Goal: Task Accomplishment & Management: Manage account settings

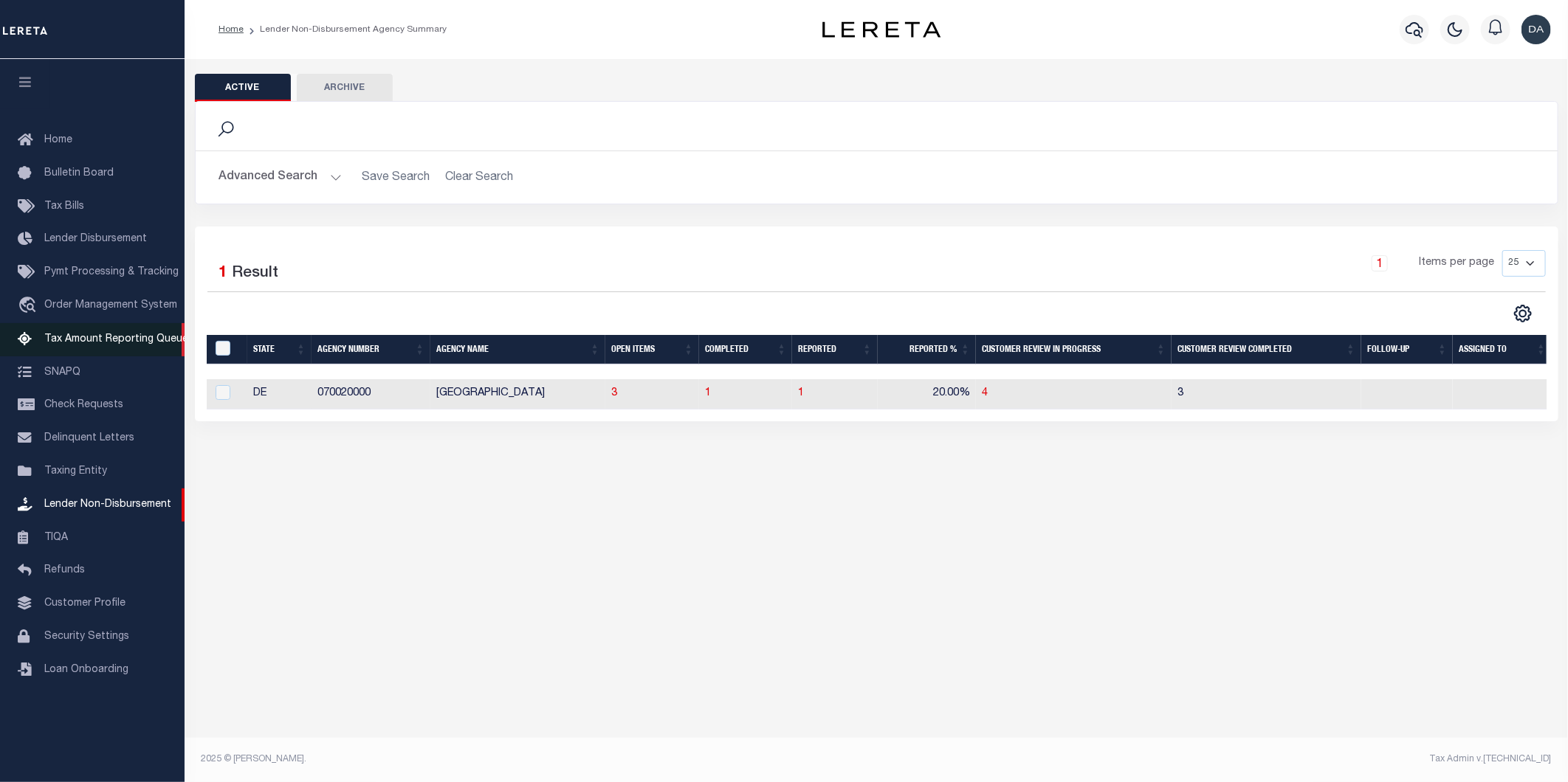
click at [108, 337] on span "Tax Amount Reporting Queue" at bounding box center [116, 339] width 144 height 10
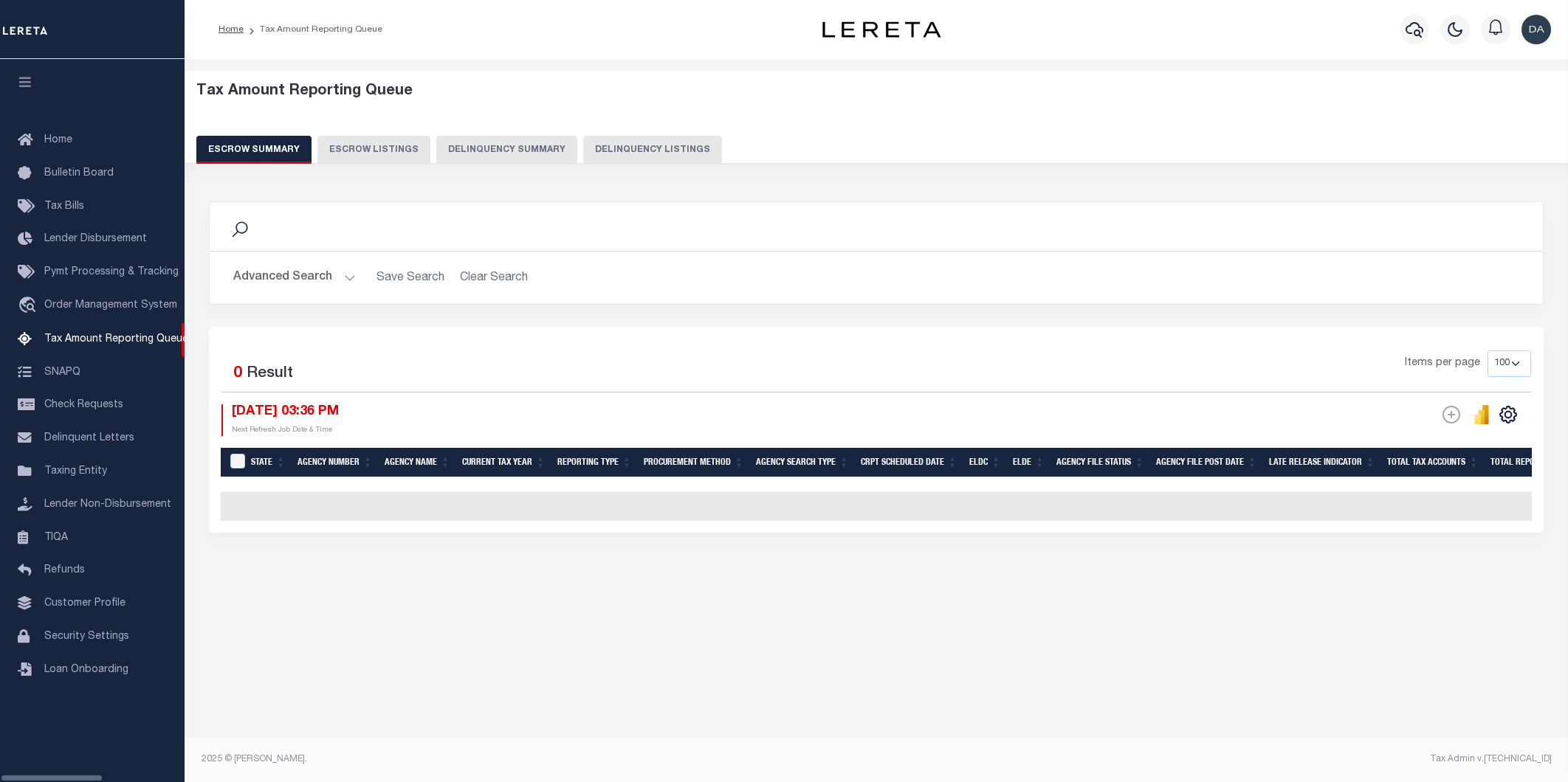
select select "100"
click at [262, 283] on button "Advanced Search" at bounding box center [295, 278] width 123 height 29
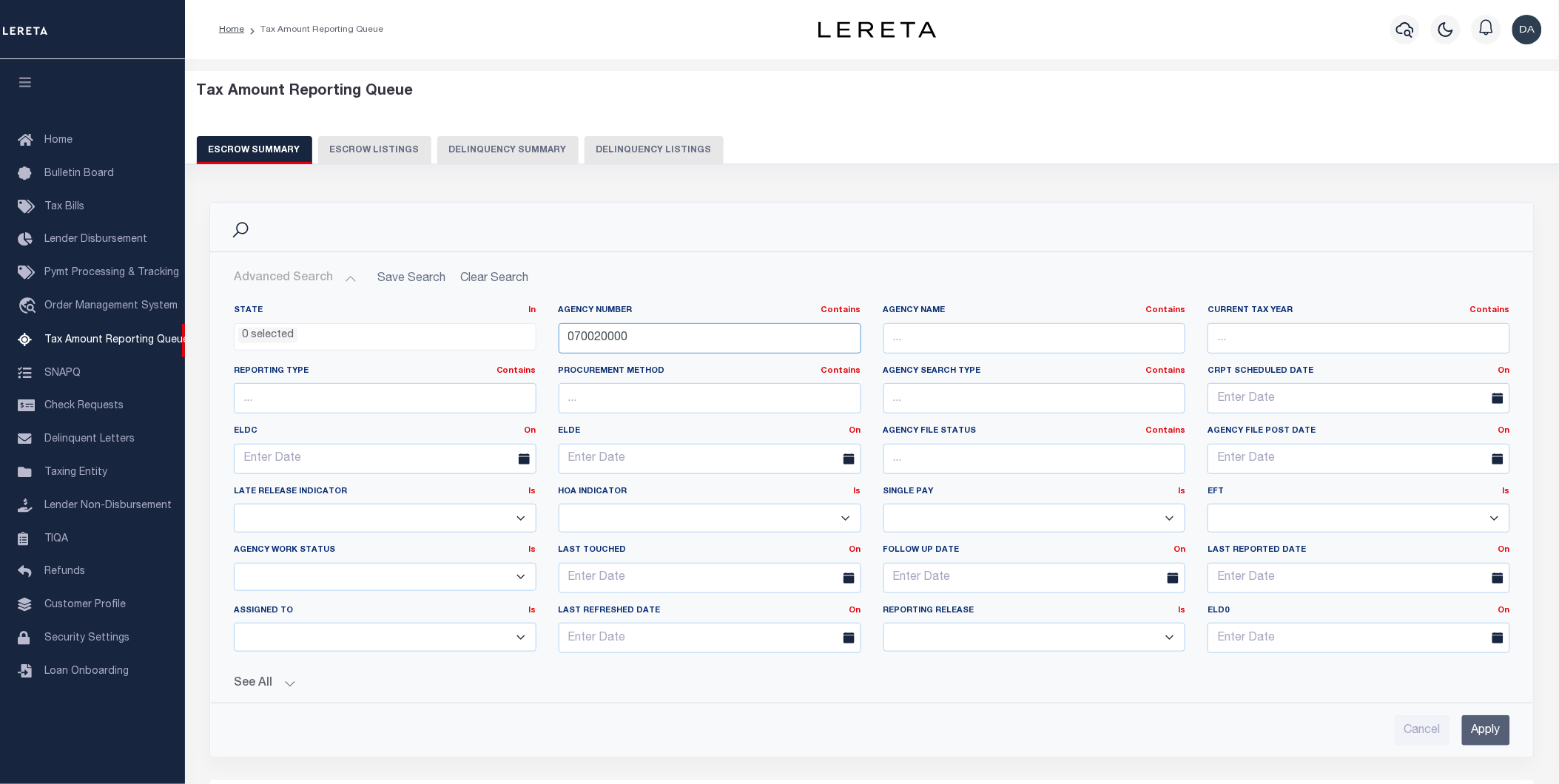
click at [683, 338] on input "070020000" at bounding box center [709, 339] width 303 height 31
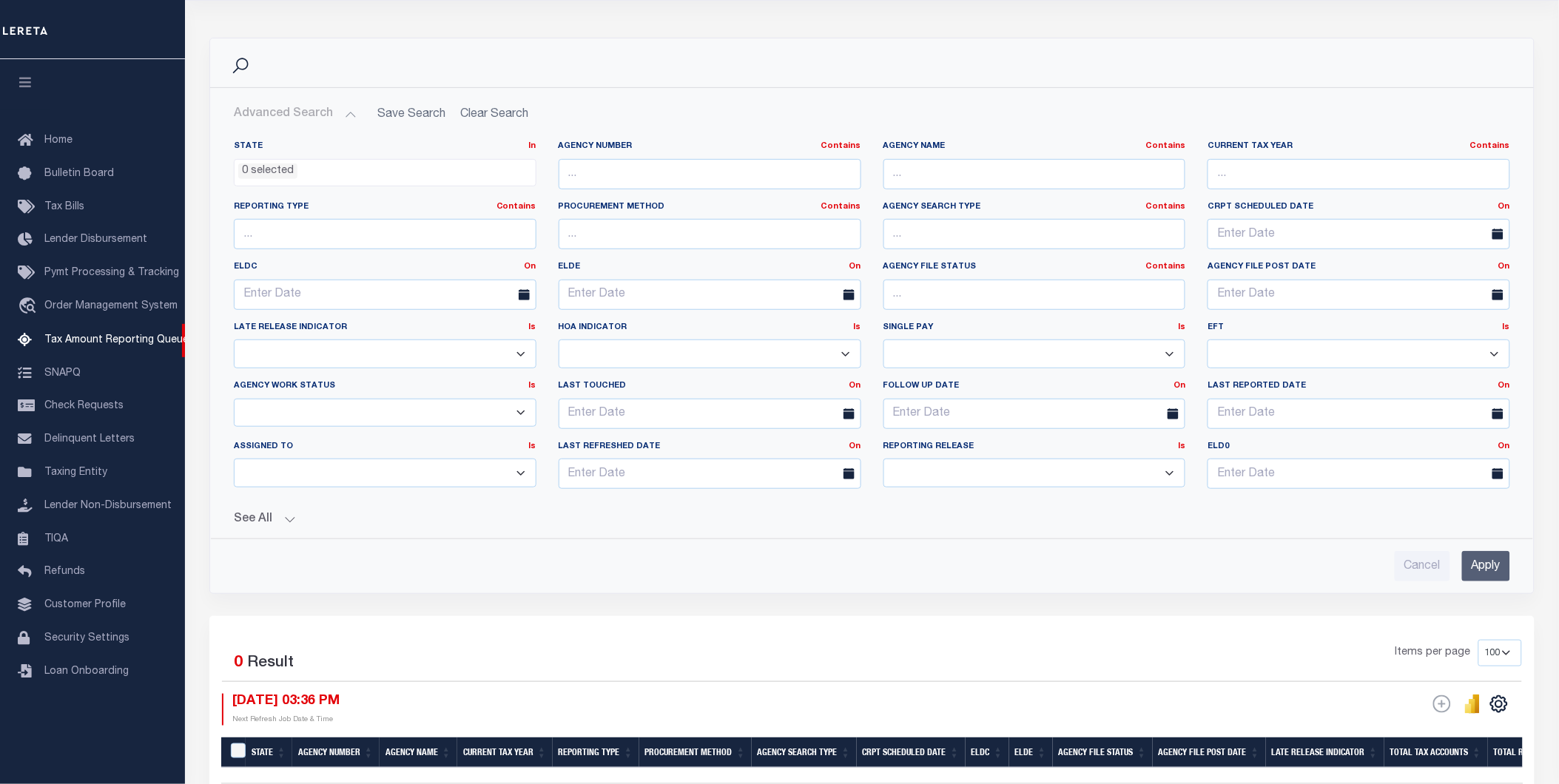
click at [277, 521] on button "See All" at bounding box center [872, 519] width 1276 height 14
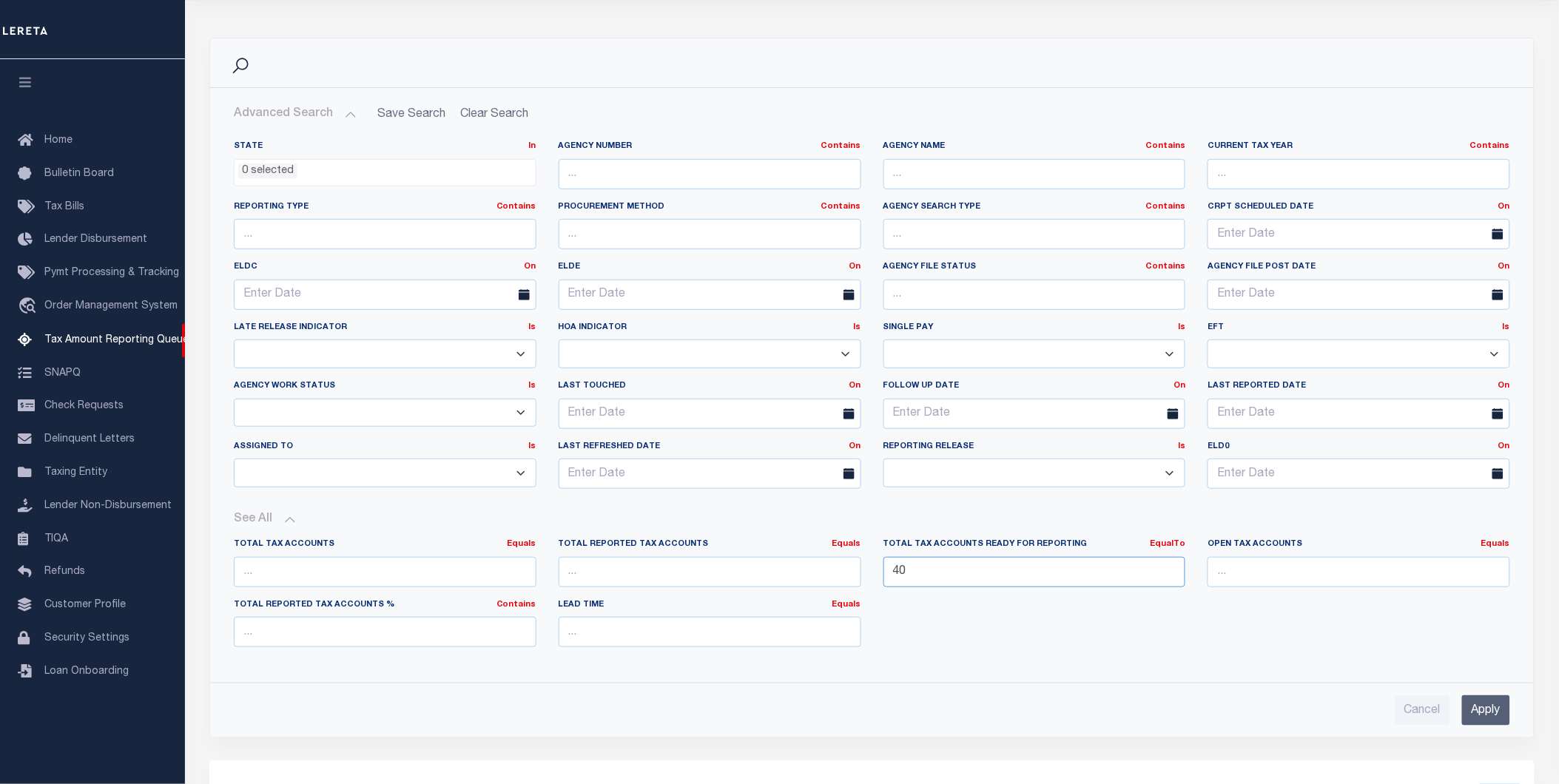
drag, startPoint x: 1083, startPoint y: 577, endPoint x: 831, endPoint y: 583, distance: 252.1
click at [831, 580] on div "Total Tax Accounts Equals Equals Is Not Equal To Is Greater Than Is Less Than T…" at bounding box center [872, 599] width 1298 height 120
click at [1168, 543] on link "EqualTo" at bounding box center [1168, 544] width 36 height 8
drag, startPoint x: 956, startPoint y: 635, endPoint x: 1007, endPoint y: 632, distance: 51.1
click at [957, 634] on div "Total Tax Accounts Equals Equals Is Not Equal To Is Greater Than Is Less Than T…" at bounding box center [872, 599] width 1298 height 120
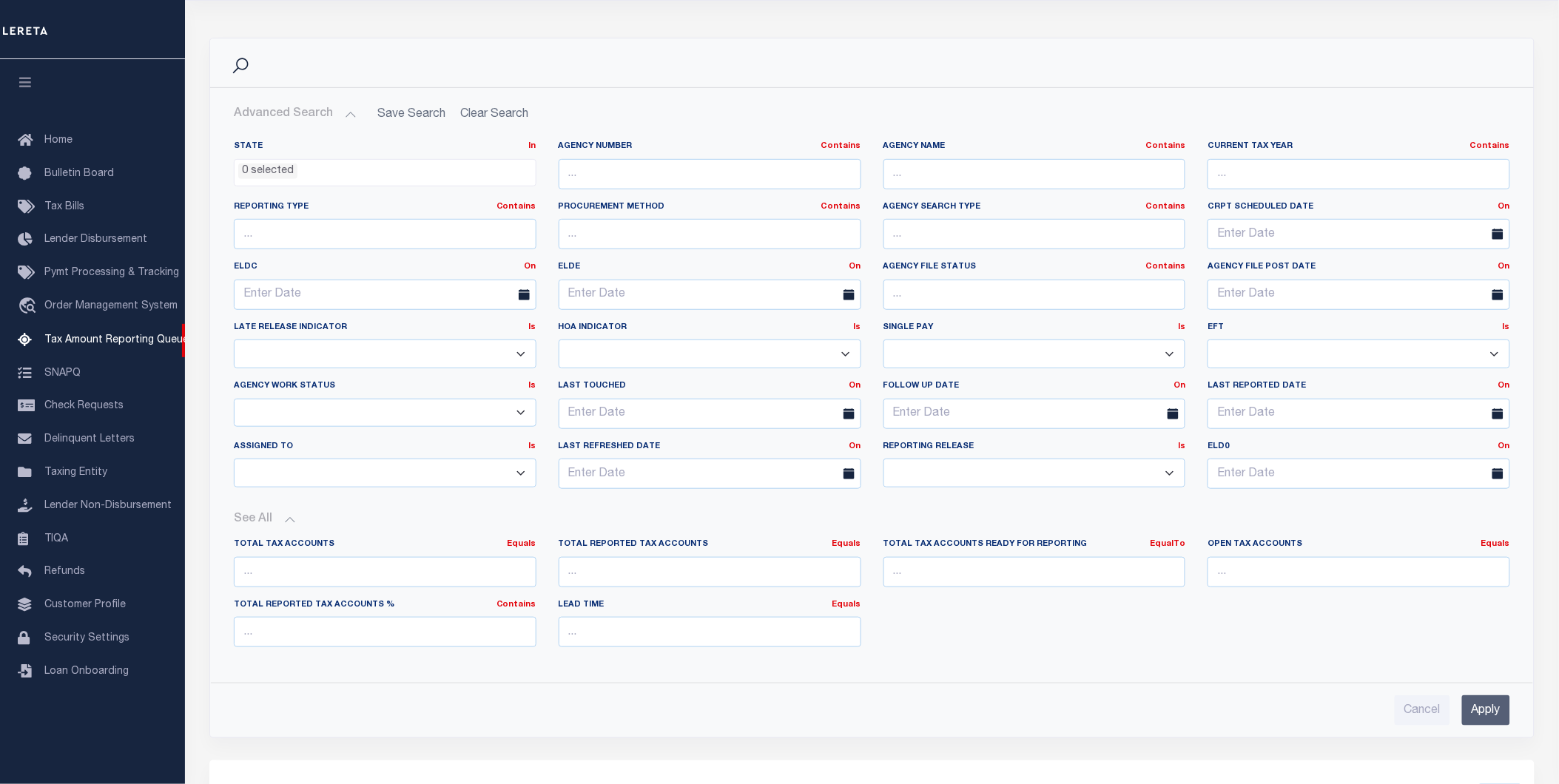
click at [1483, 711] on input "Apply" at bounding box center [1486, 711] width 48 height 31
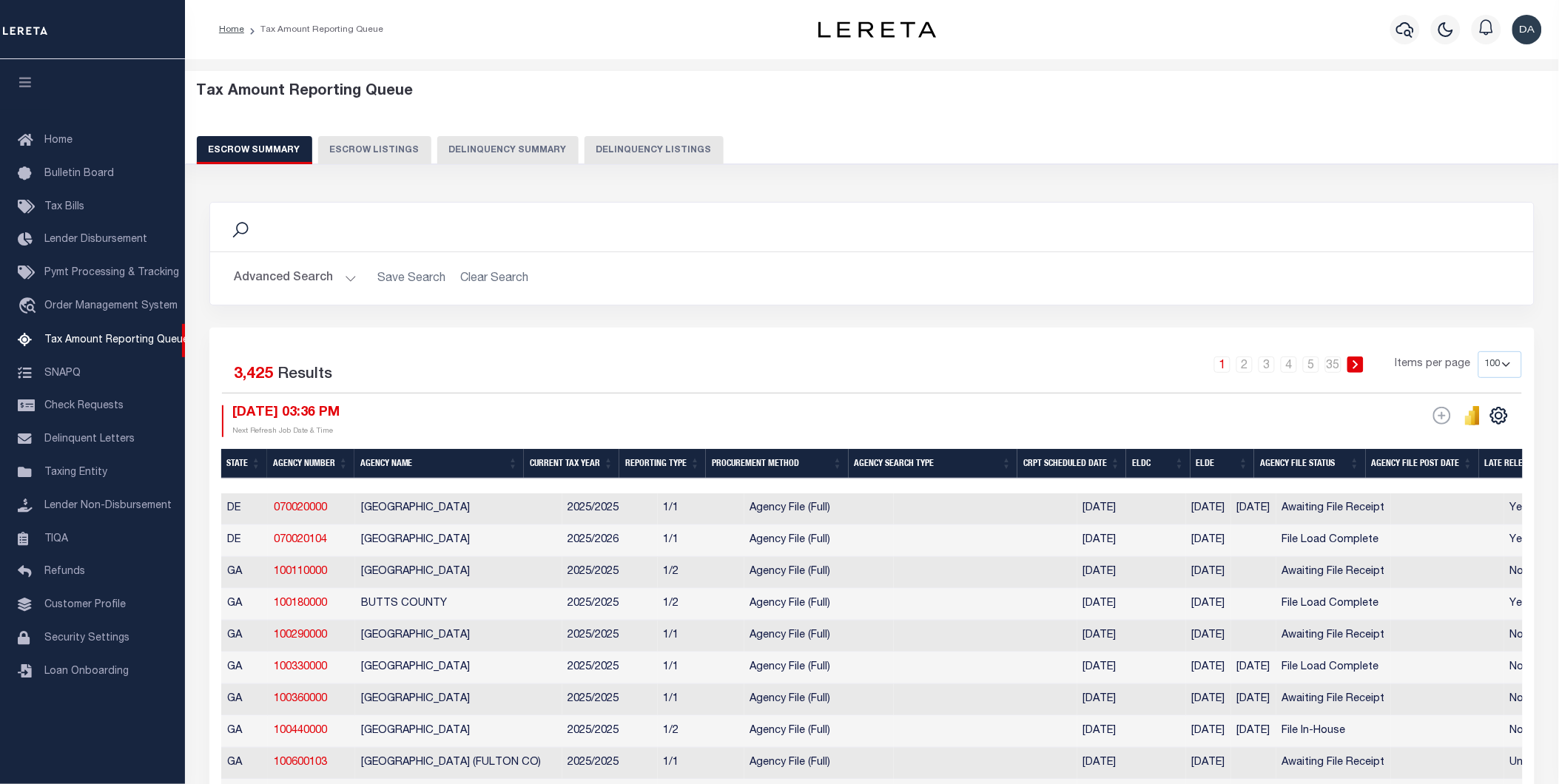
scroll to position [0, 0]
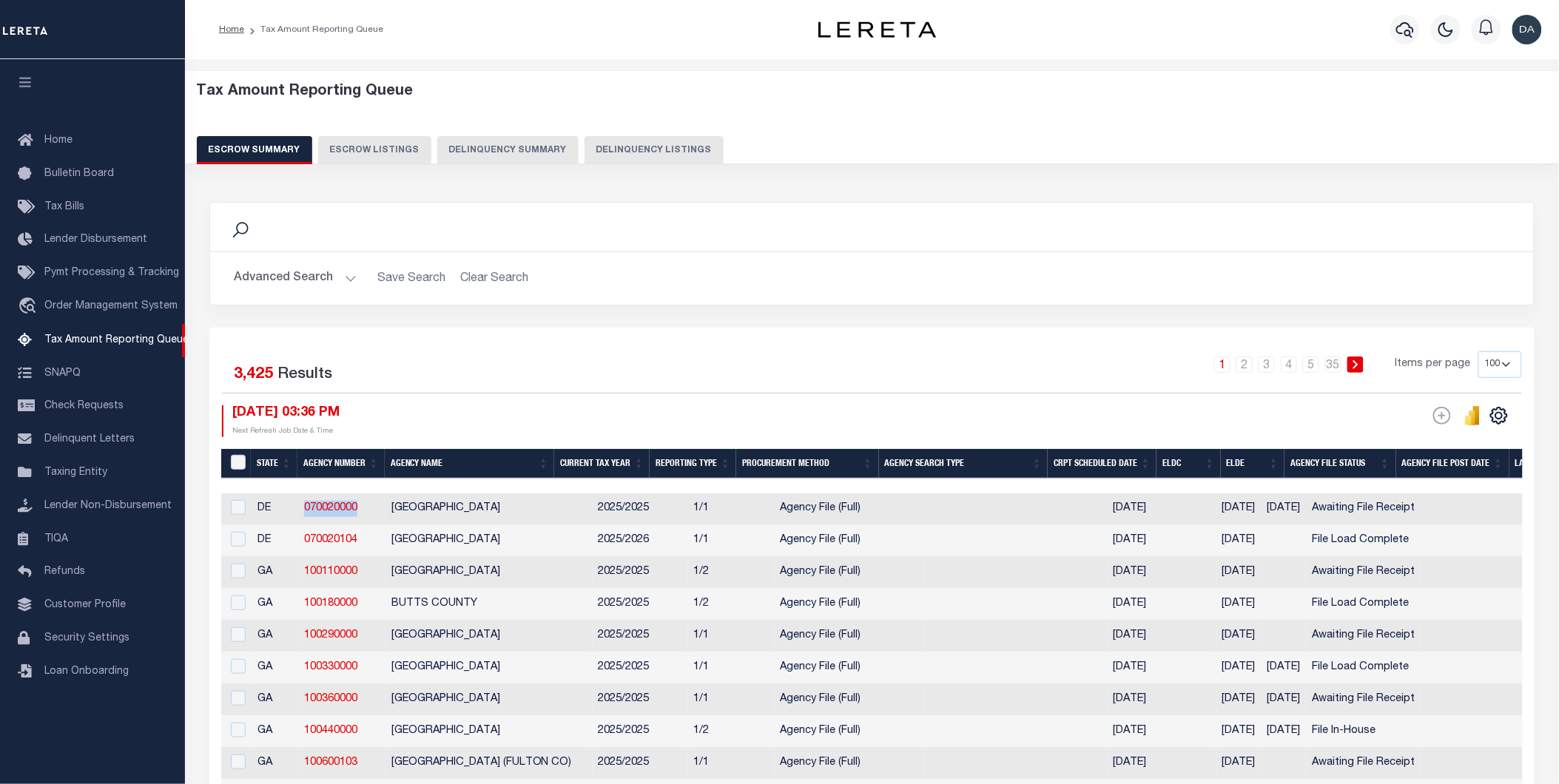
drag, startPoint x: 360, startPoint y: 503, endPoint x: 275, endPoint y: 522, distance: 87.1
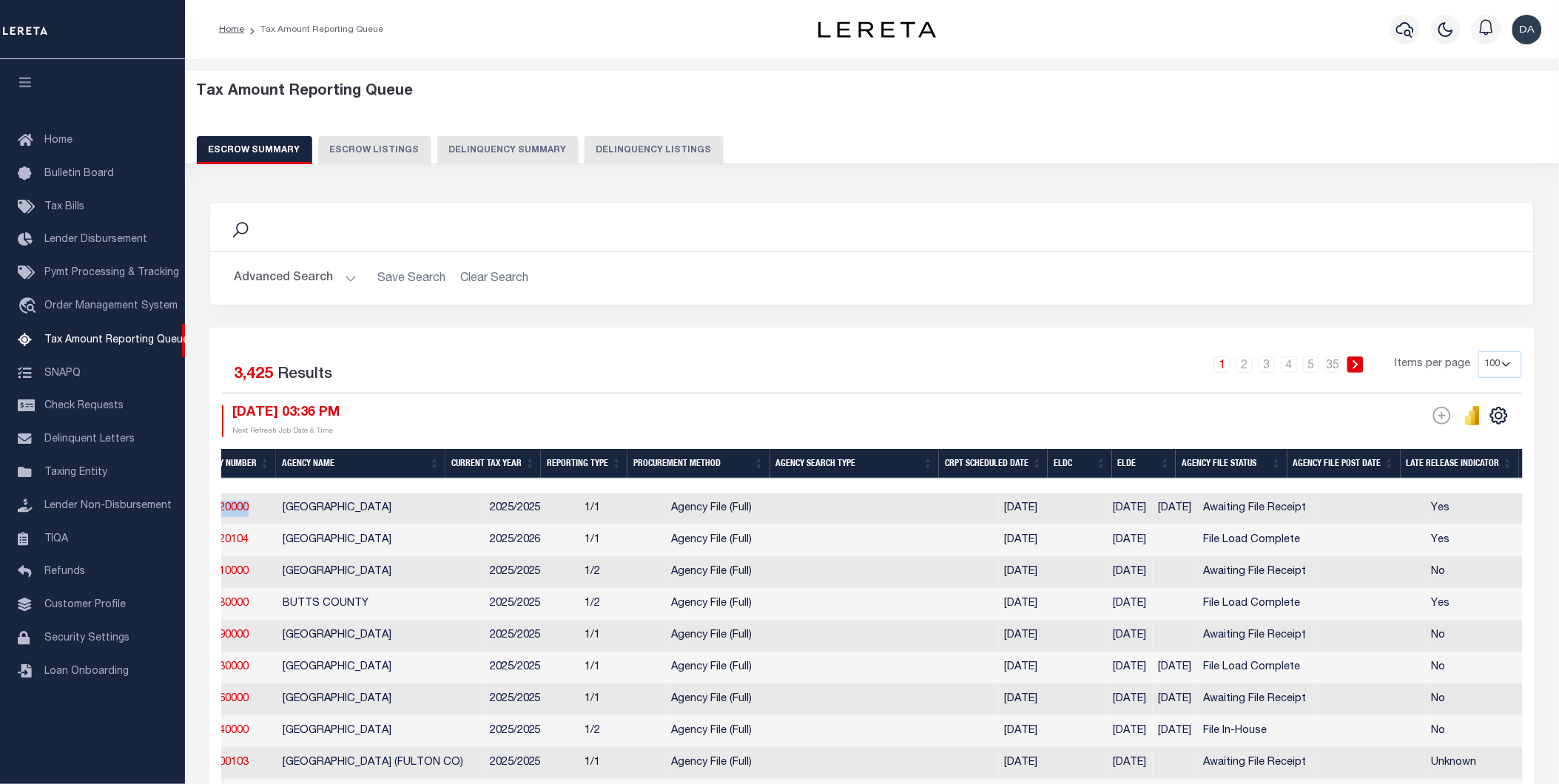
scroll to position [0, 154]
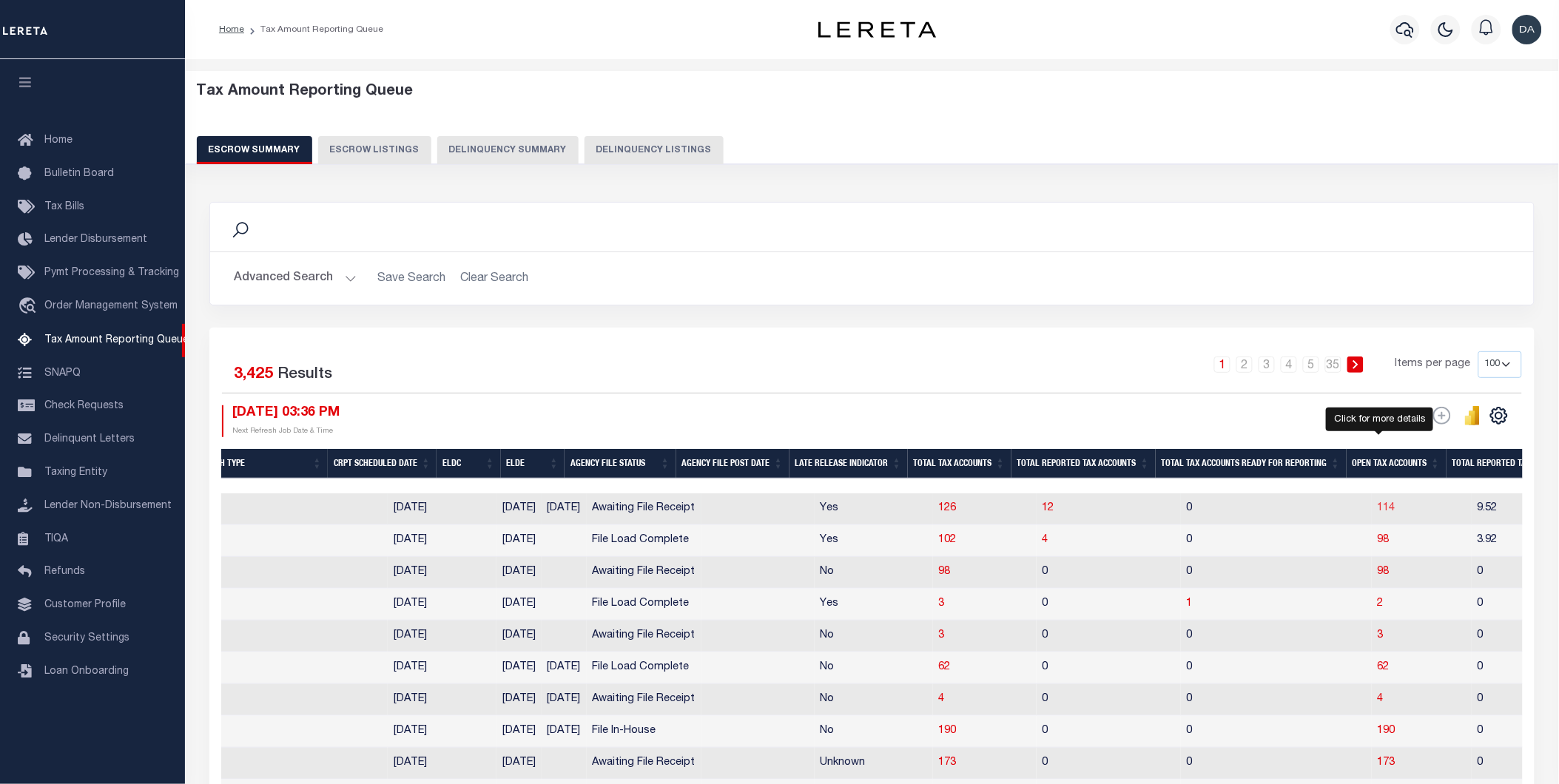
click at [1377, 509] on span "114" at bounding box center [1386, 508] width 18 height 10
select select "100"
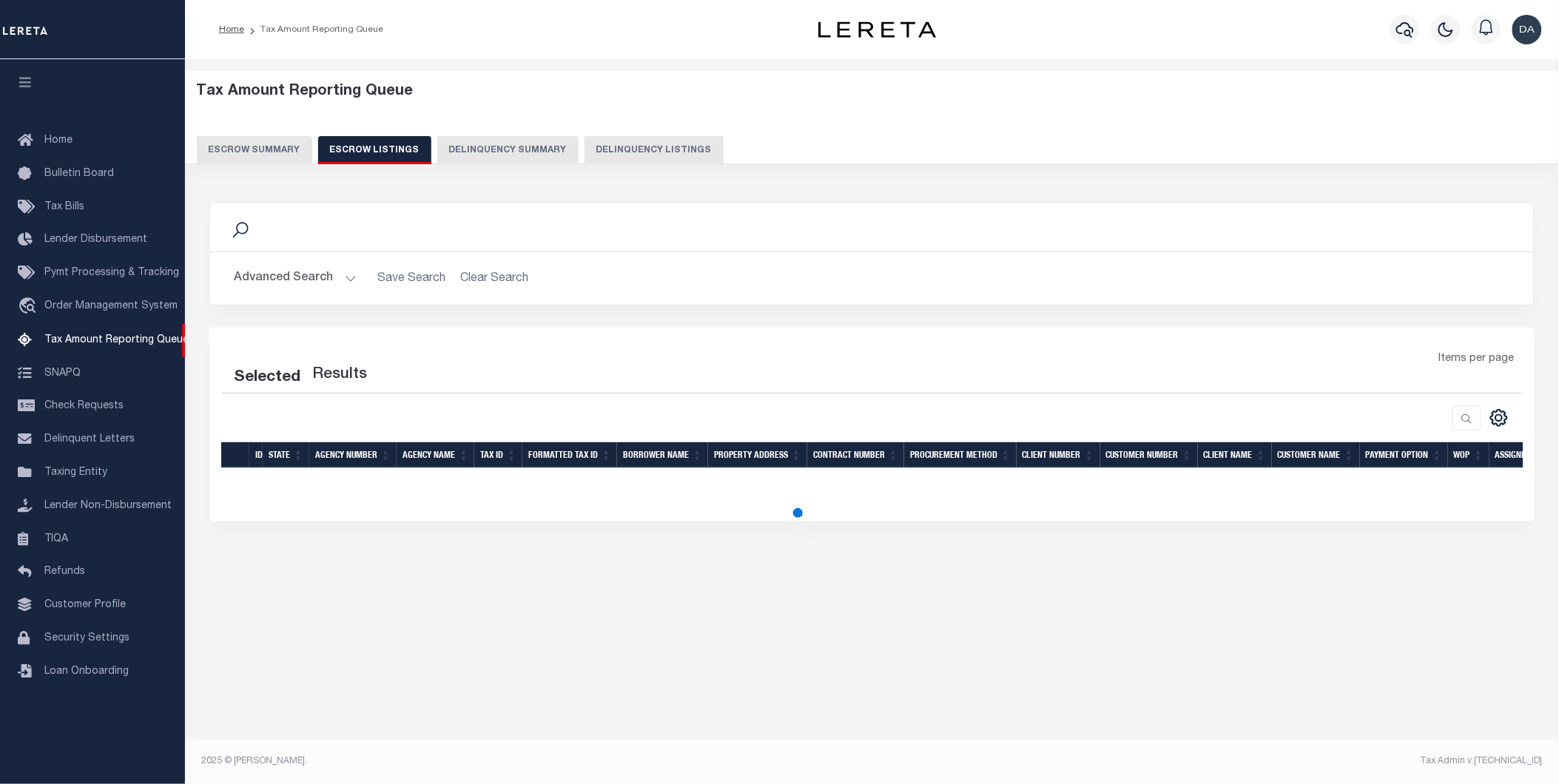
select select "100"
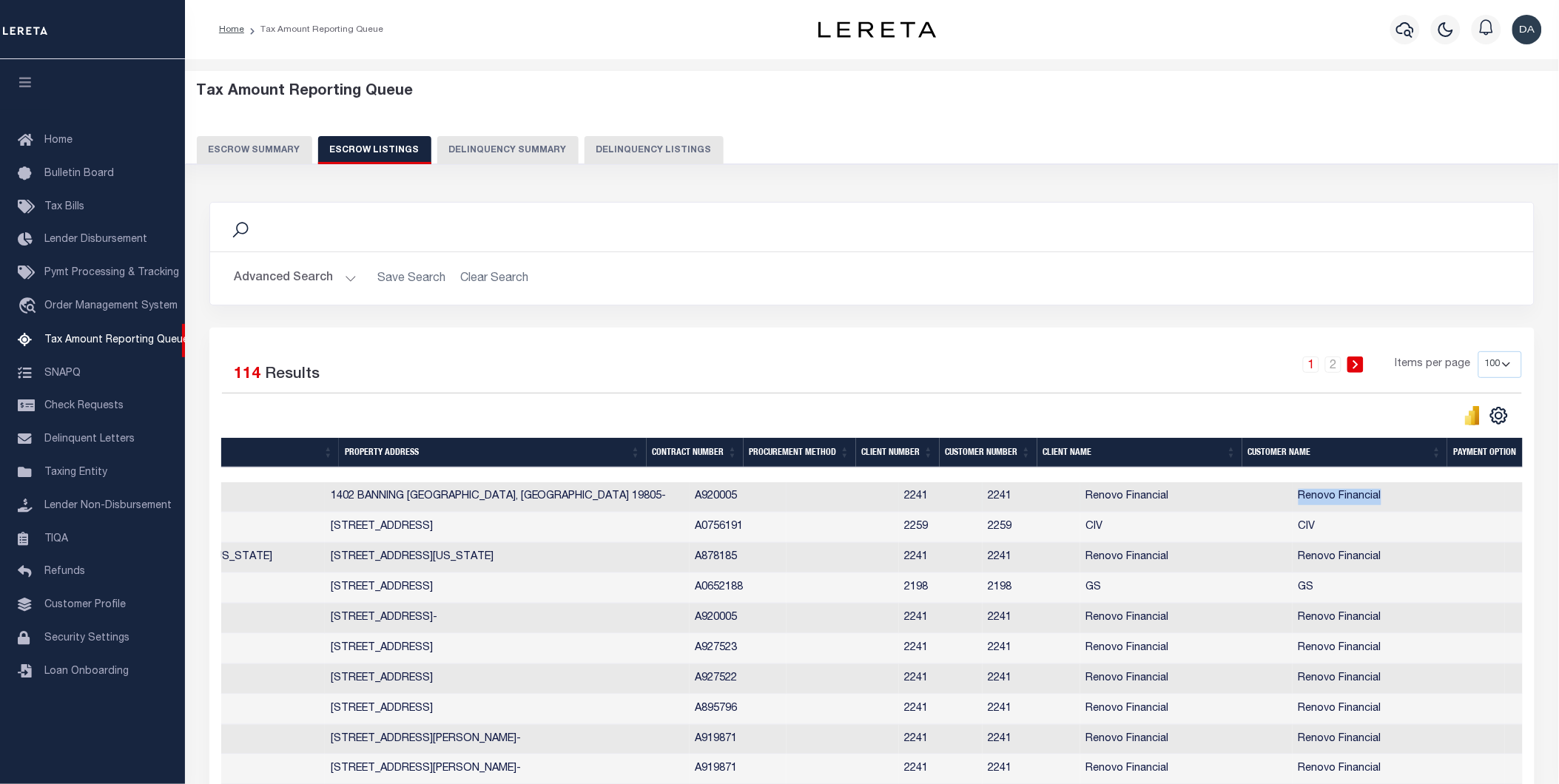
drag, startPoint x: 1321, startPoint y: 506, endPoint x: 1227, endPoint y: 501, distance: 94.1
click at [1227, 501] on tr "DE 070020000 NEW CASTLE COUNTY 2604140055 26-041.40-055 NAVY REAL ESTATE 2 LLC …" at bounding box center [680, 497] width 2274 height 31
copy tr "Renovo Financial"
click at [899, 493] on td "2241" at bounding box center [940, 497] width 84 height 31
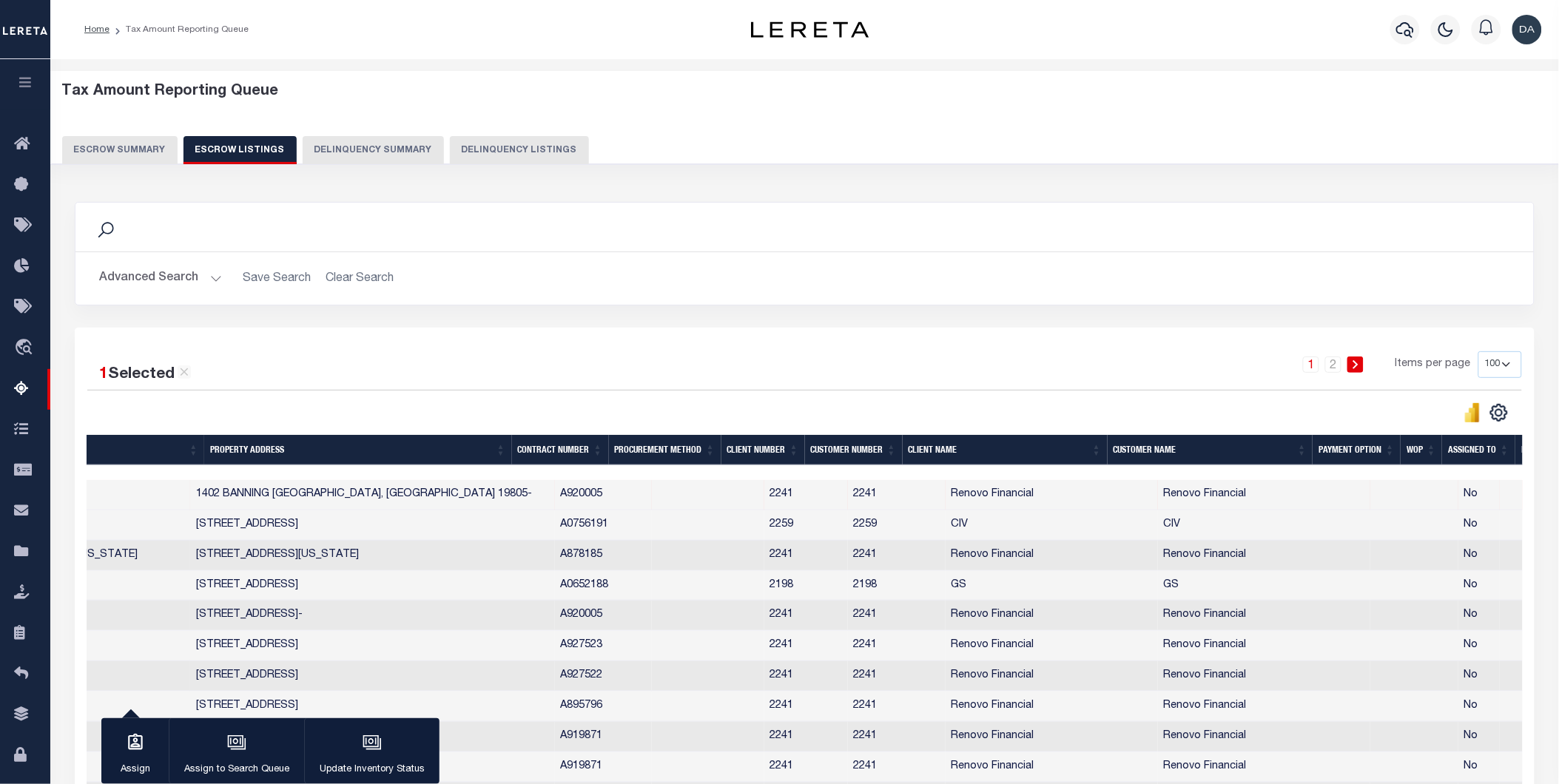
drag, startPoint x: 882, startPoint y: 501, endPoint x: 782, endPoint y: 507, distance: 100.2
click at [788, 507] on tr "DE 070020000 NEW CASTLE COUNTY 2604140055 26-041.40-055 NAVY REAL ESTATE 2 LLC …" at bounding box center [545, 496] width 2274 height 31
click at [765, 498] on td "2241" at bounding box center [806, 496] width 84 height 31
checkbox input "false"
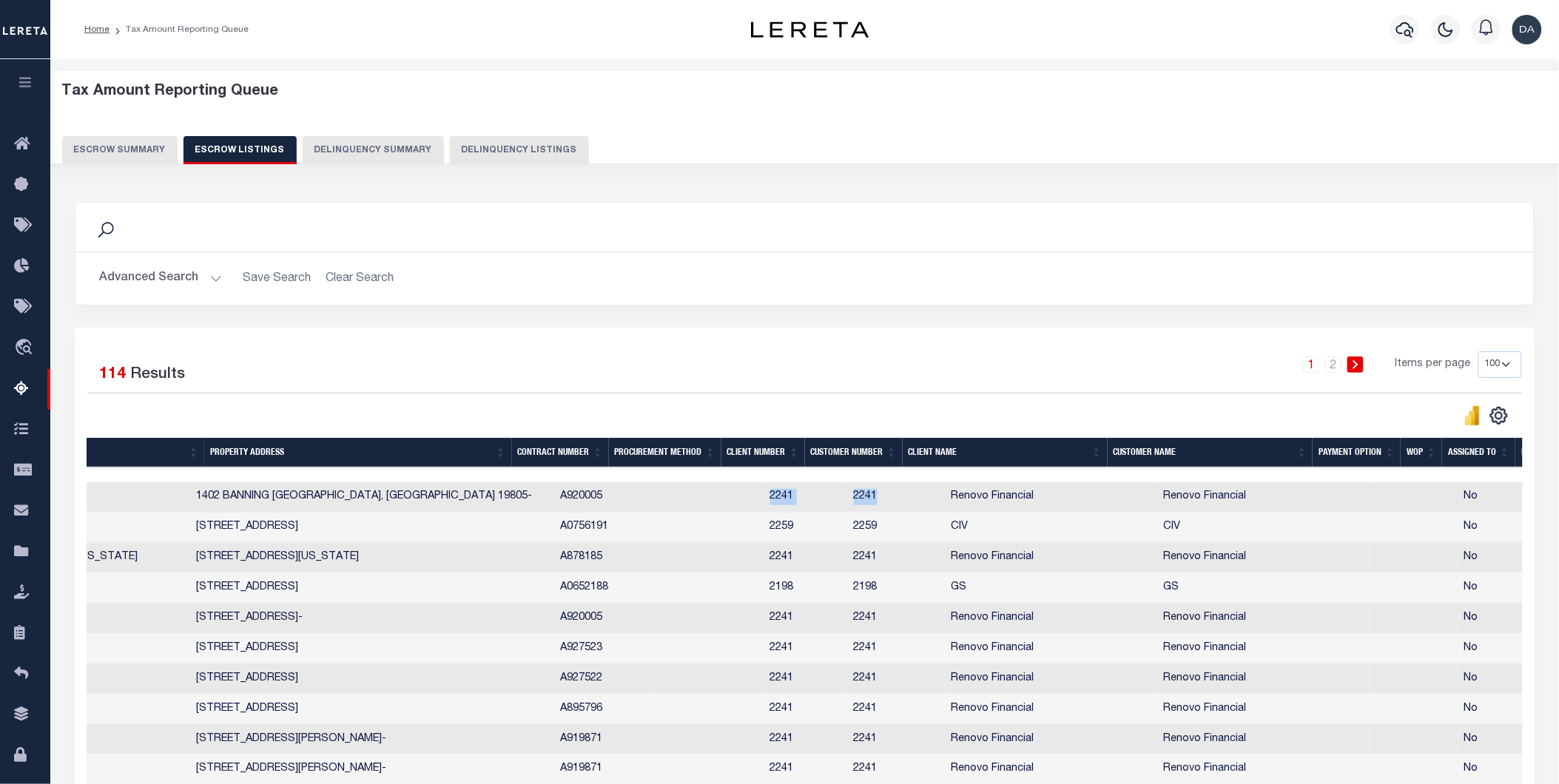
drag, startPoint x: 745, startPoint y: 498, endPoint x: 709, endPoint y: 503, distance: 36.3
click at [709, 503] on tr "DE 070020000 NEW CASTLE COUNTY 2604140055 26-041.40-055 NAVY REAL ESTATE 2 LLC …" at bounding box center [545, 497] width 2274 height 31
copy tr "2241 2241"
click at [27, 86] on icon "button" at bounding box center [25, 82] width 17 height 14
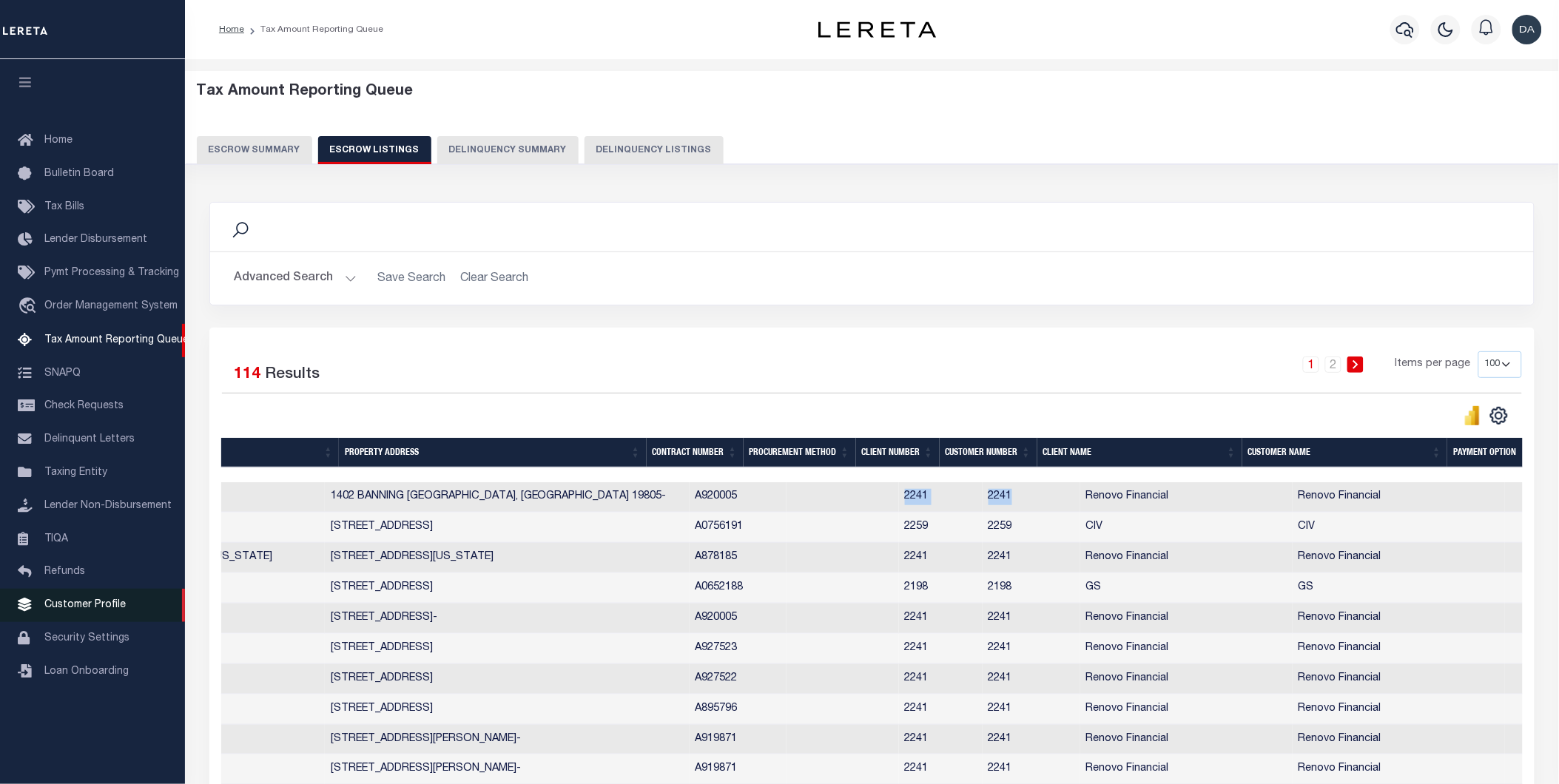
click at [91, 603] on span "Customer Profile" at bounding box center [85, 605] width 81 height 10
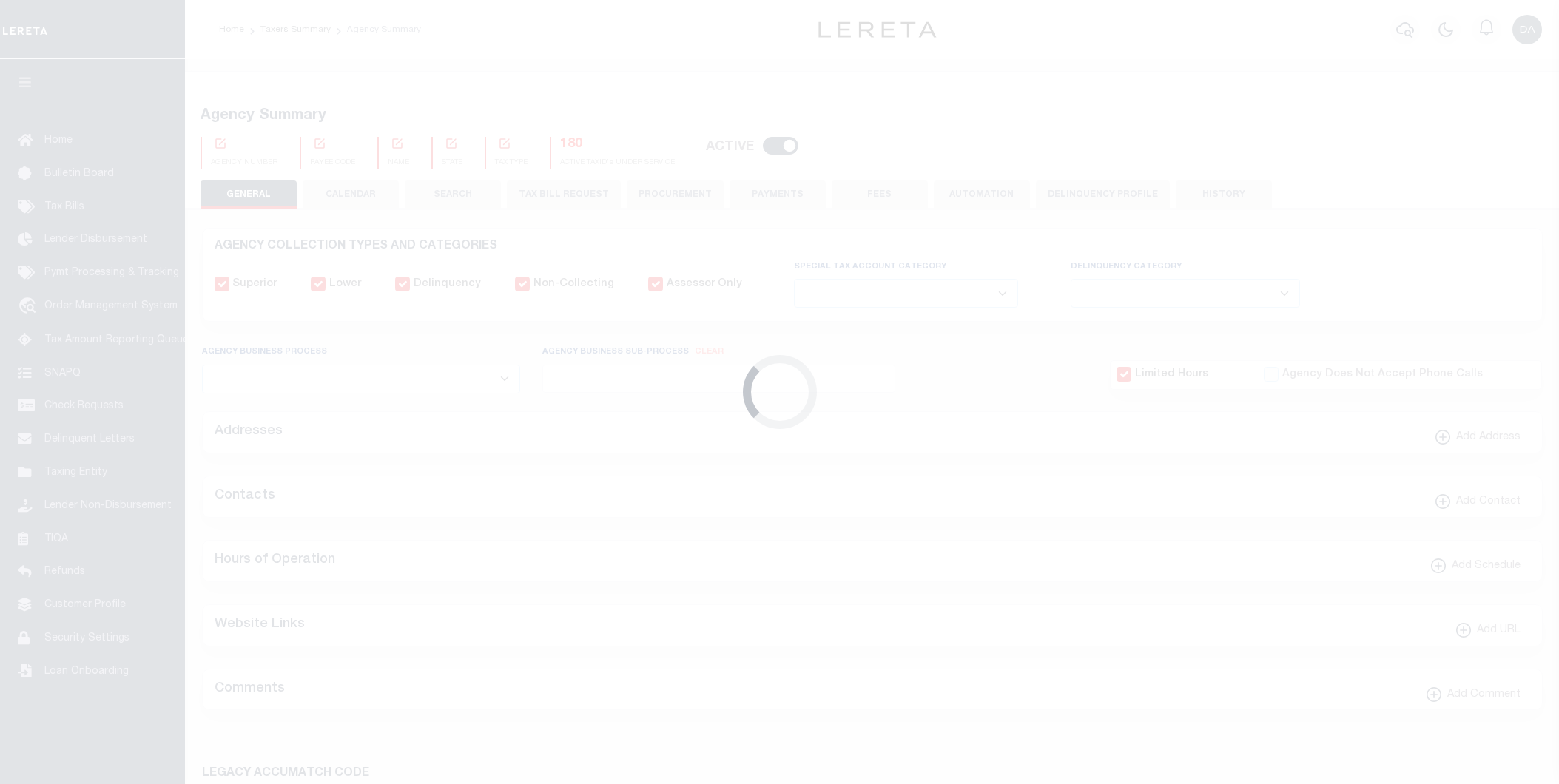
select select
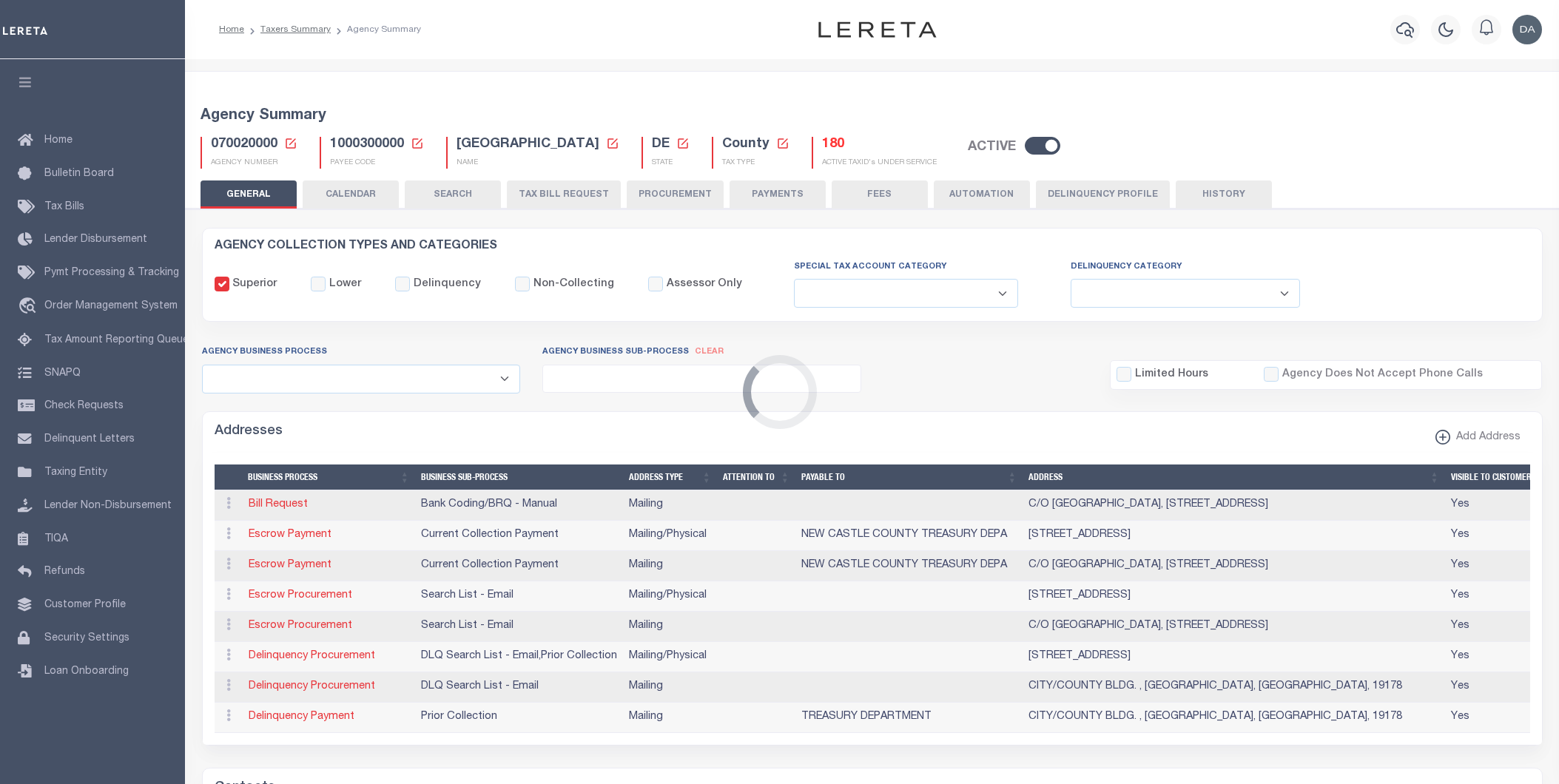
checkbox input "false"
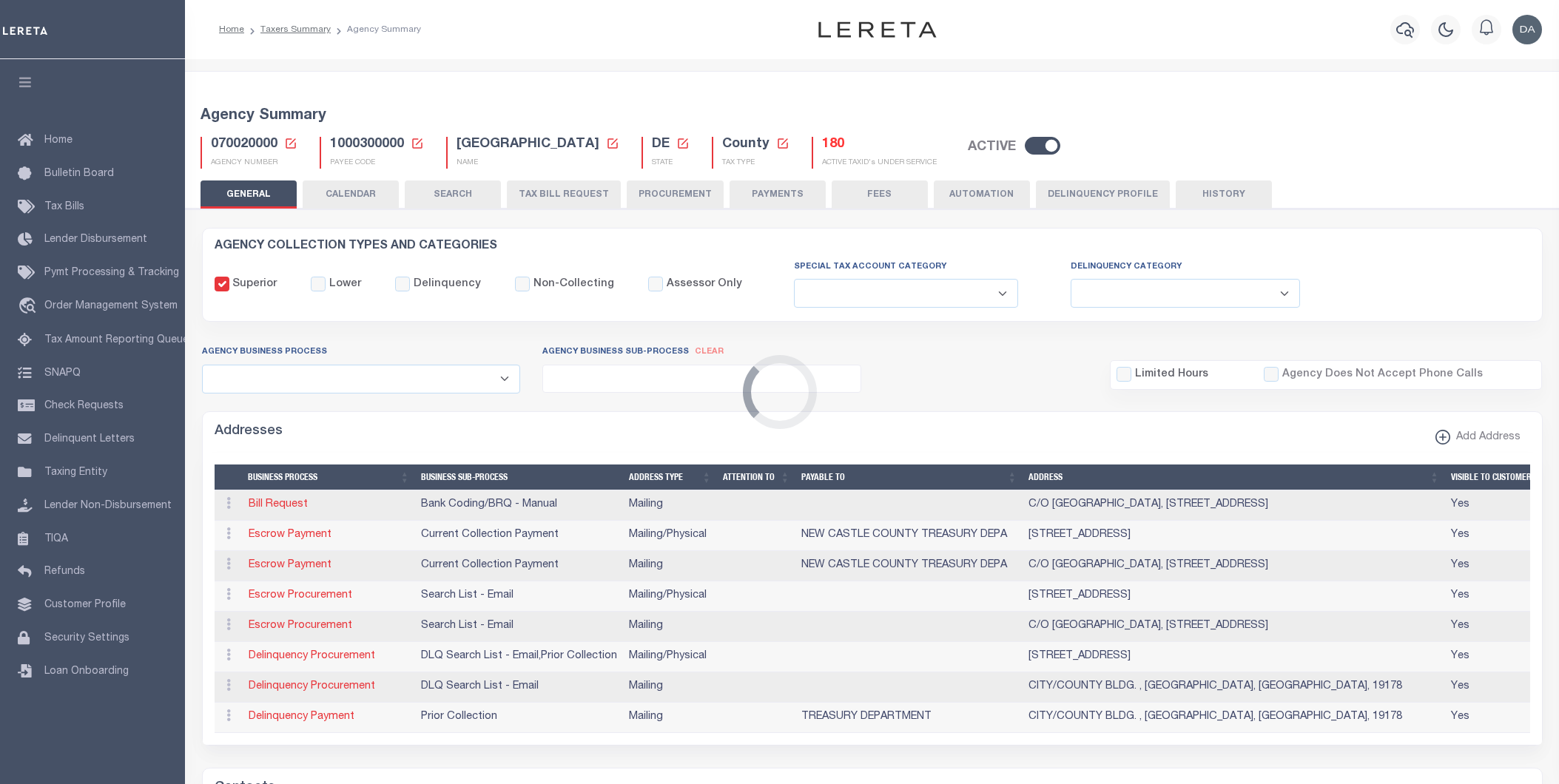
type input "1000300000"
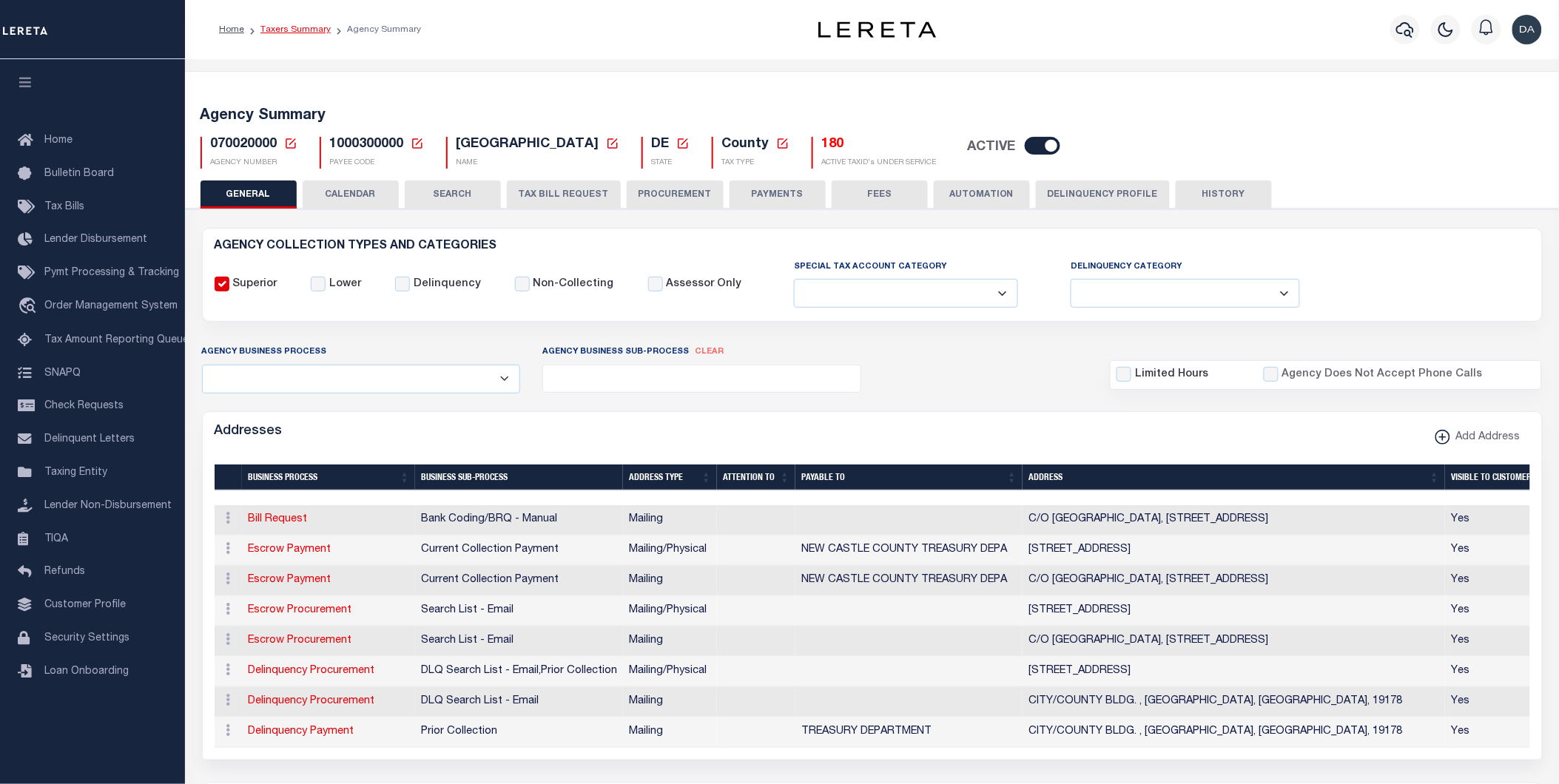
click at [280, 31] on link "Taxers Summary" at bounding box center [295, 30] width 70 height 8
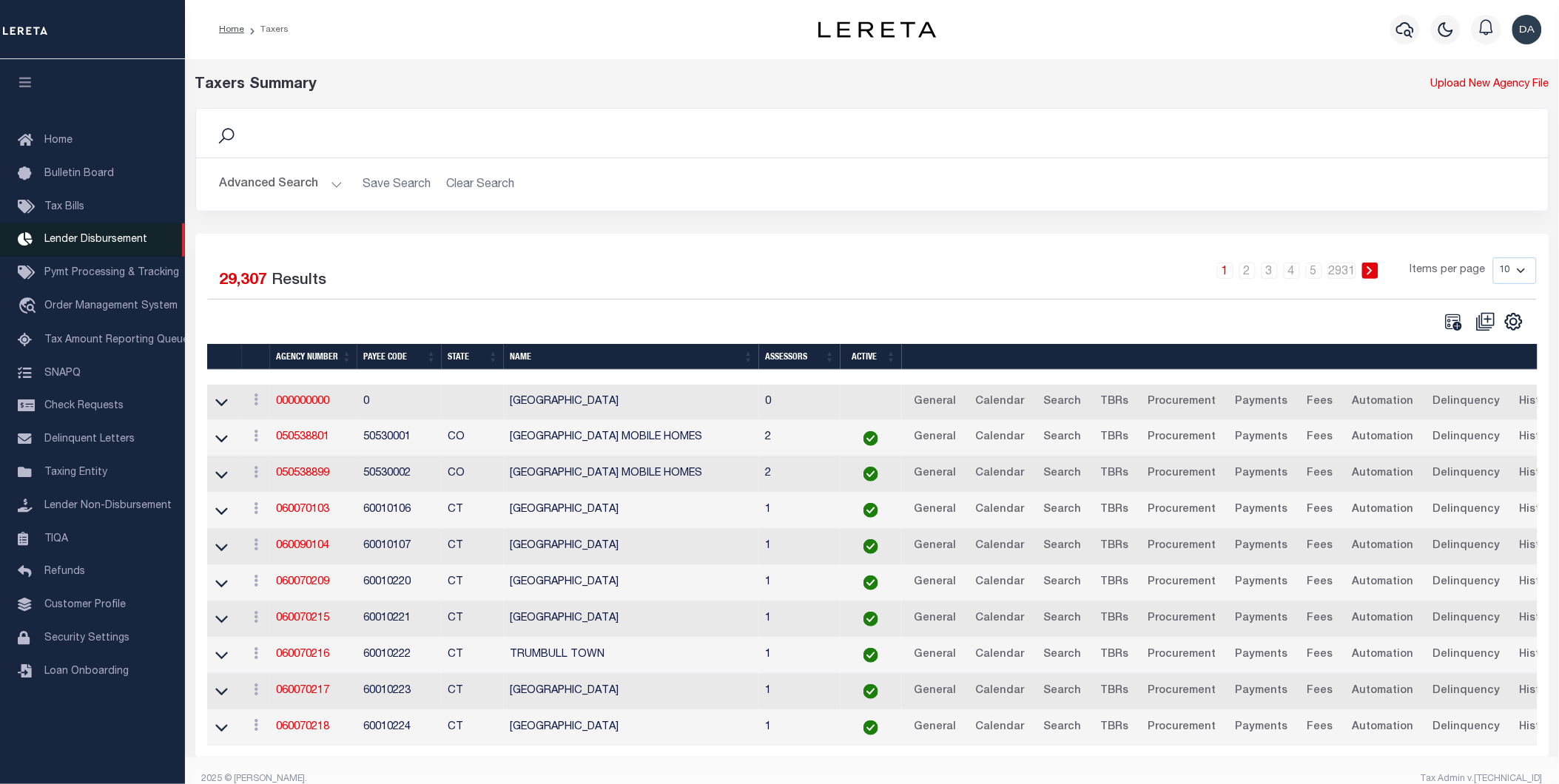
click at [98, 234] on span "Lender Disbursement" at bounding box center [95, 239] width 103 height 10
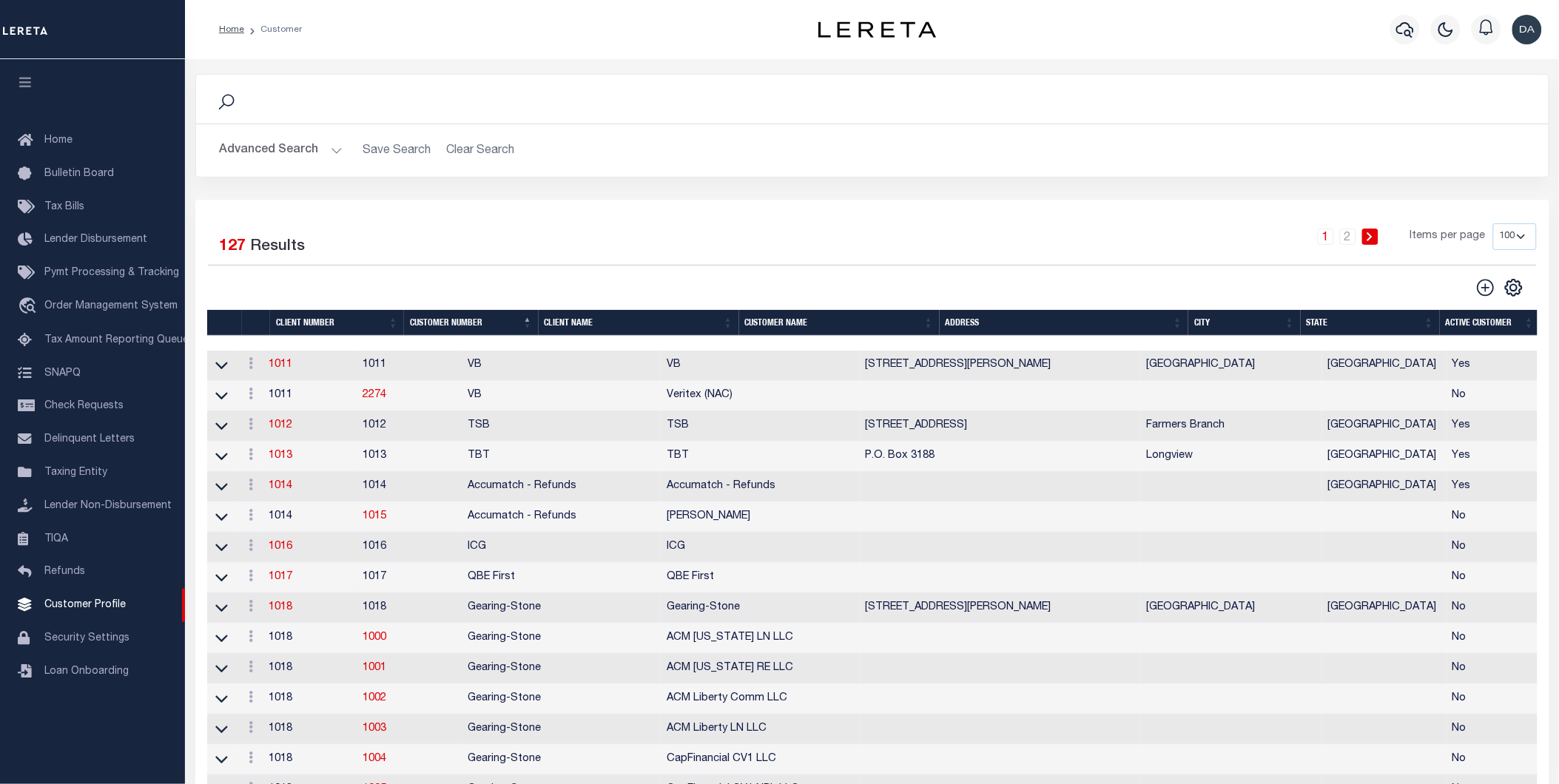
click at [1511, 235] on select "100 200 400" at bounding box center [1514, 236] width 43 height 26
select select "400"
click at [1493, 223] on select "100 200 400" at bounding box center [1514, 236] width 43 height 26
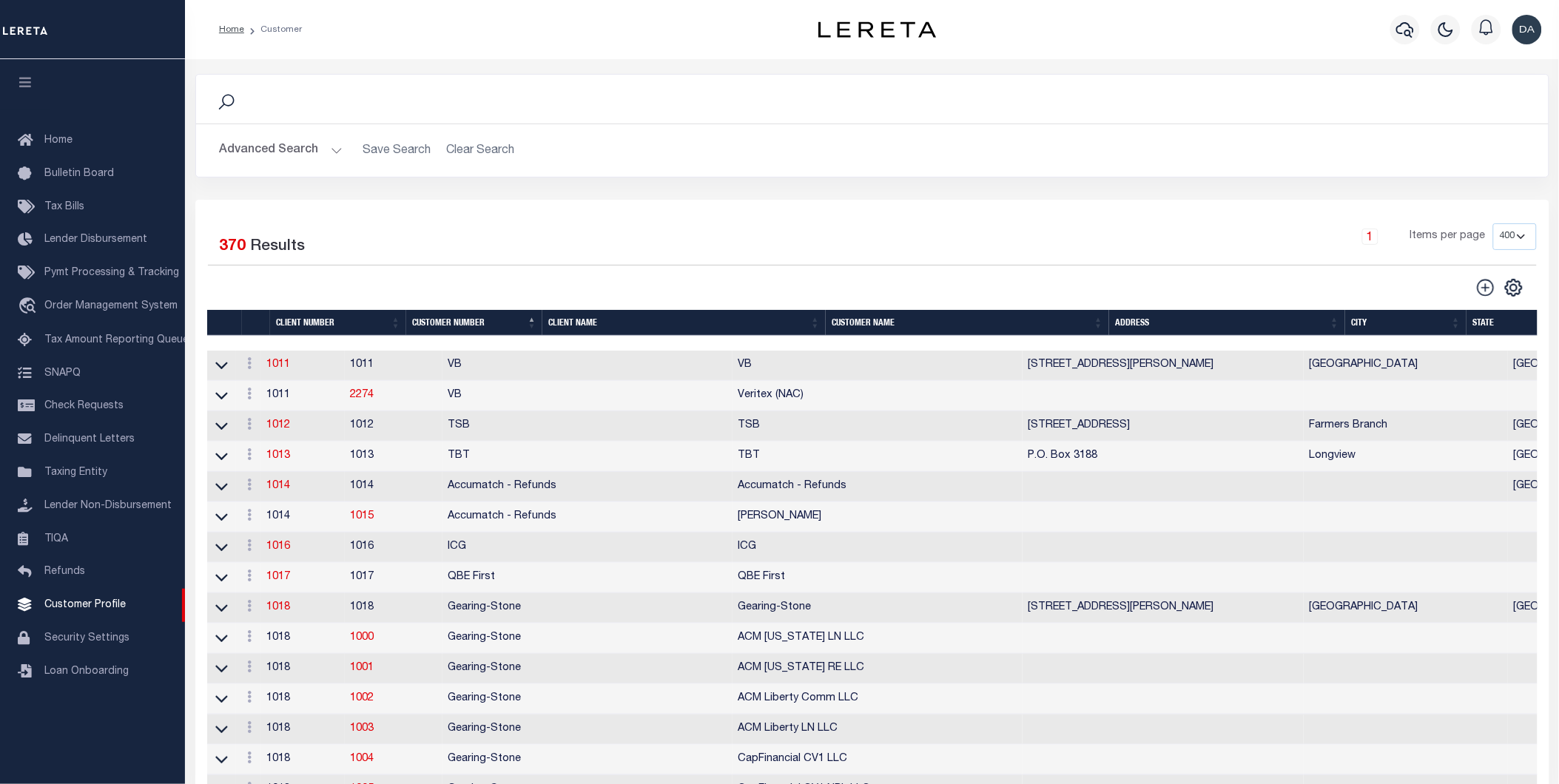
scroll to position [7361, 0]
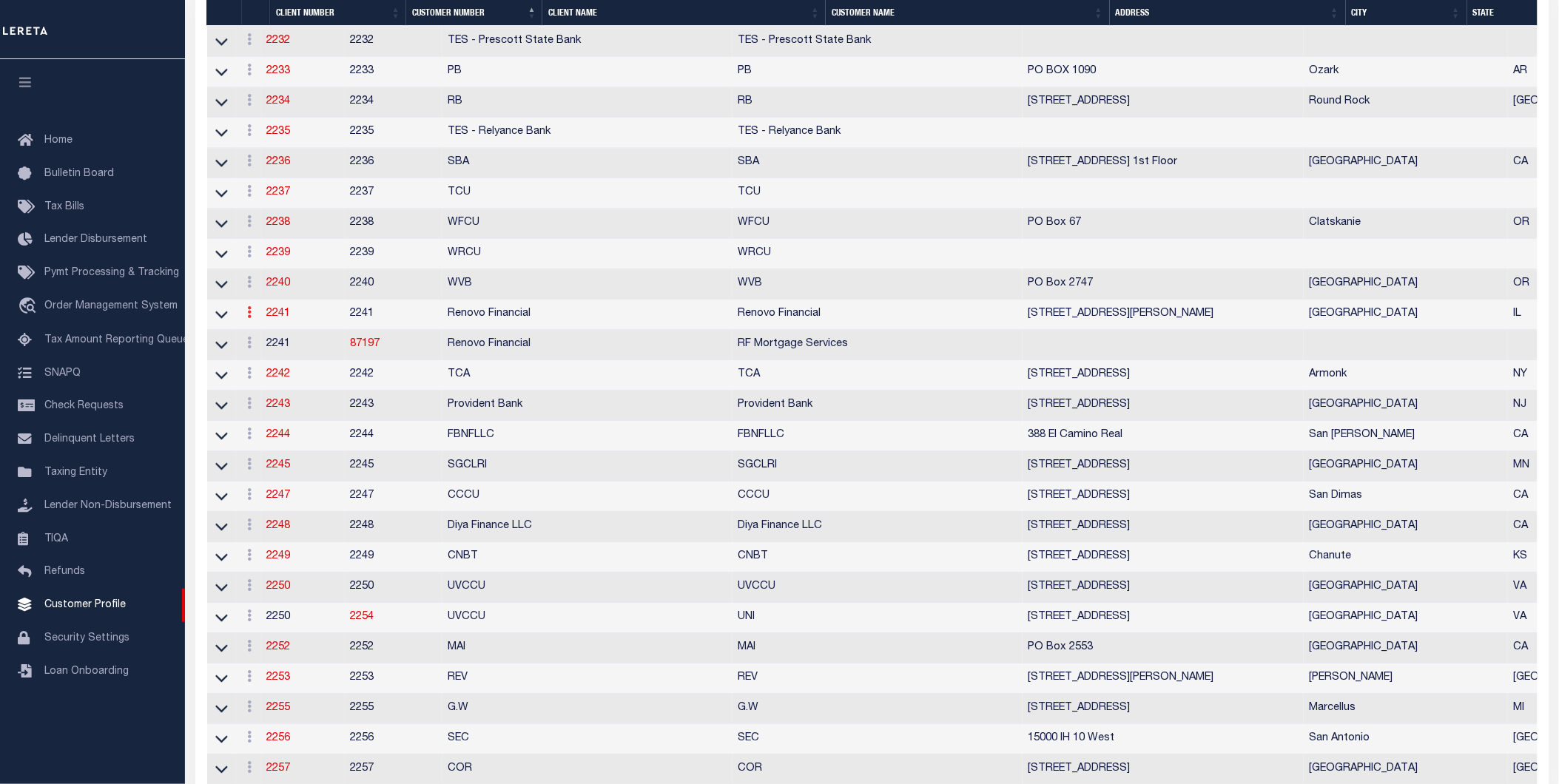
click at [252, 318] on icon at bounding box center [250, 312] width 4 height 12
click at [282, 319] on link "2241" at bounding box center [279, 314] width 24 height 10
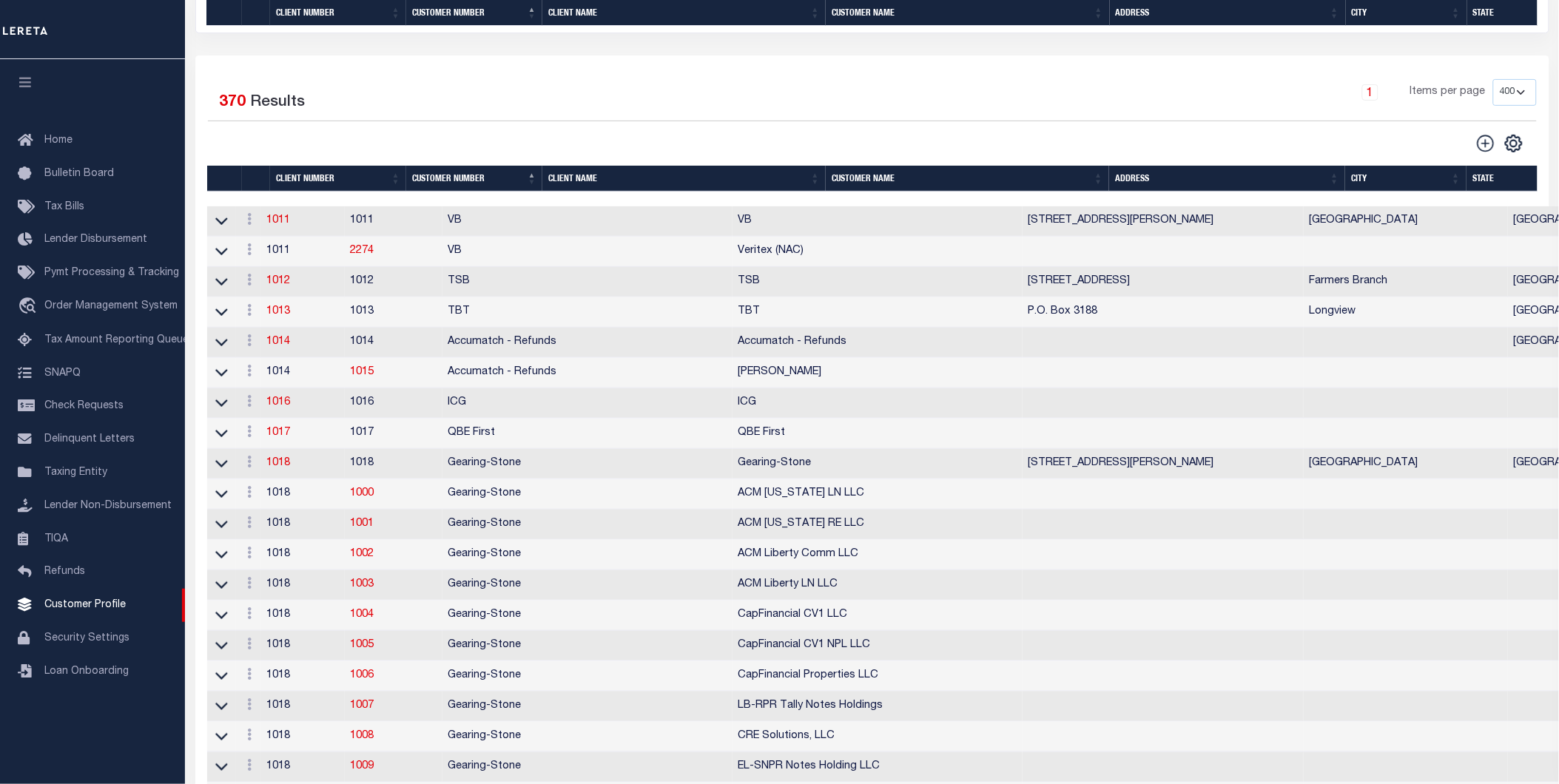
select select
type input "Renovo Financial"
type input "2241"
type input "Renovo Financial"
type input "Steven"
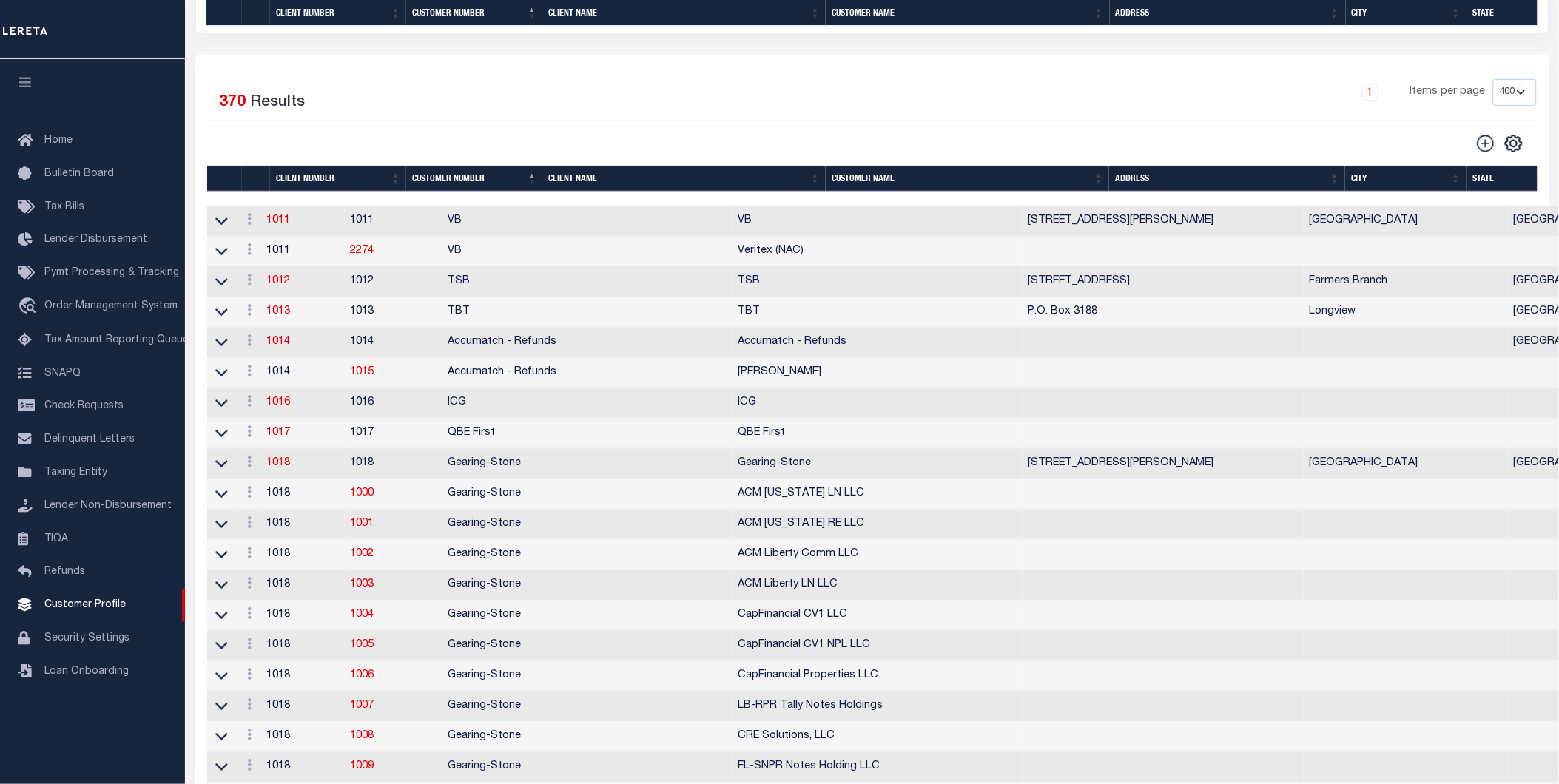
type input "Klemp"
select select "Mixed Portfolio"
type input "Tiffany Stringfellow"
type input "Barbara Kendrick"
type input "Debbie Vecellio"
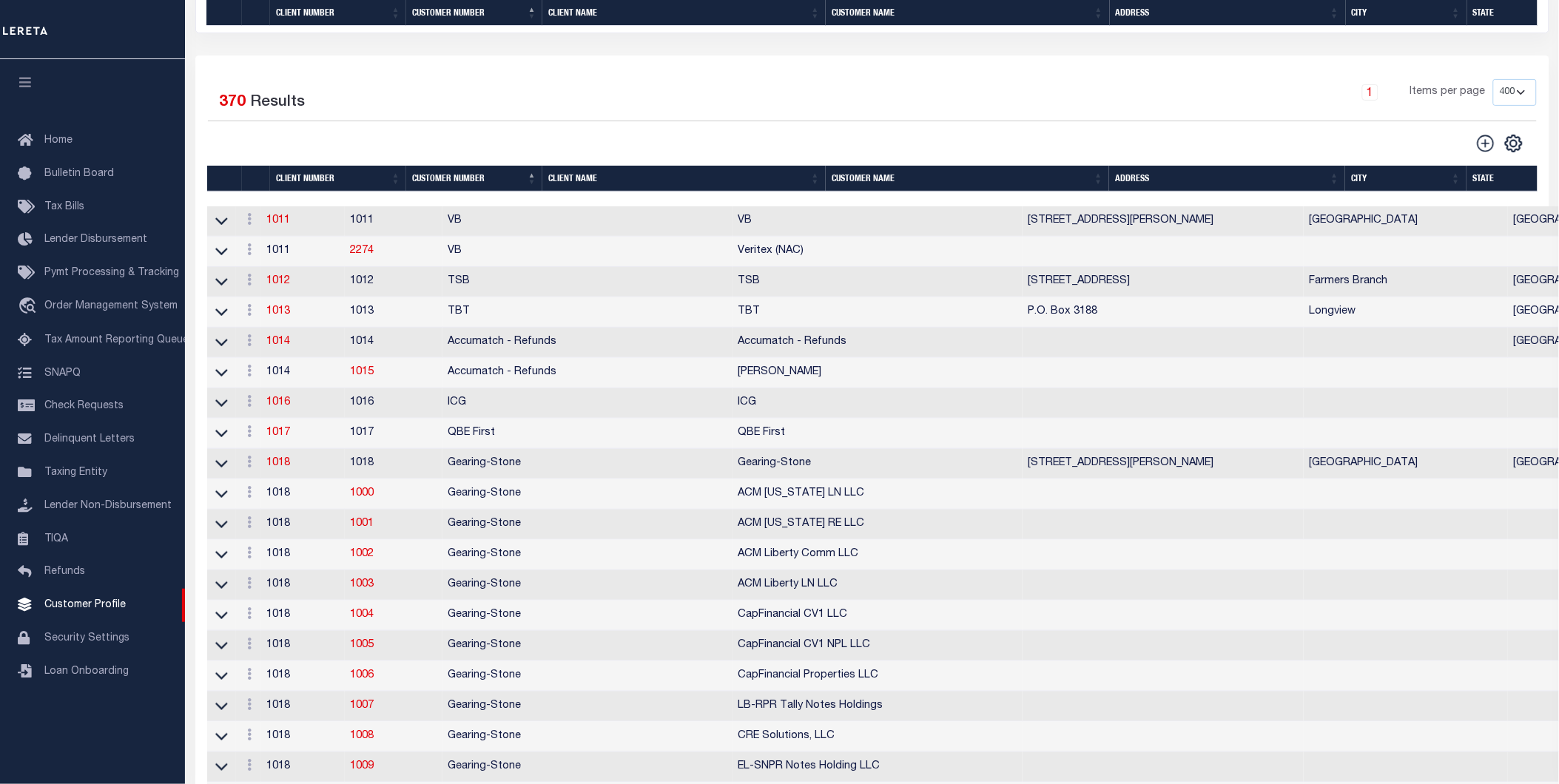
checkbox input "true"
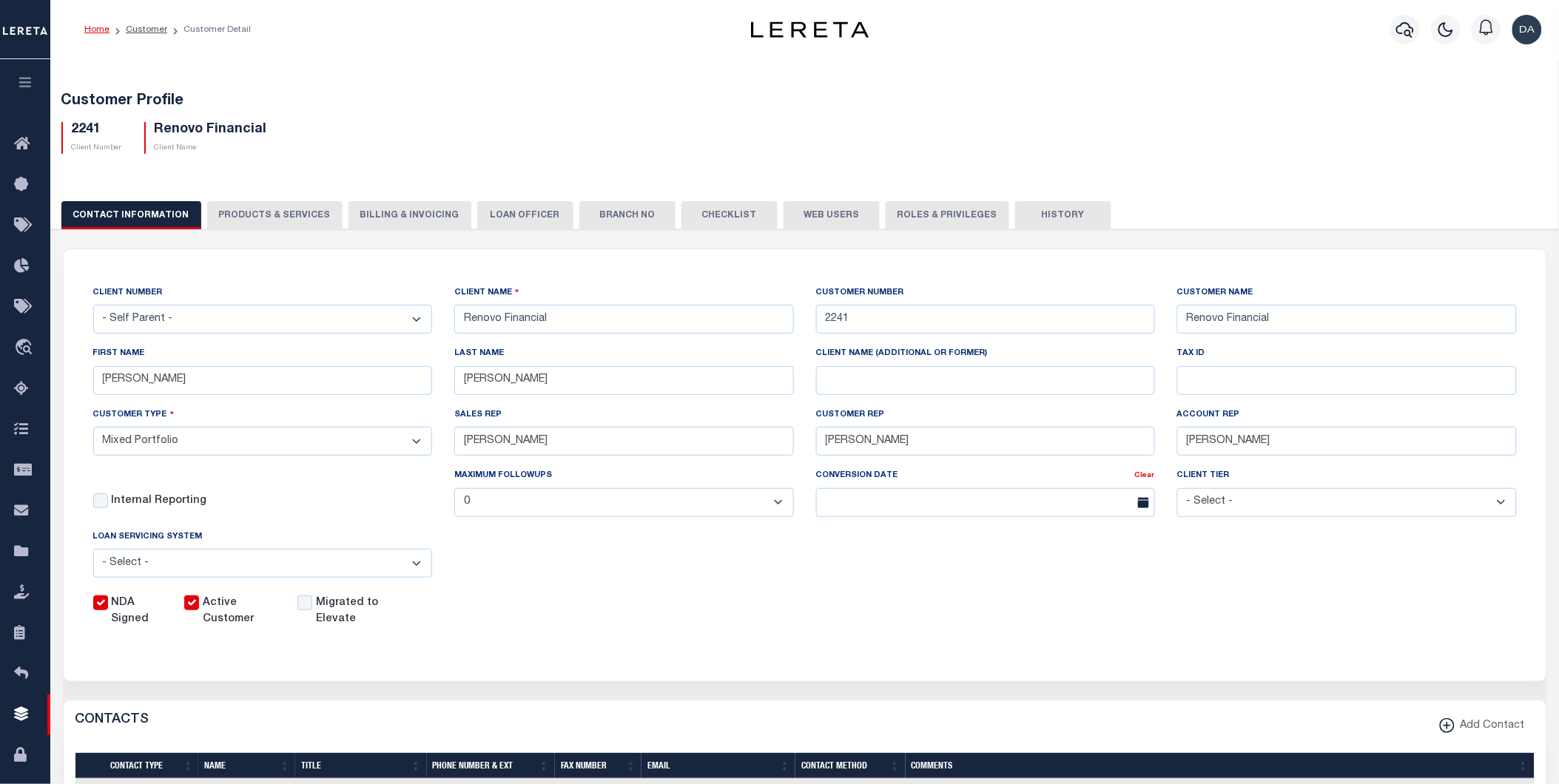
click at [826, 210] on button "Web Users" at bounding box center [831, 215] width 96 height 28
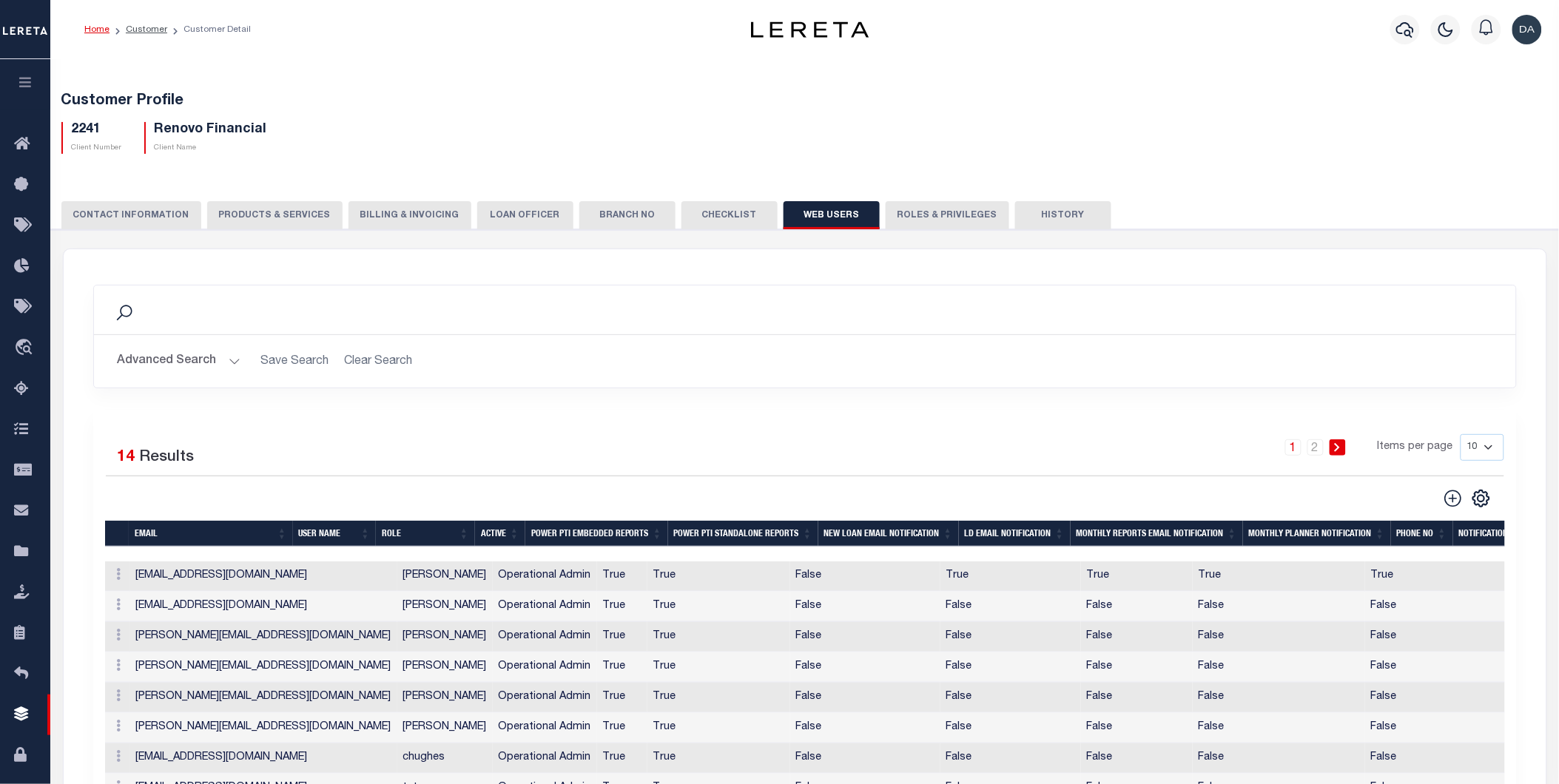
click at [903, 232] on div "CLIENT NUMBER - Self Parent - 1011 1012 1013 1014 1016 1017 1018 101814 101862 …" at bounding box center [805, 598] width 1523 height 738
click at [919, 216] on button "Roles & Privileges" at bounding box center [948, 215] width 124 height 28
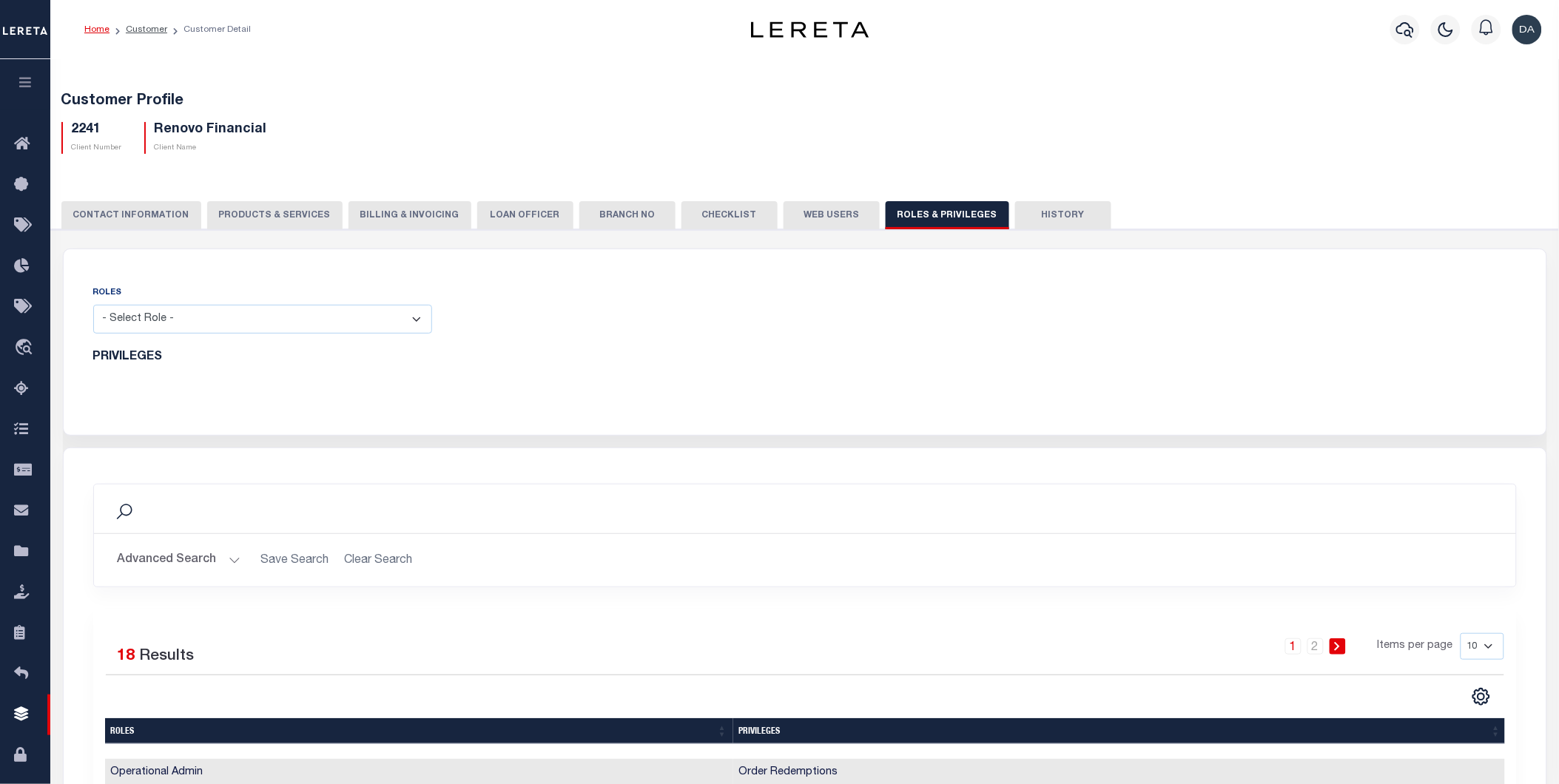
click at [157, 216] on button "CONTACT INFORMATION" at bounding box center [131, 215] width 140 height 28
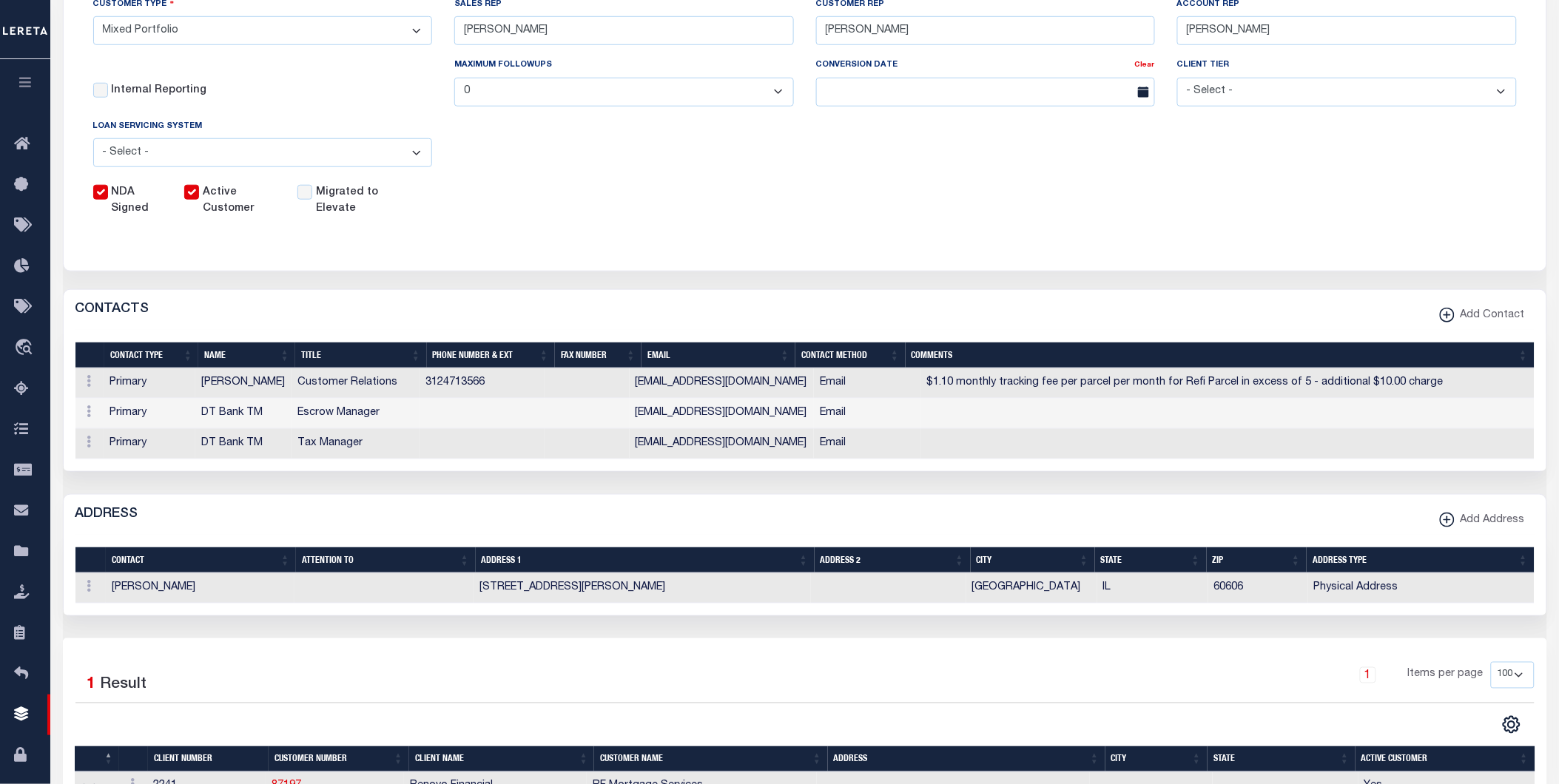
scroll to position [657, 0]
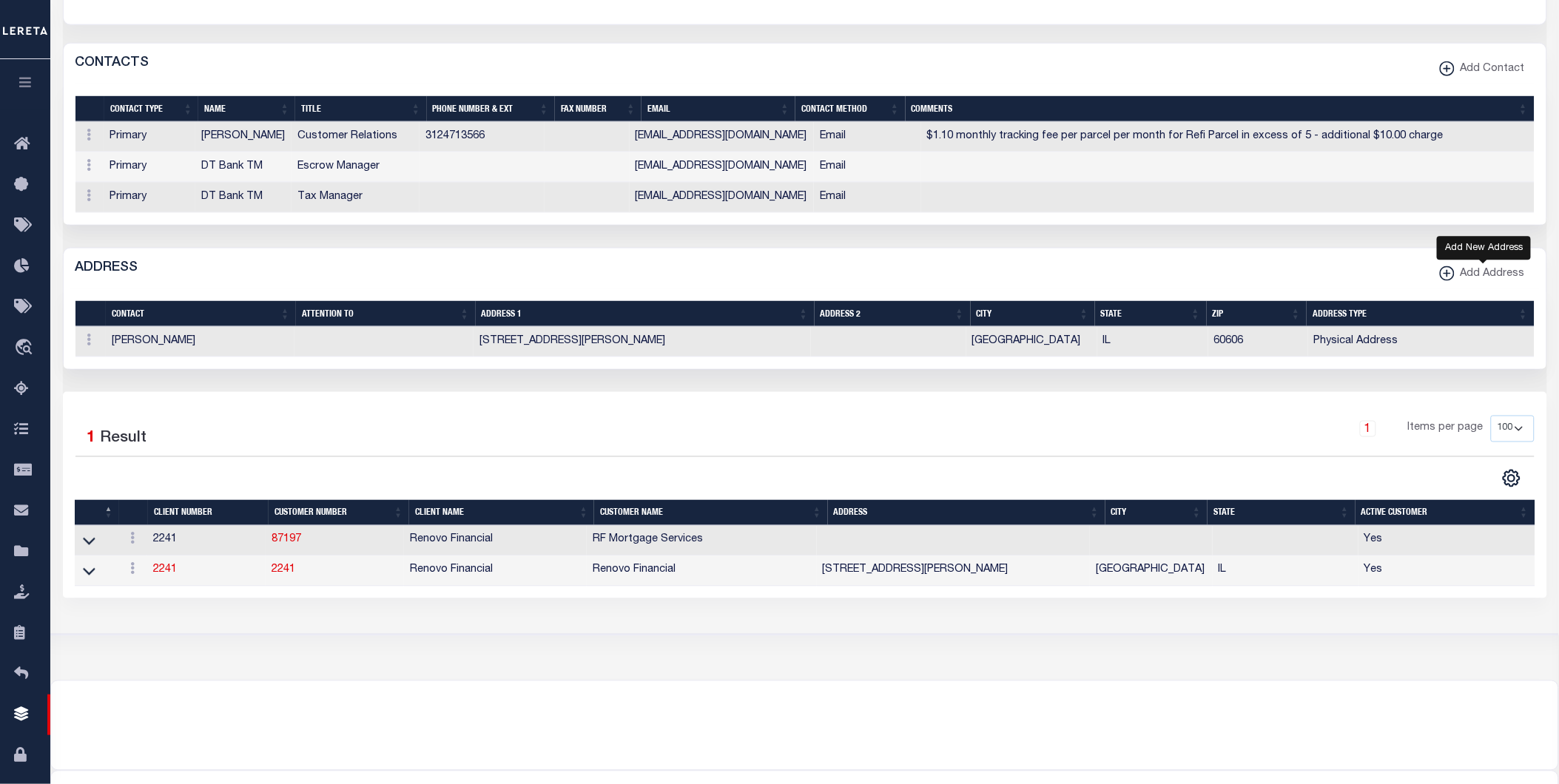
click at [1453, 274] on icon "button" at bounding box center [1447, 273] width 14 height 14
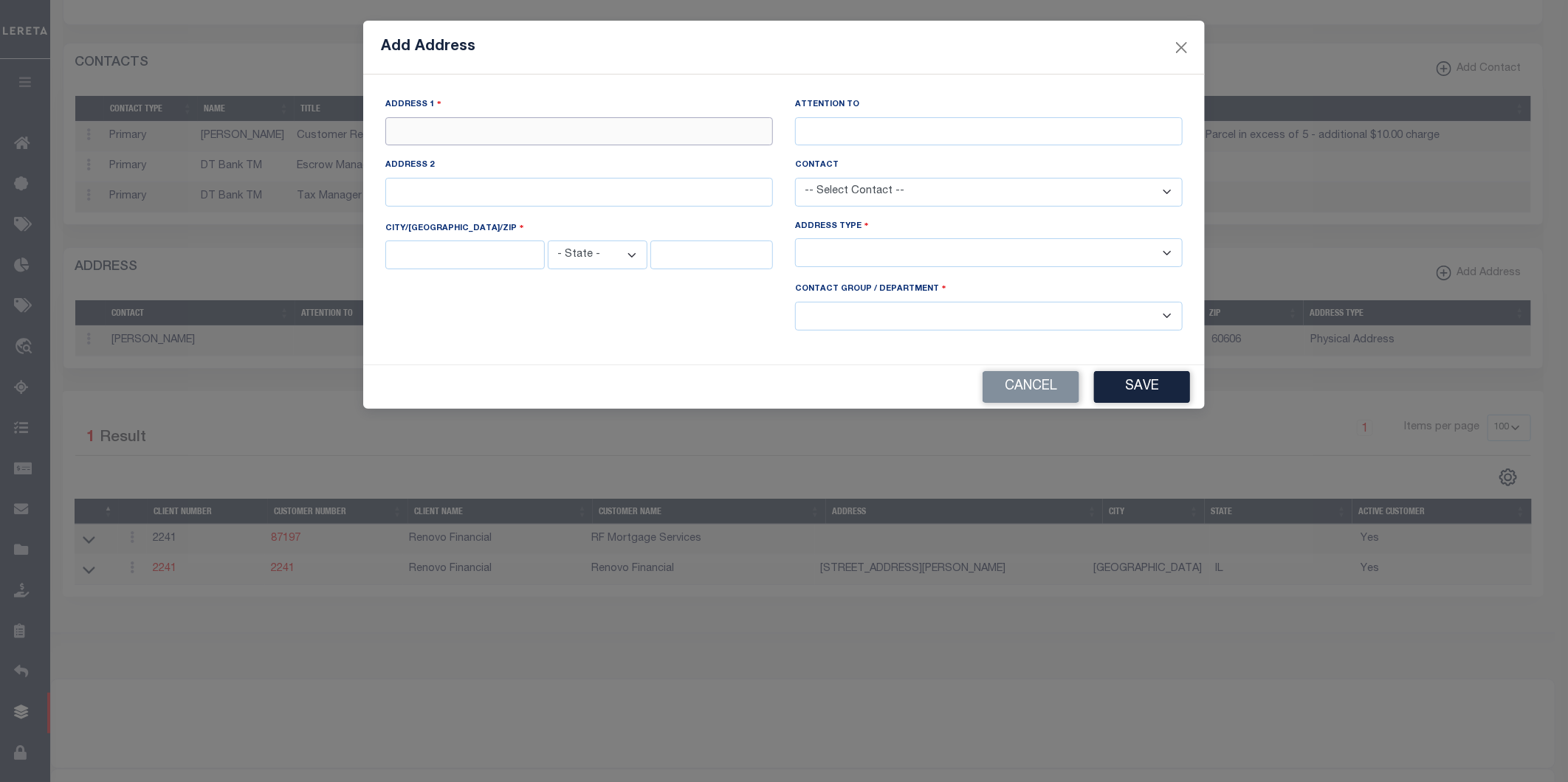
click at [498, 127] on input "text" at bounding box center [579, 132] width 388 height 29
click at [1179, 49] on button "Close" at bounding box center [1181, 47] width 19 height 19
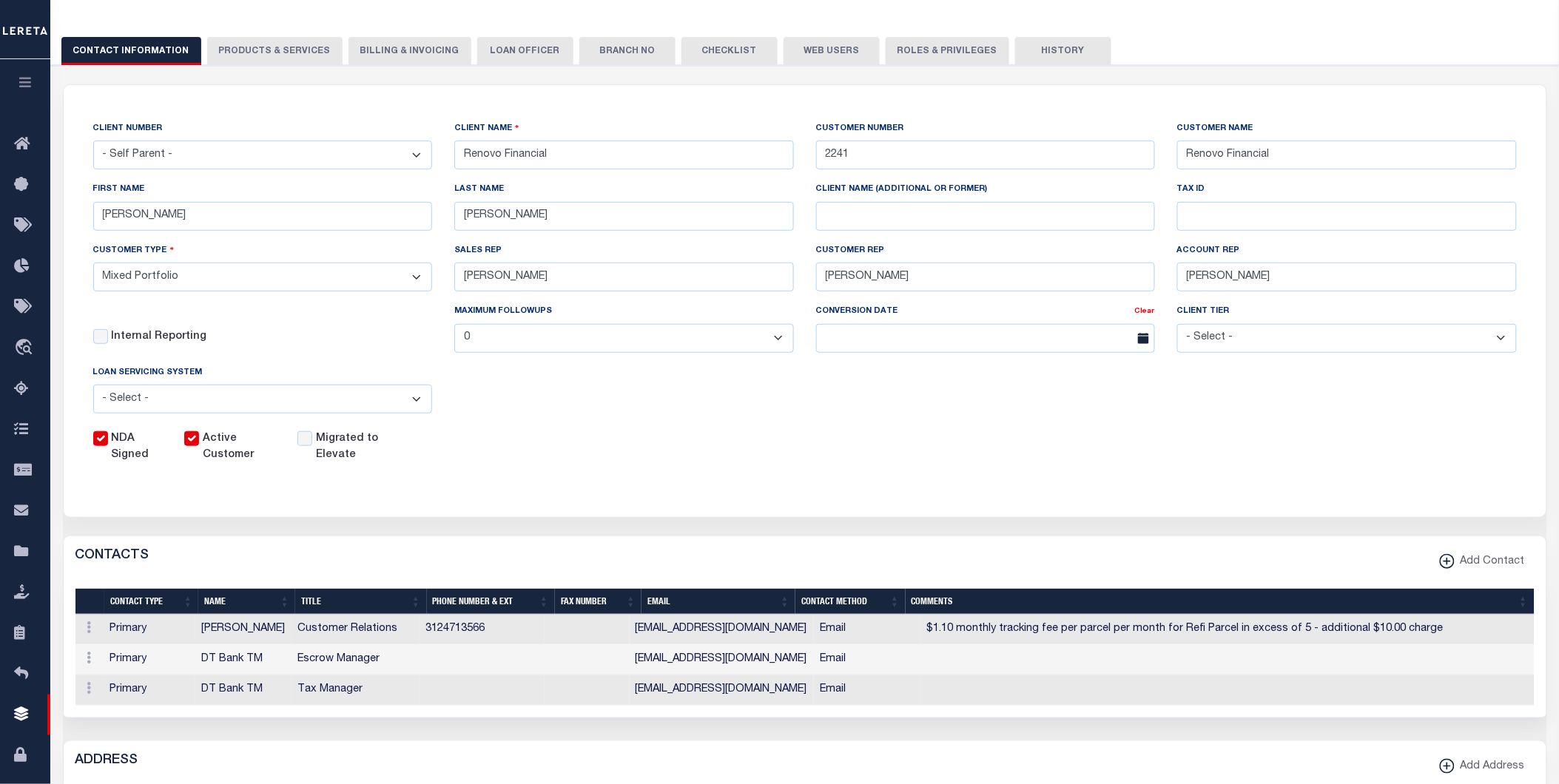
scroll to position [0, 0]
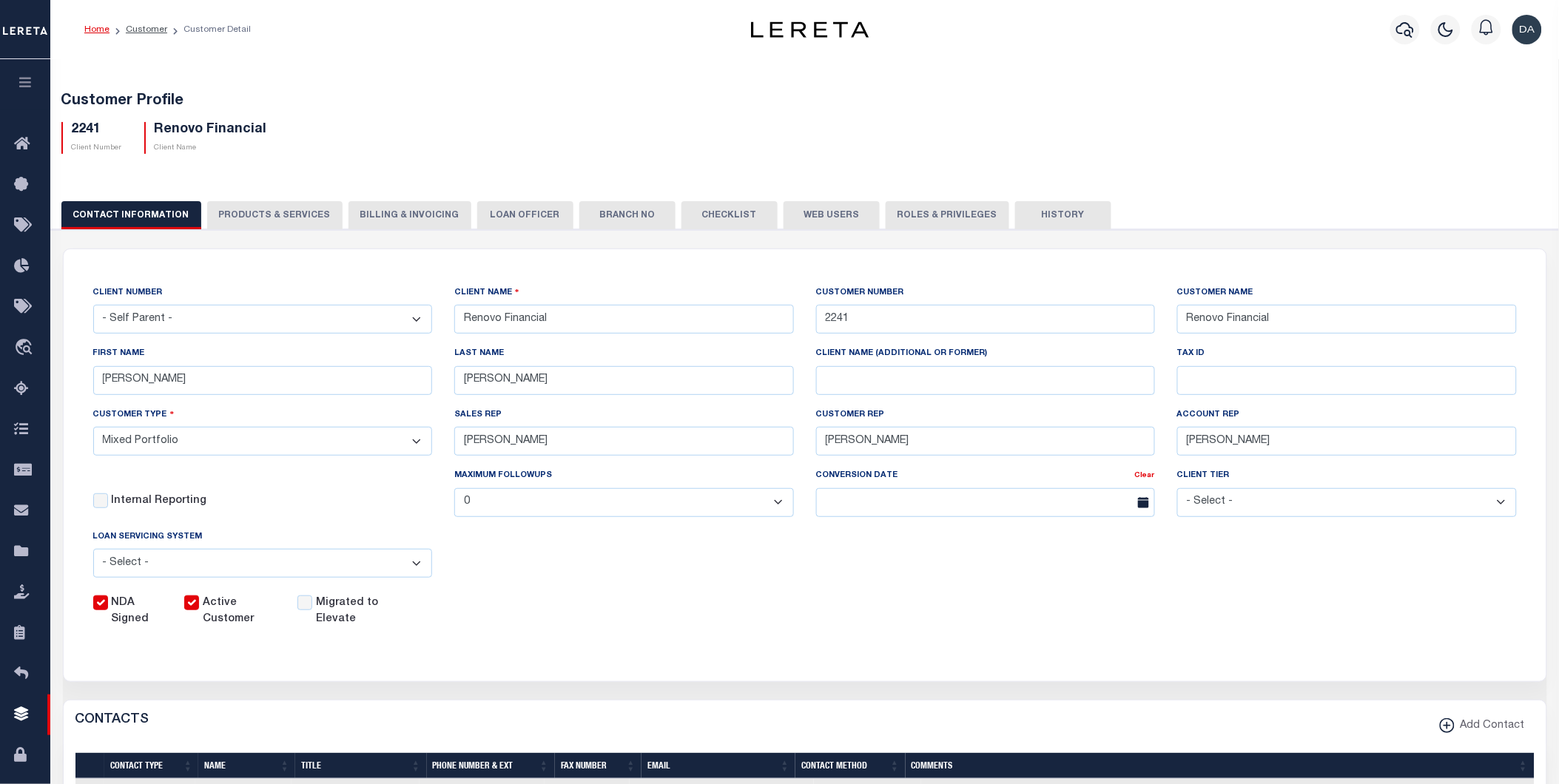
click at [47, 72] on button "button" at bounding box center [25, 84] width 50 height 50
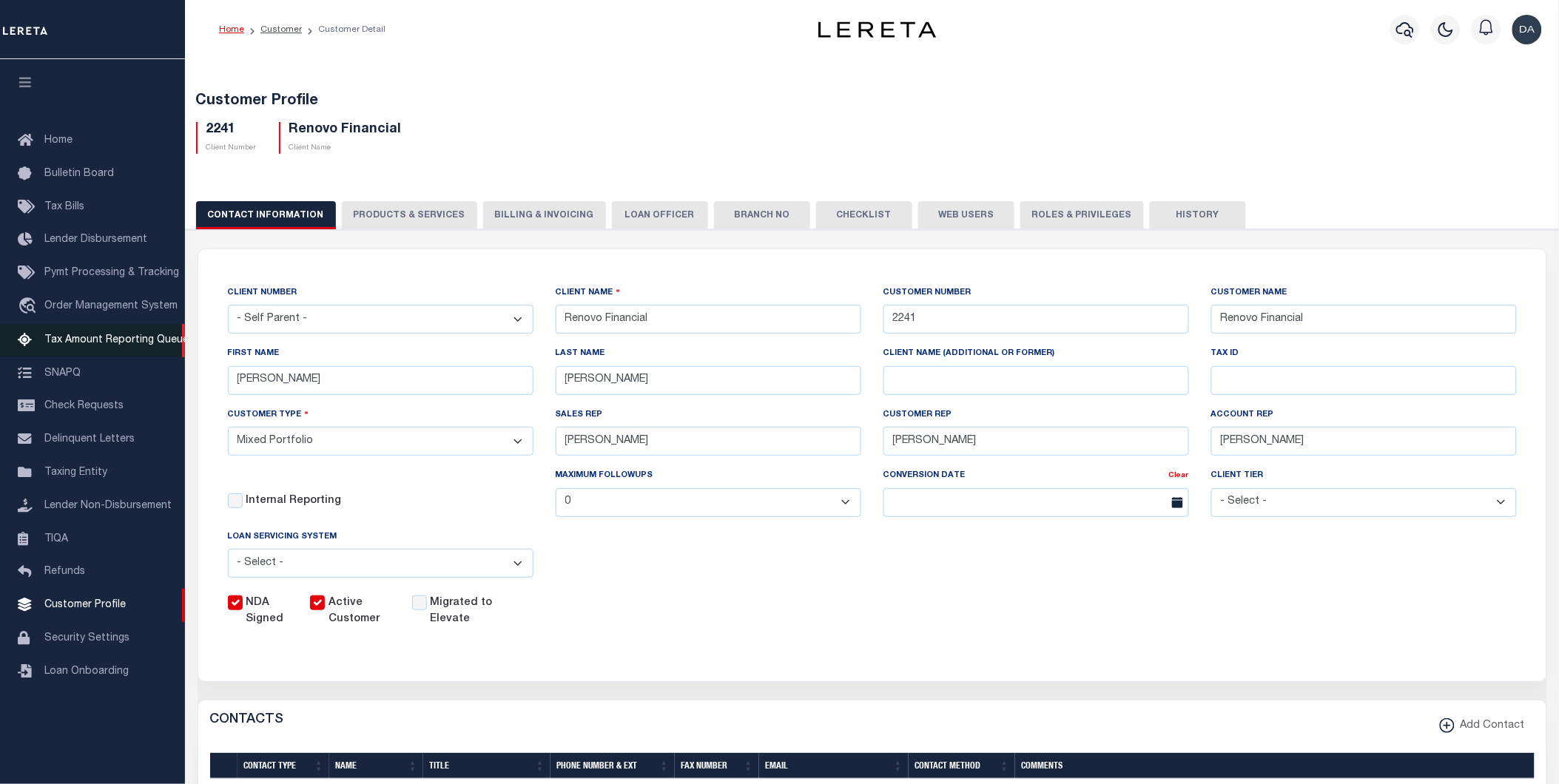
click at [104, 343] on span "Tax Amount Reporting Queue" at bounding box center [116, 340] width 144 height 10
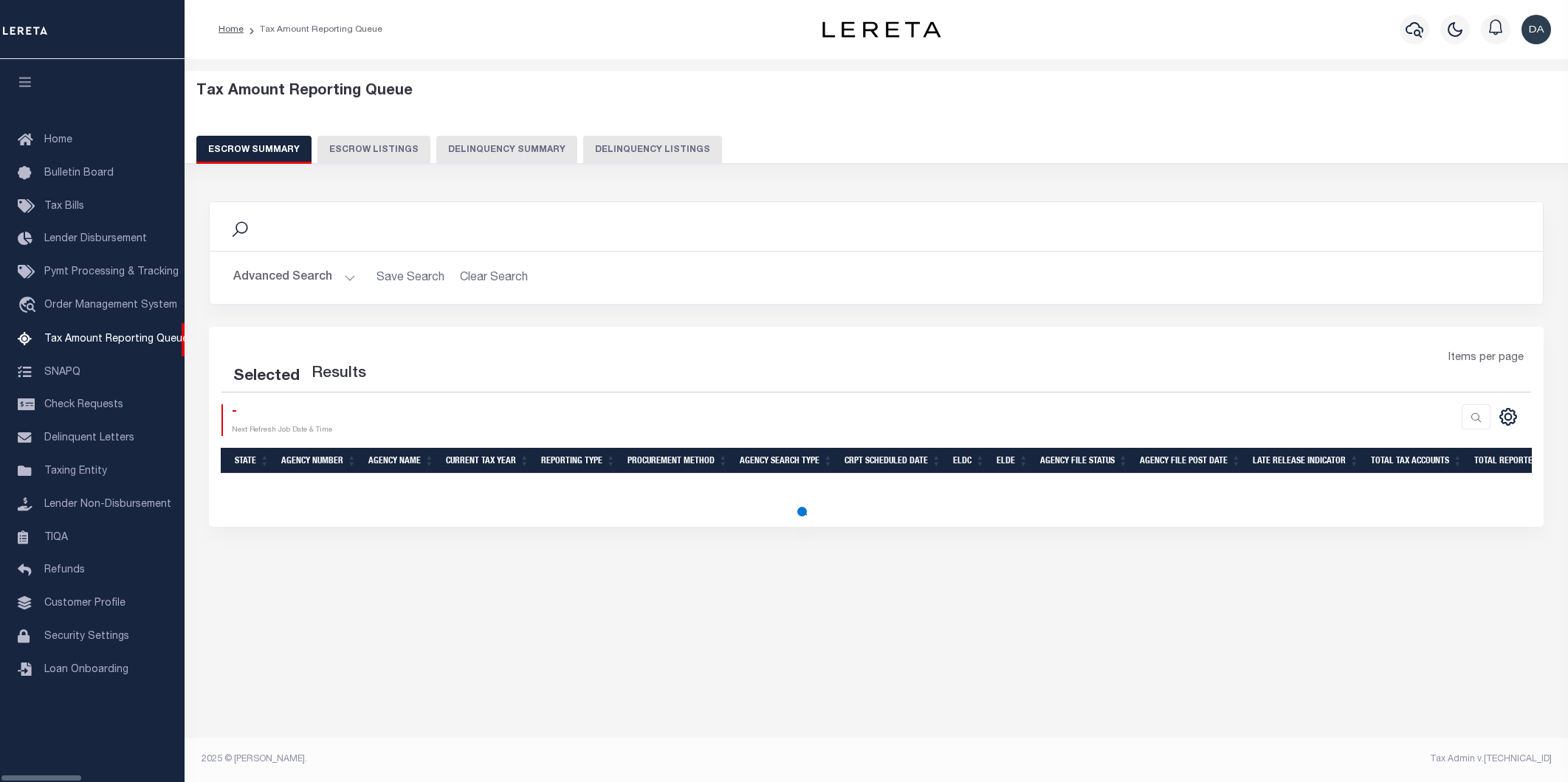
select select "100"
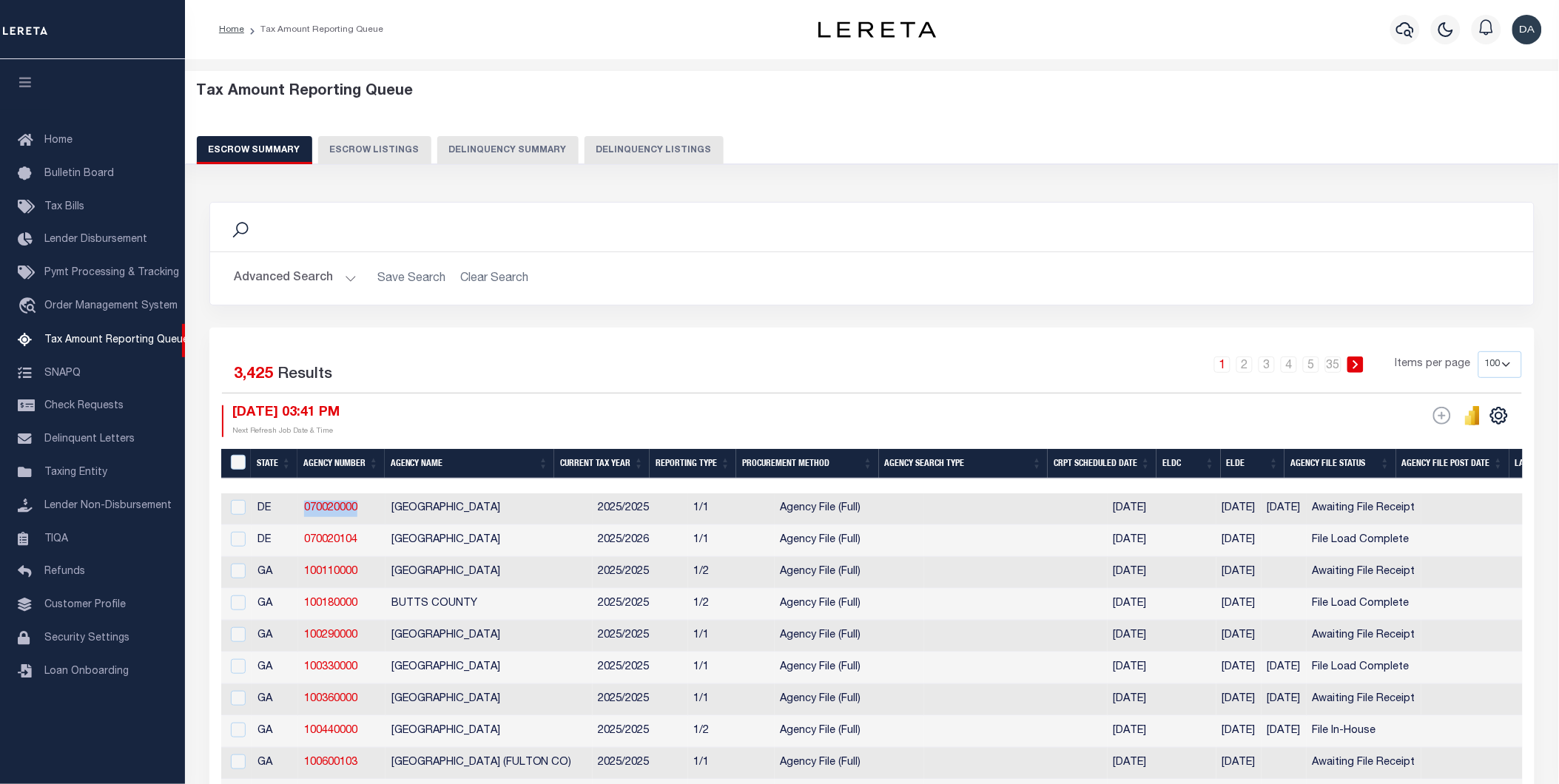
drag, startPoint x: 344, startPoint y: 508, endPoint x: 300, endPoint y: 503, distance: 44.3
click at [300, 503] on td "070020000" at bounding box center [341, 509] width 87 height 31
checkbox input "true"
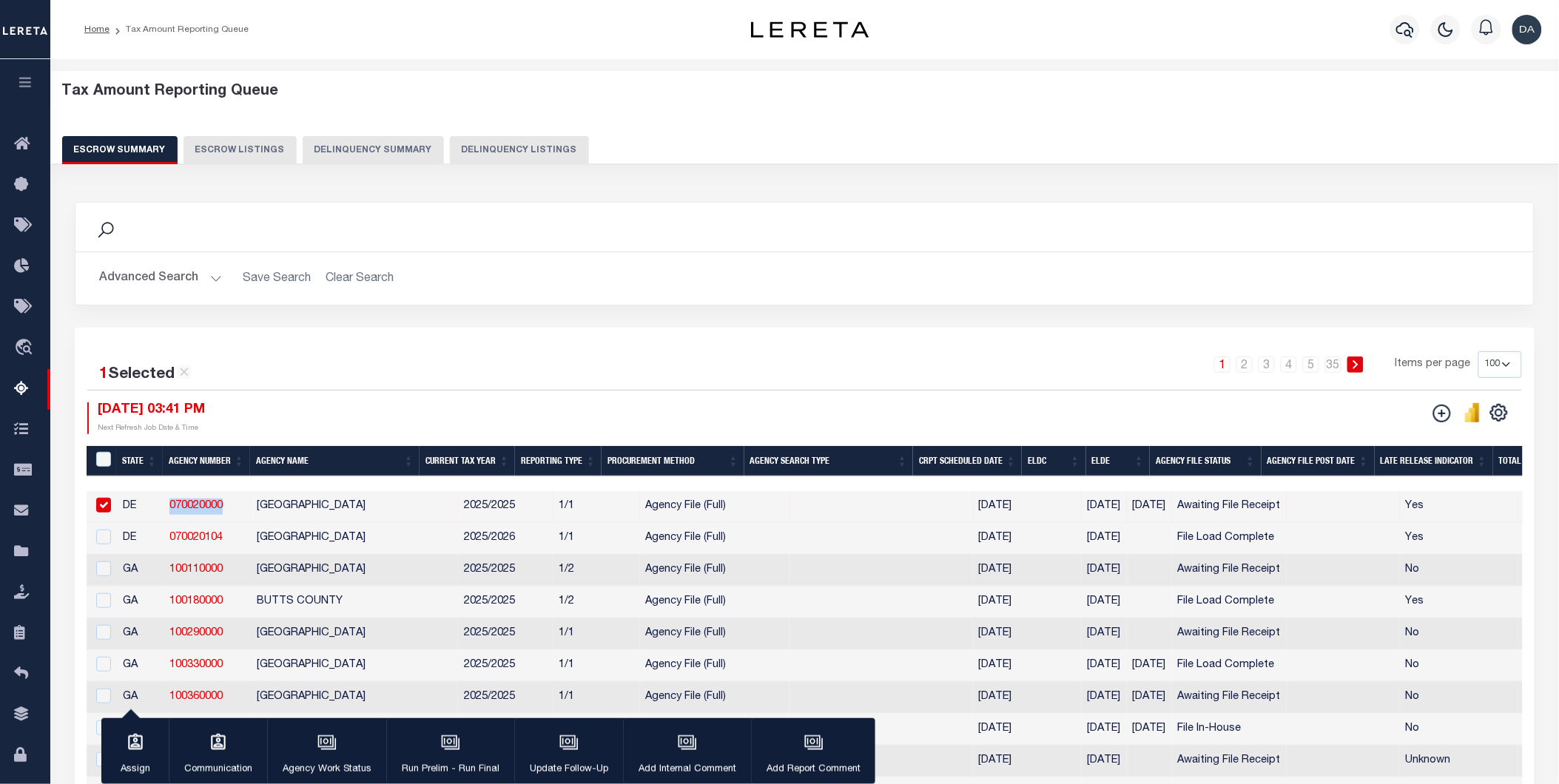
copy link "070020000"
click at [186, 288] on button "Advanced Search" at bounding box center [160, 278] width 123 height 29
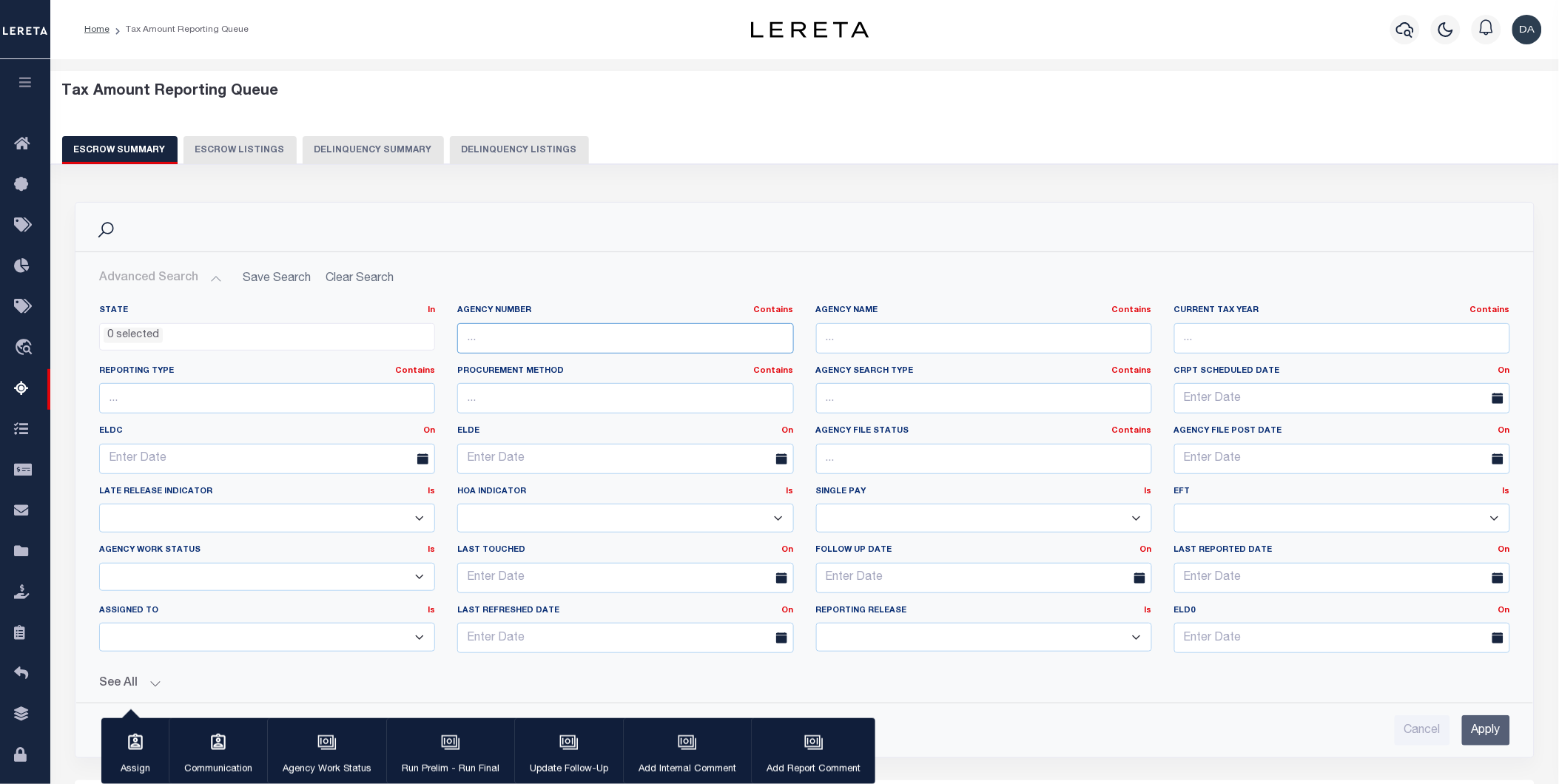
click at [529, 340] on input "text" at bounding box center [625, 339] width 336 height 31
paste input "070020000"
type input "070020000"
click at [1481, 736] on input "Apply" at bounding box center [1486, 731] width 48 height 31
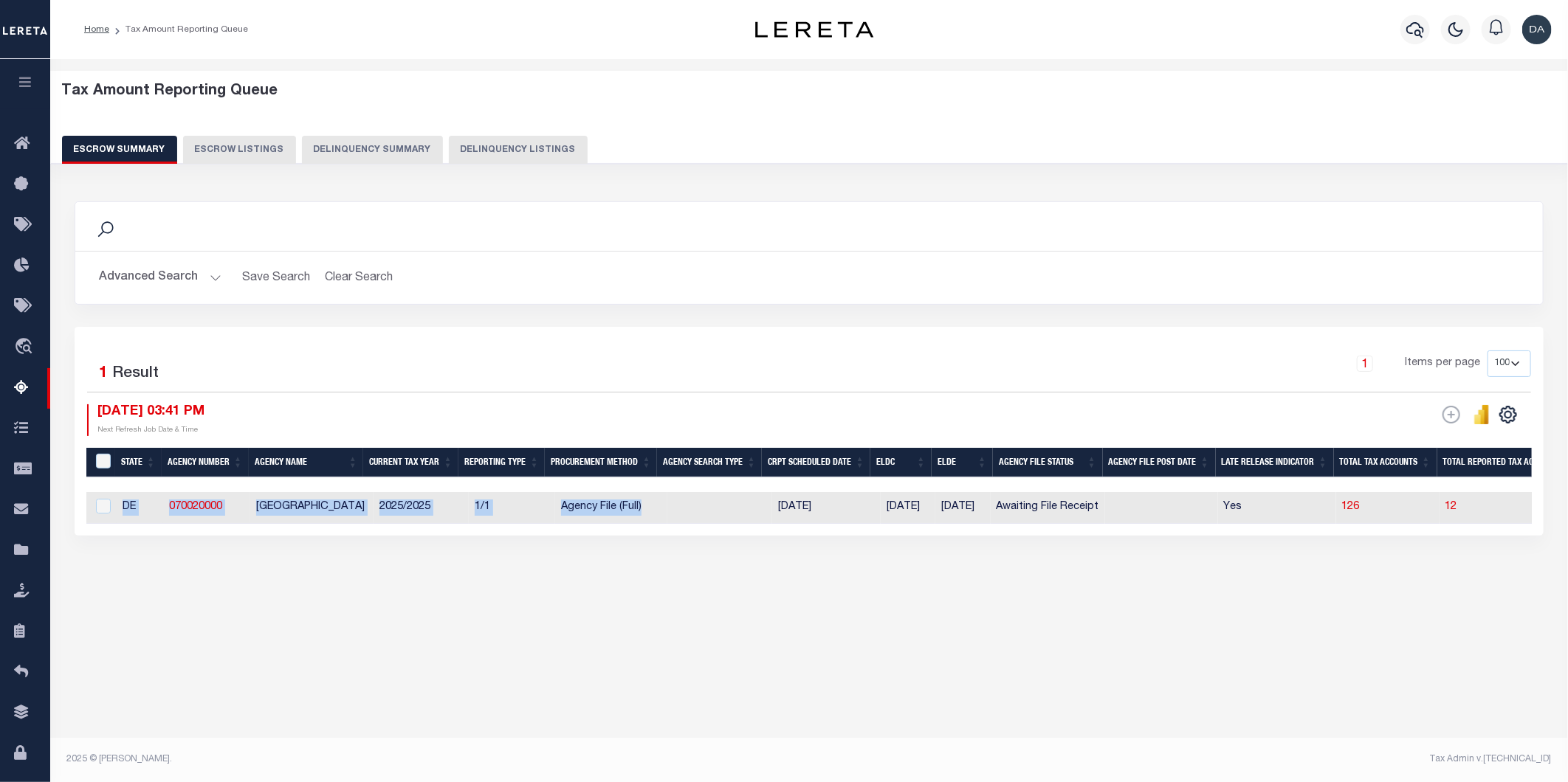
drag, startPoint x: 676, startPoint y: 521, endPoint x: 682, endPoint y: 526, distance: 7.8
click at [682, 524] on div "State Agency Number Agency Name Current Tax Year Reporting Type Procurement Met…" at bounding box center [809, 508] width 1445 height 31
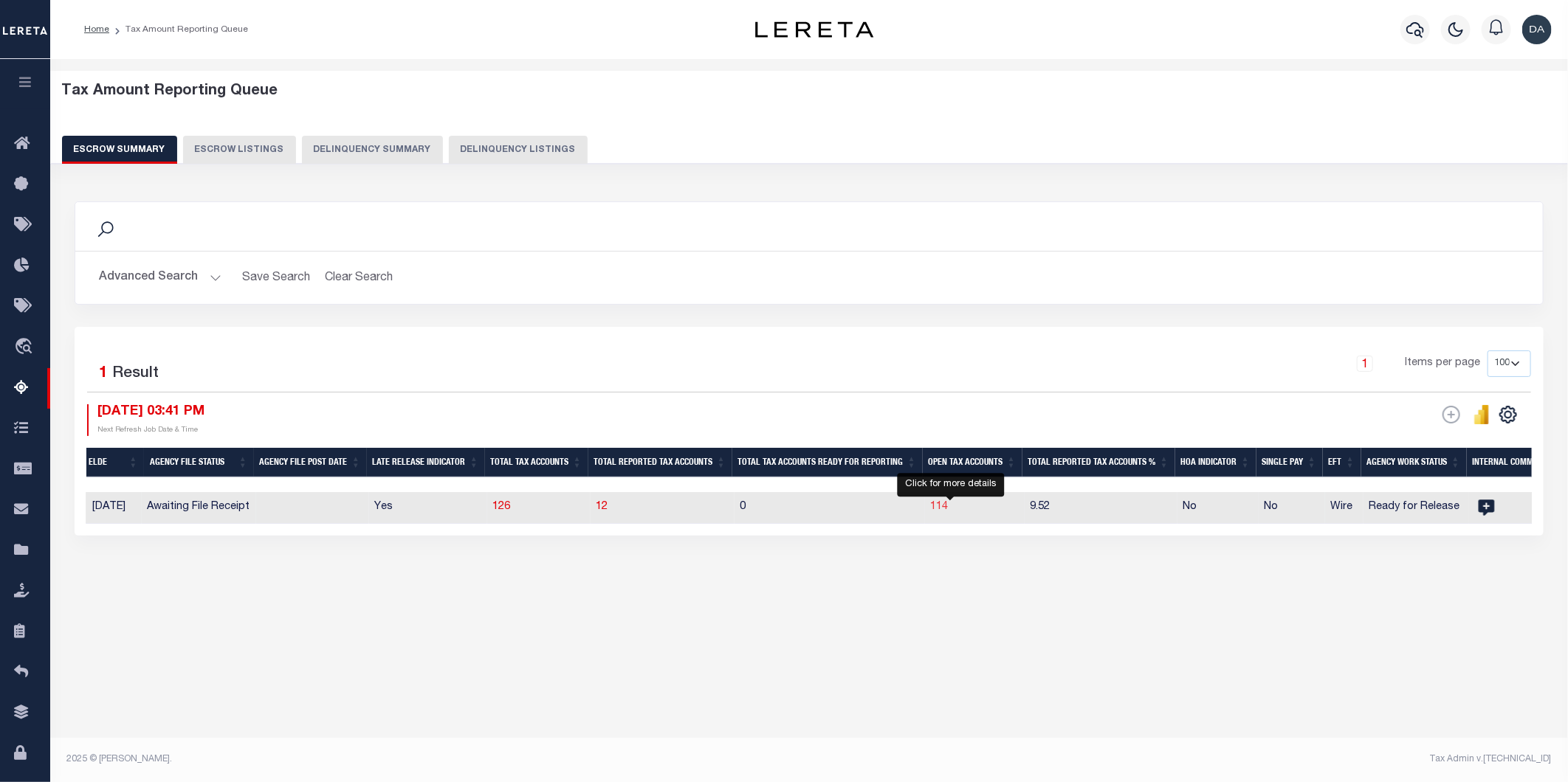
click at [948, 511] on span "114" at bounding box center [939, 507] width 18 height 10
select select "100"
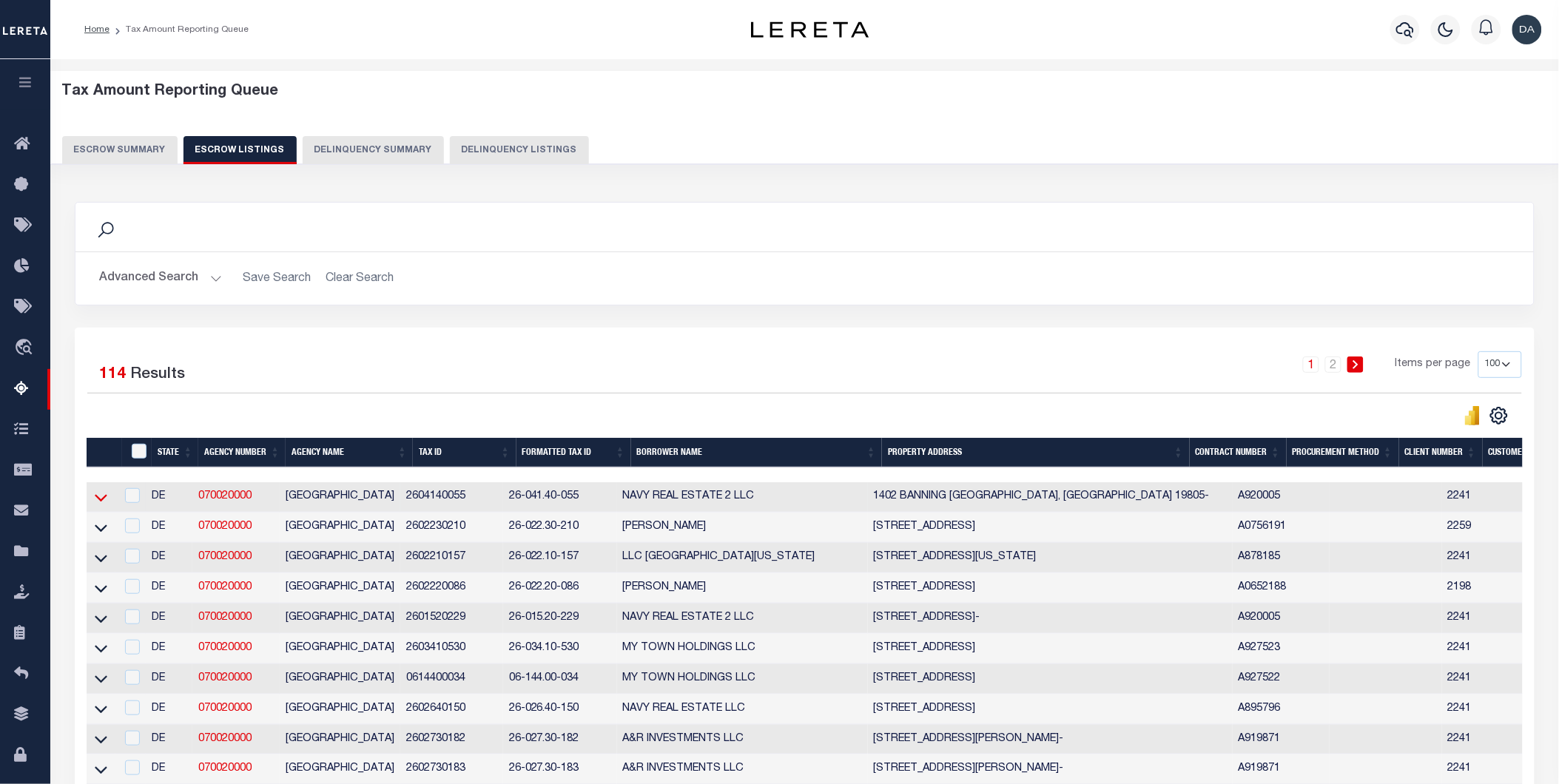
click at [104, 497] on icon at bounding box center [101, 497] width 13 height 15
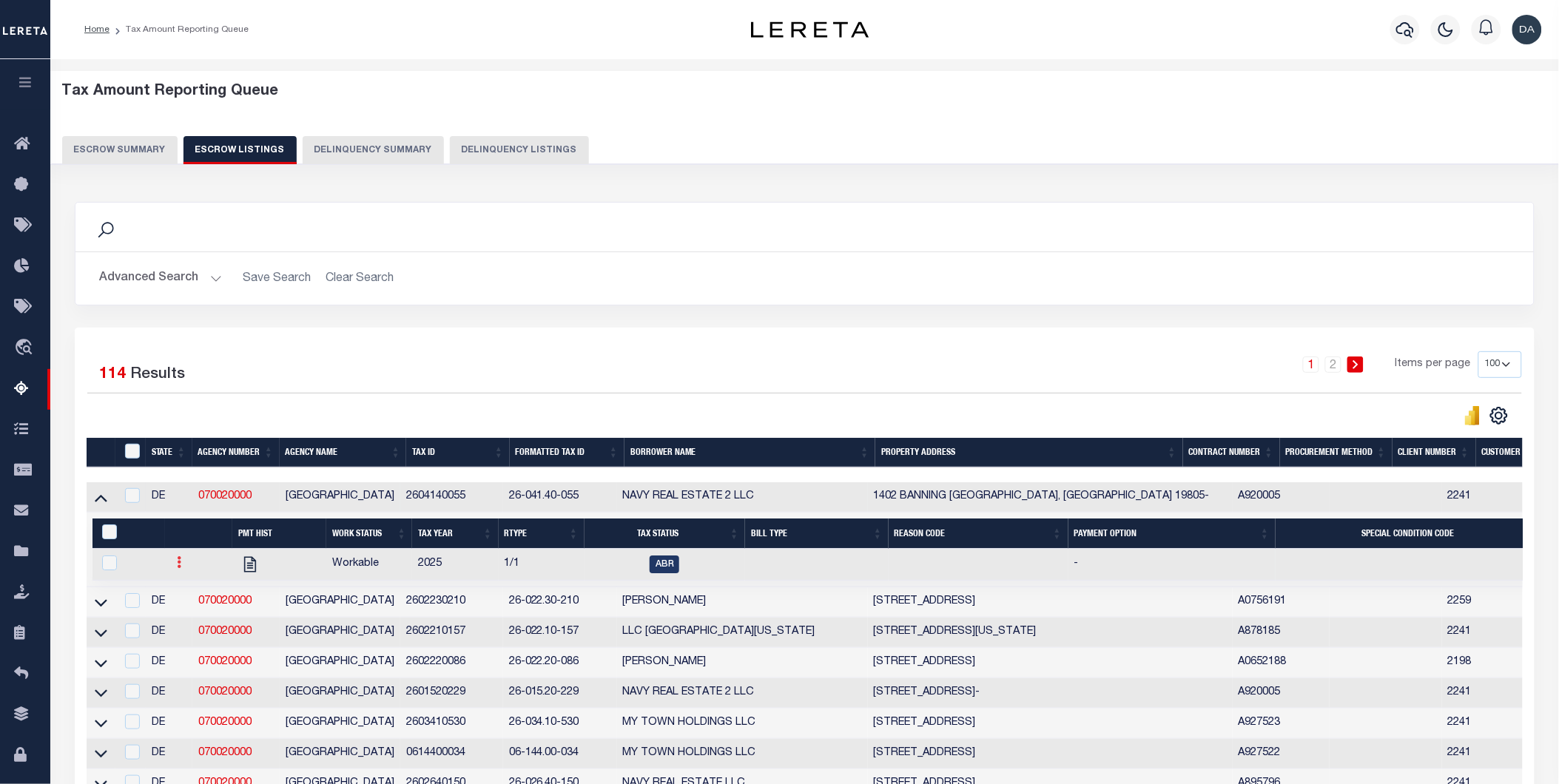
click at [182, 568] on link at bounding box center [178, 564] width 16 height 12
click at [201, 619] on img "" at bounding box center [196, 611] width 14 height 15
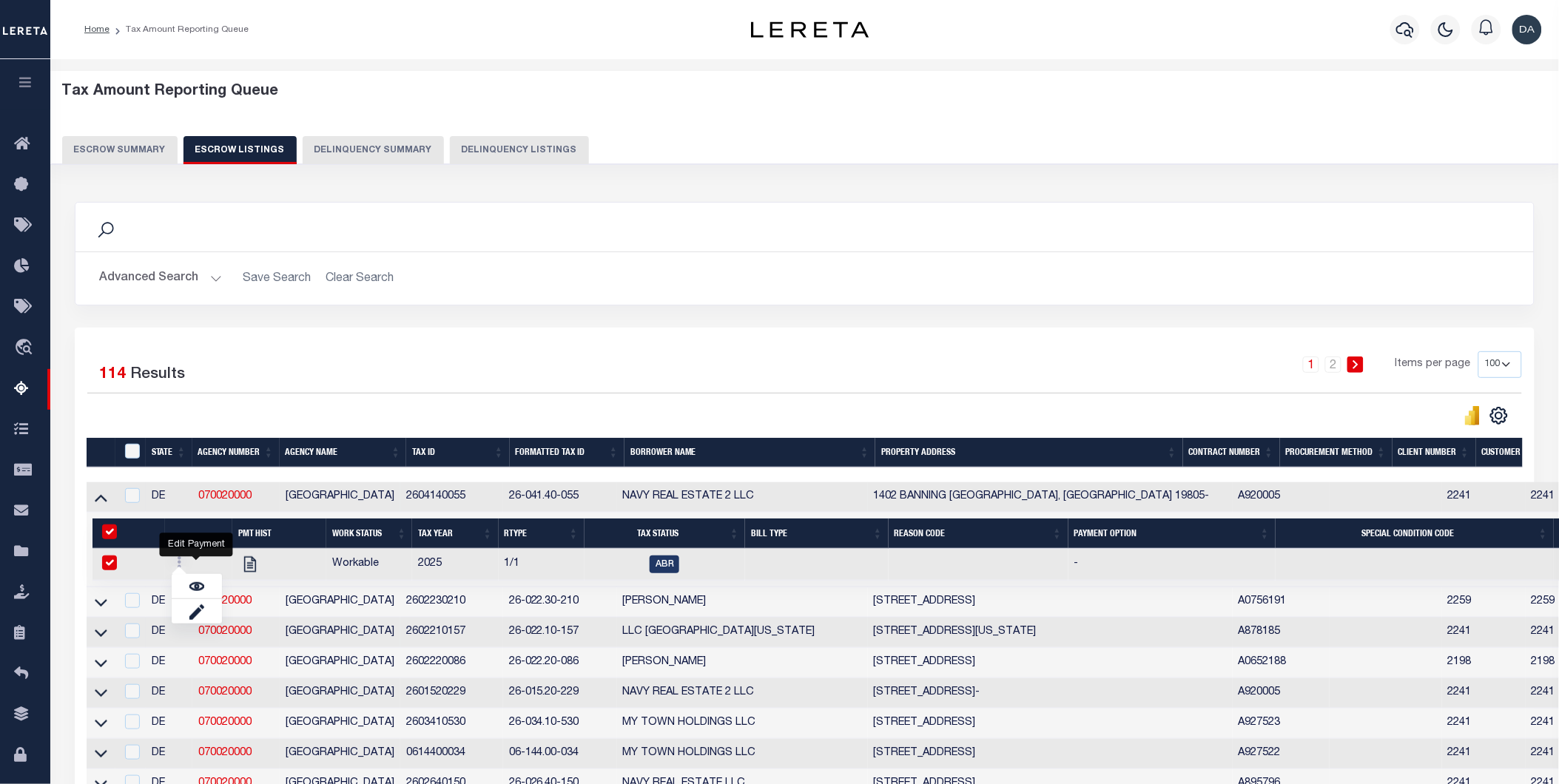
checkbox input "true"
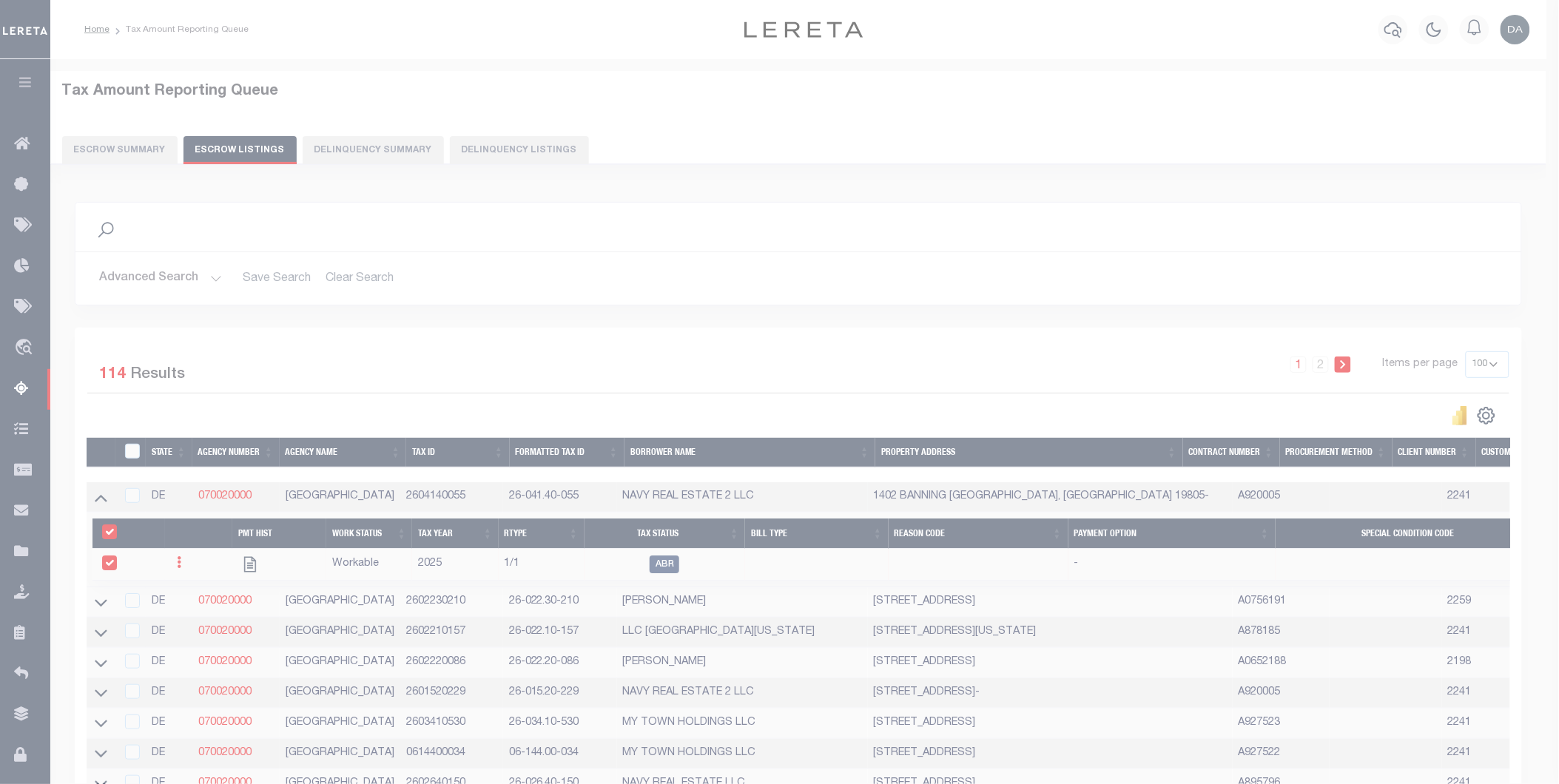
select select "ABR"
select select
type input "[DATE]"
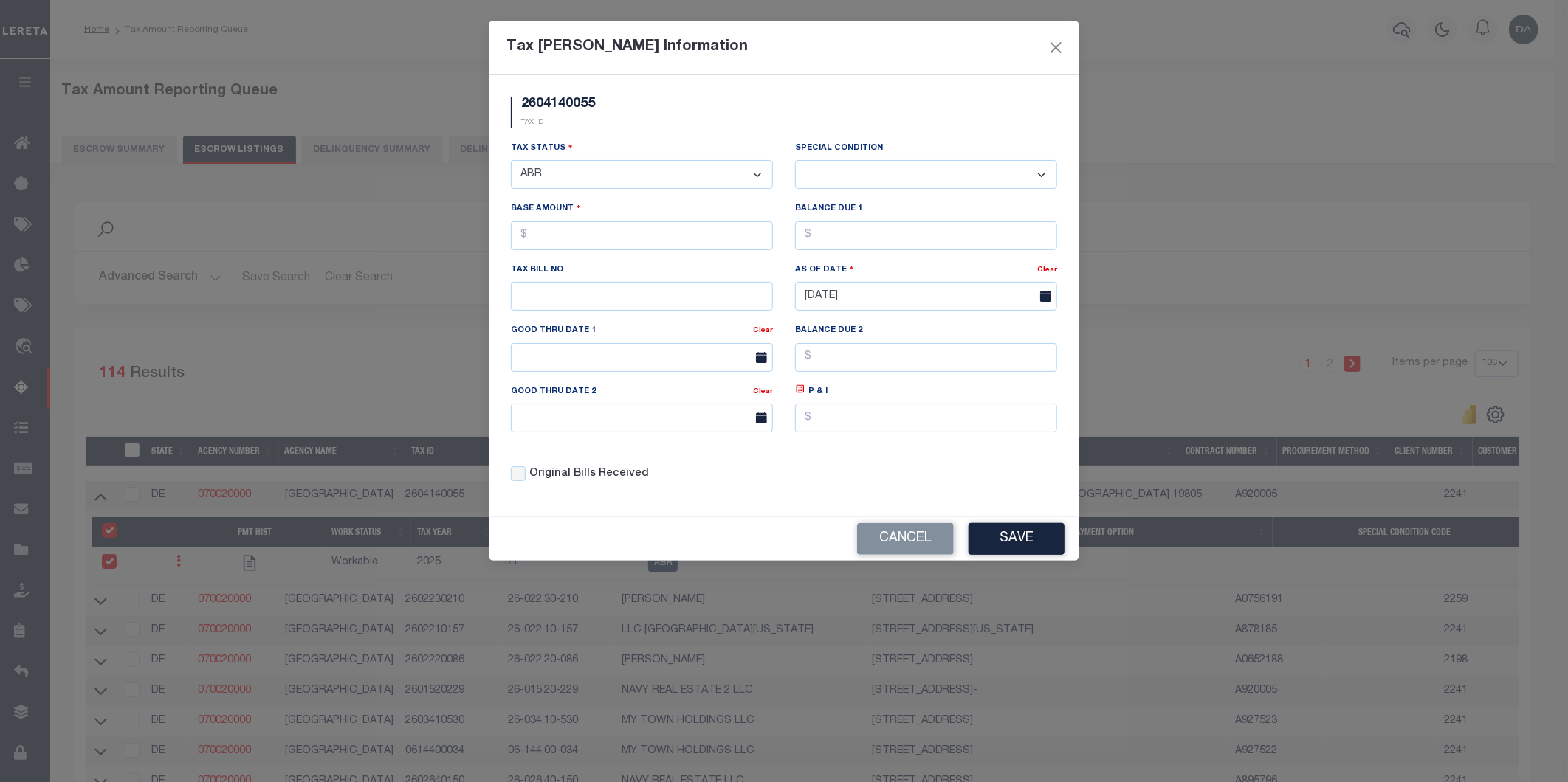
click at [639, 186] on select "- Select Status - Open Due/Unpaid Paid Incomplete No Tax Due Internal Refund Pr…" at bounding box center [642, 174] width 262 height 29
select select "DUE"
click at [511, 161] on select "- Select Status - Open Due/Unpaid Paid Incomplete No Tax Due Internal Refund Pr…" at bounding box center [642, 174] width 262 height 29
click at [902, 175] on select "-- Select Special Condition -- 3RD PARTY TAX LIEN AGENCY TAX LIEN (A.K.A Inside…" at bounding box center [926, 174] width 262 height 29
select select "15"
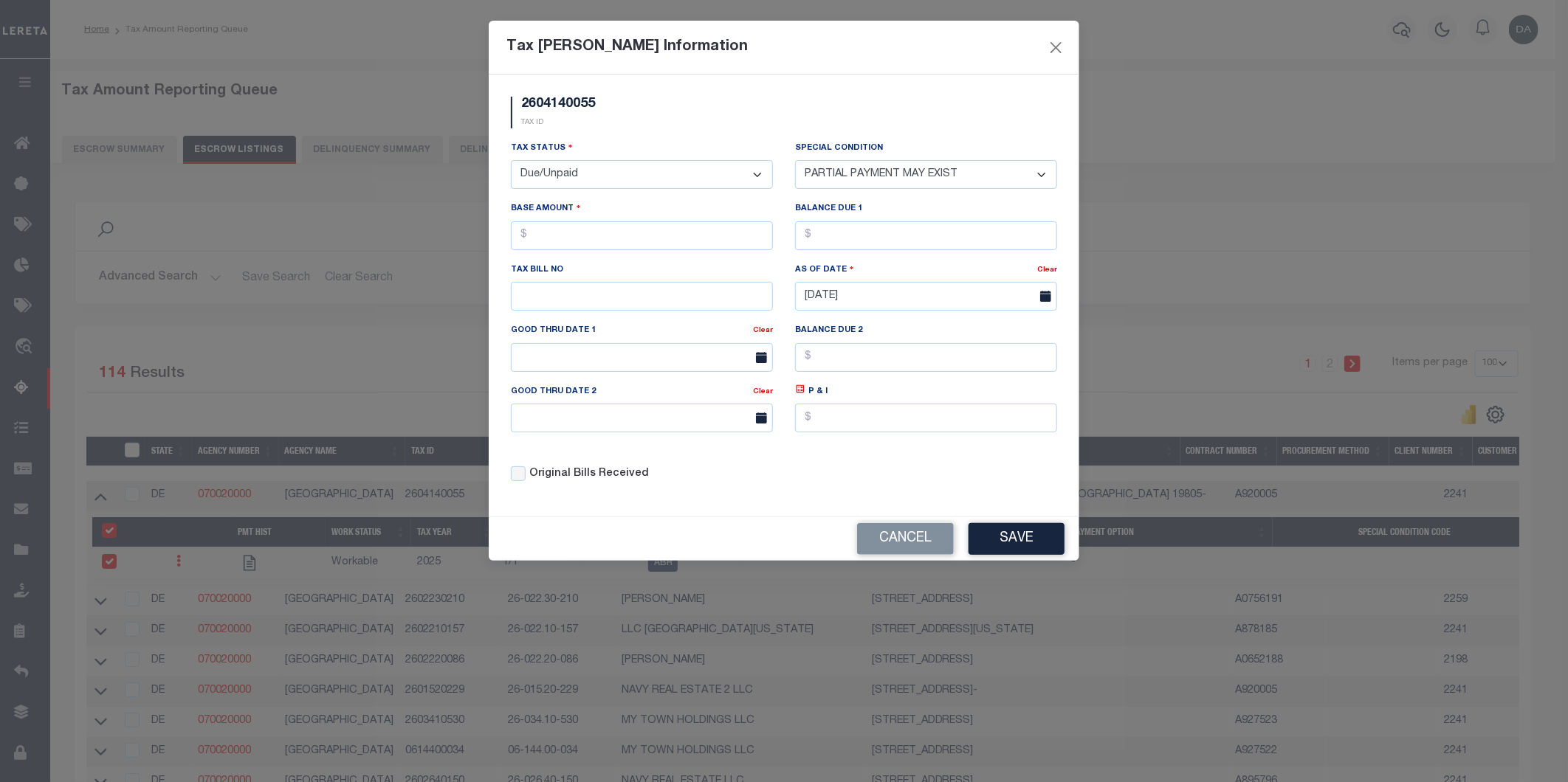
click at [795, 160] on select "-- Select Special Condition -- 3RD PARTY TAX LIEN AGENCY TAX LIEN (A.K.A Inside…" at bounding box center [926, 174] width 262 height 29
drag, startPoint x: 633, startPoint y: 225, endPoint x: 633, endPoint y: 234, distance: 9.0
click at [633, 227] on input "text" at bounding box center [642, 236] width 262 height 29
click at [637, 239] on input "text" at bounding box center [642, 236] width 262 height 29
type input "$1.00"
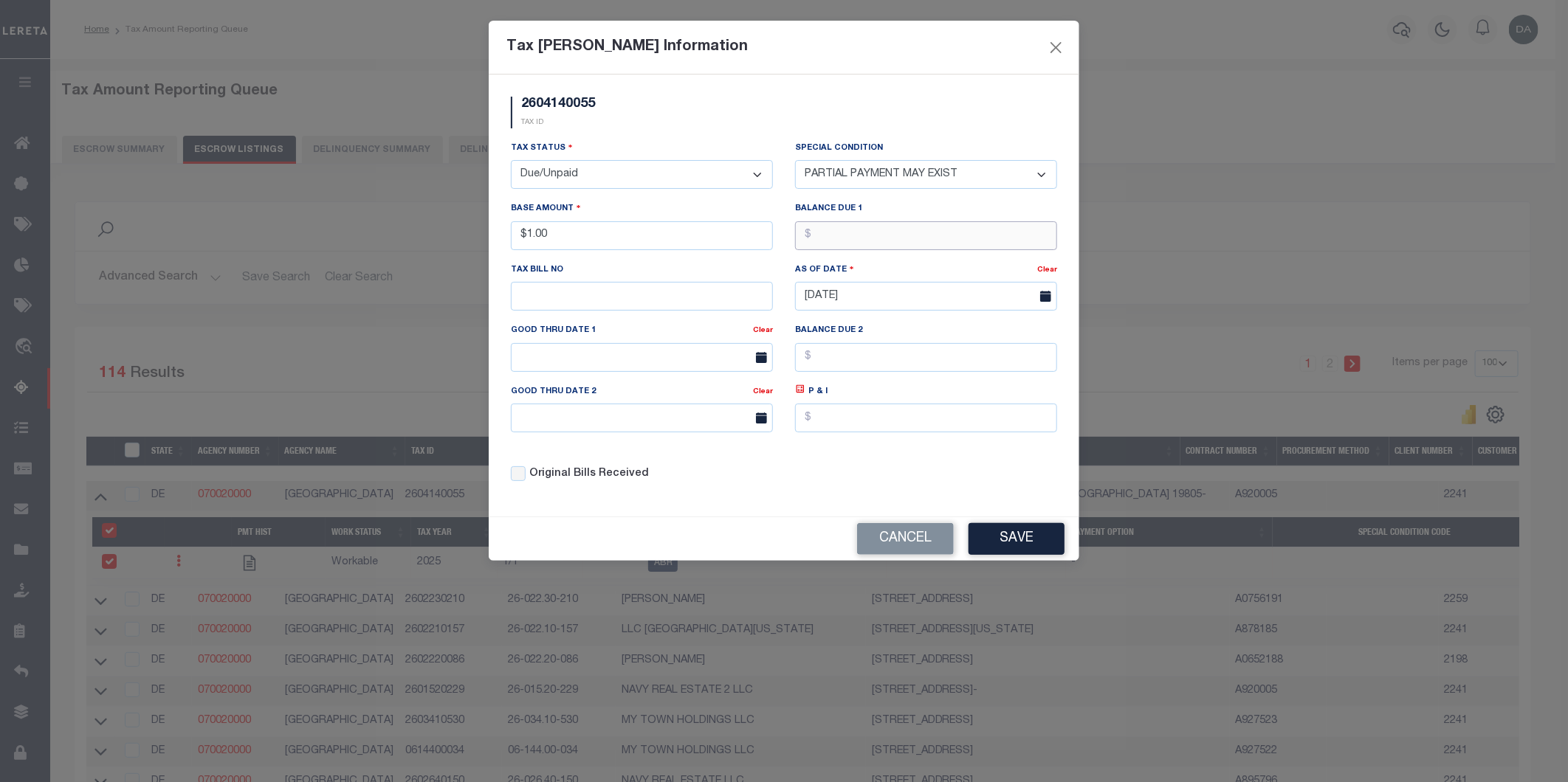
drag, startPoint x: 823, startPoint y: 234, endPoint x: 824, endPoint y: 246, distance: 12.0
click at [825, 234] on input "text" at bounding box center [926, 236] width 262 height 29
type input "$1.00"
click at [1006, 532] on button "Save" at bounding box center [1016, 538] width 96 height 31
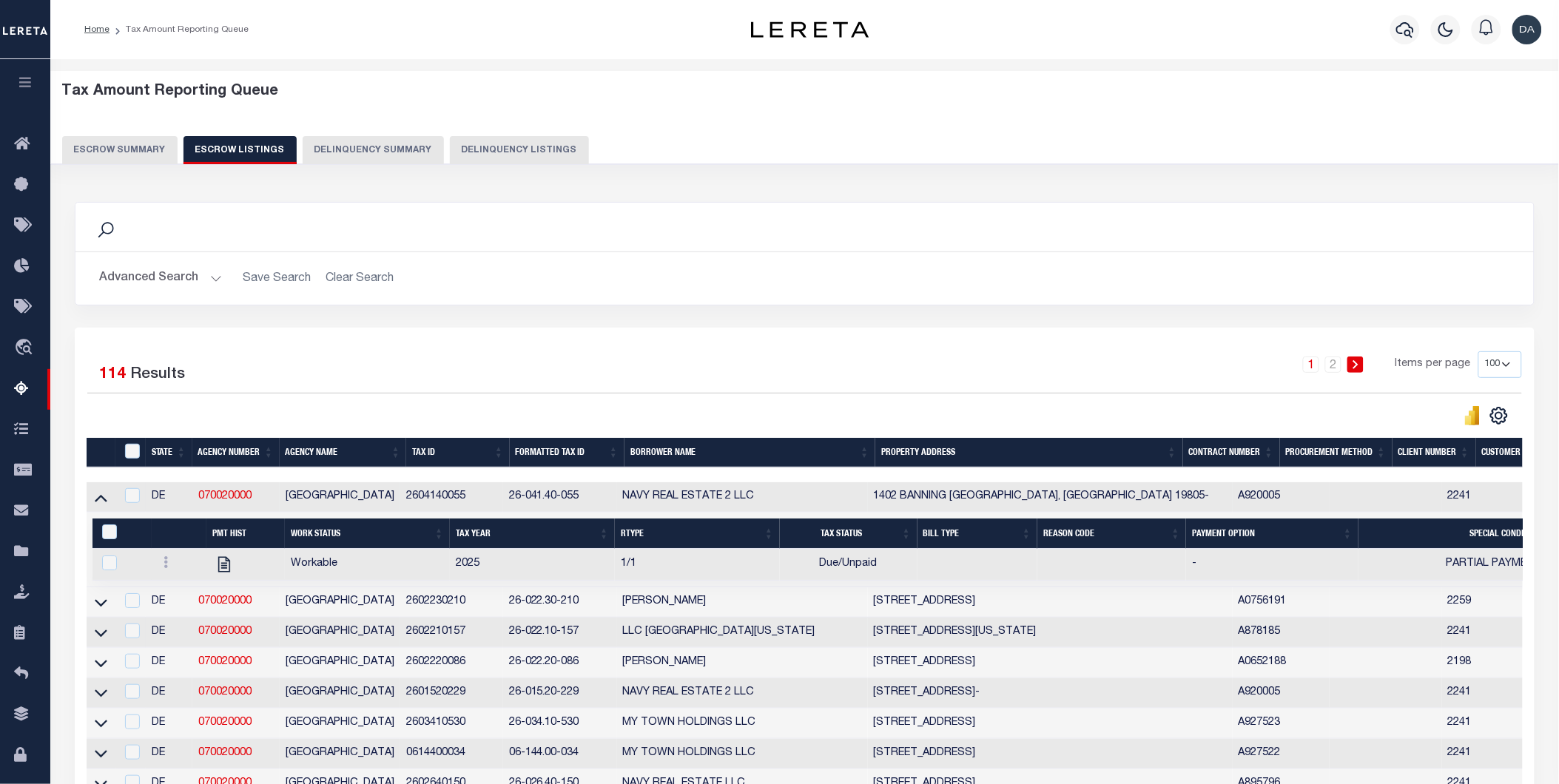
drag, startPoint x: 105, startPoint y: 638, endPoint x: 116, endPoint y: 655, distance: 20.2
click at [105, 637] on icon at bounding box center [101, 633] width 13 height 8
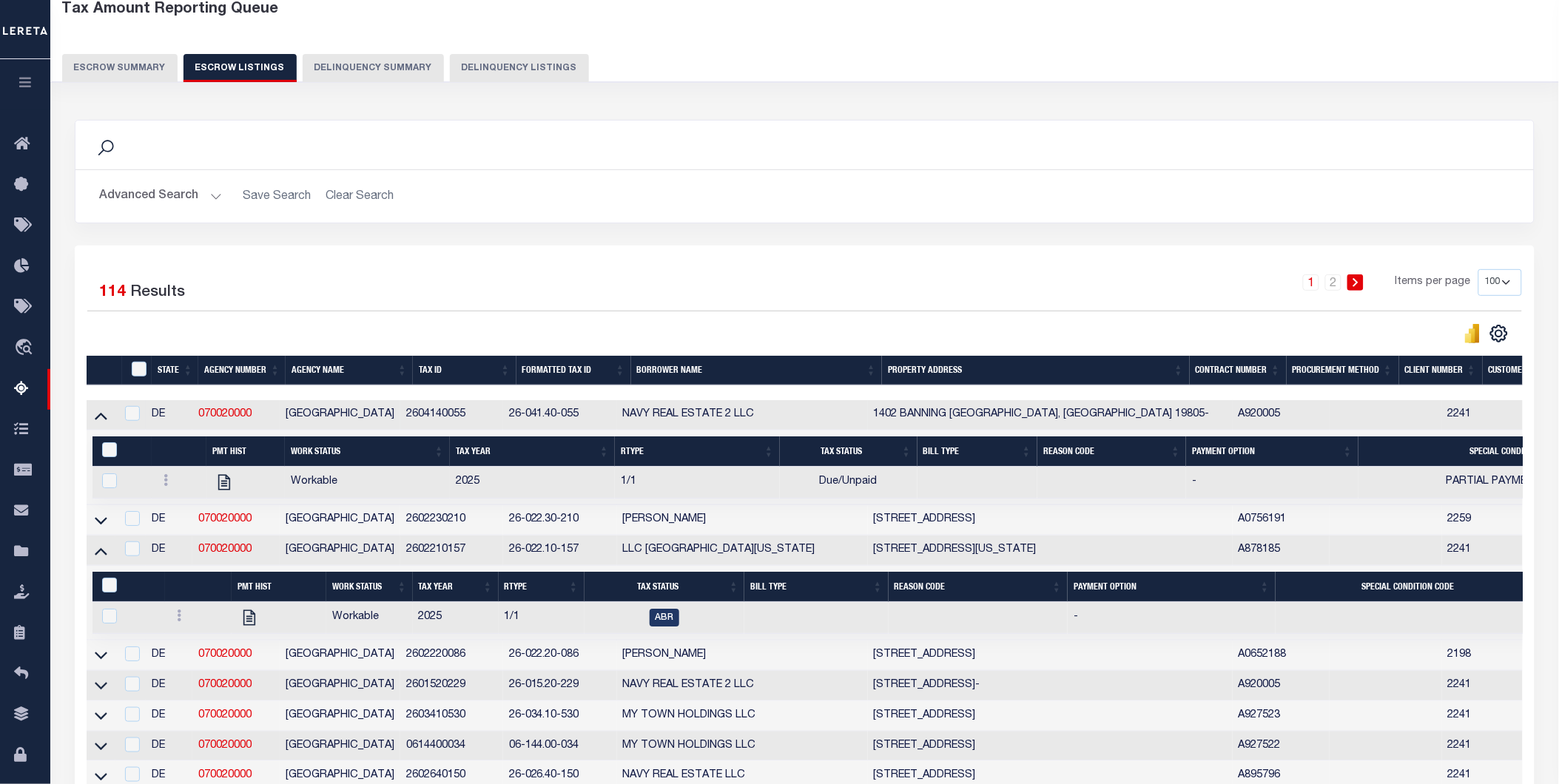
scroll to position [165, 0]
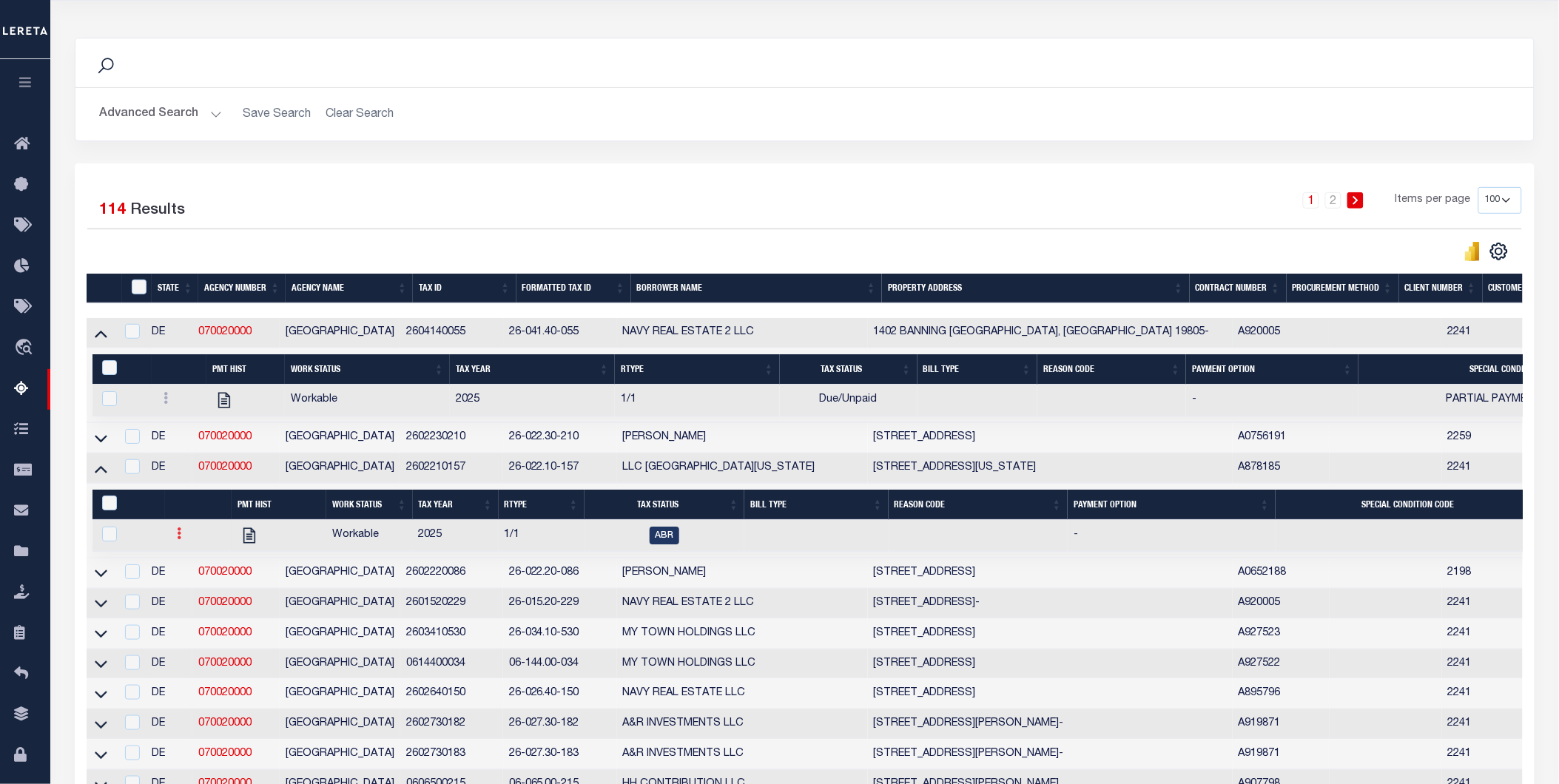
click at [179, 535] on icon at bounding box center [178, 534] width 4 height 12
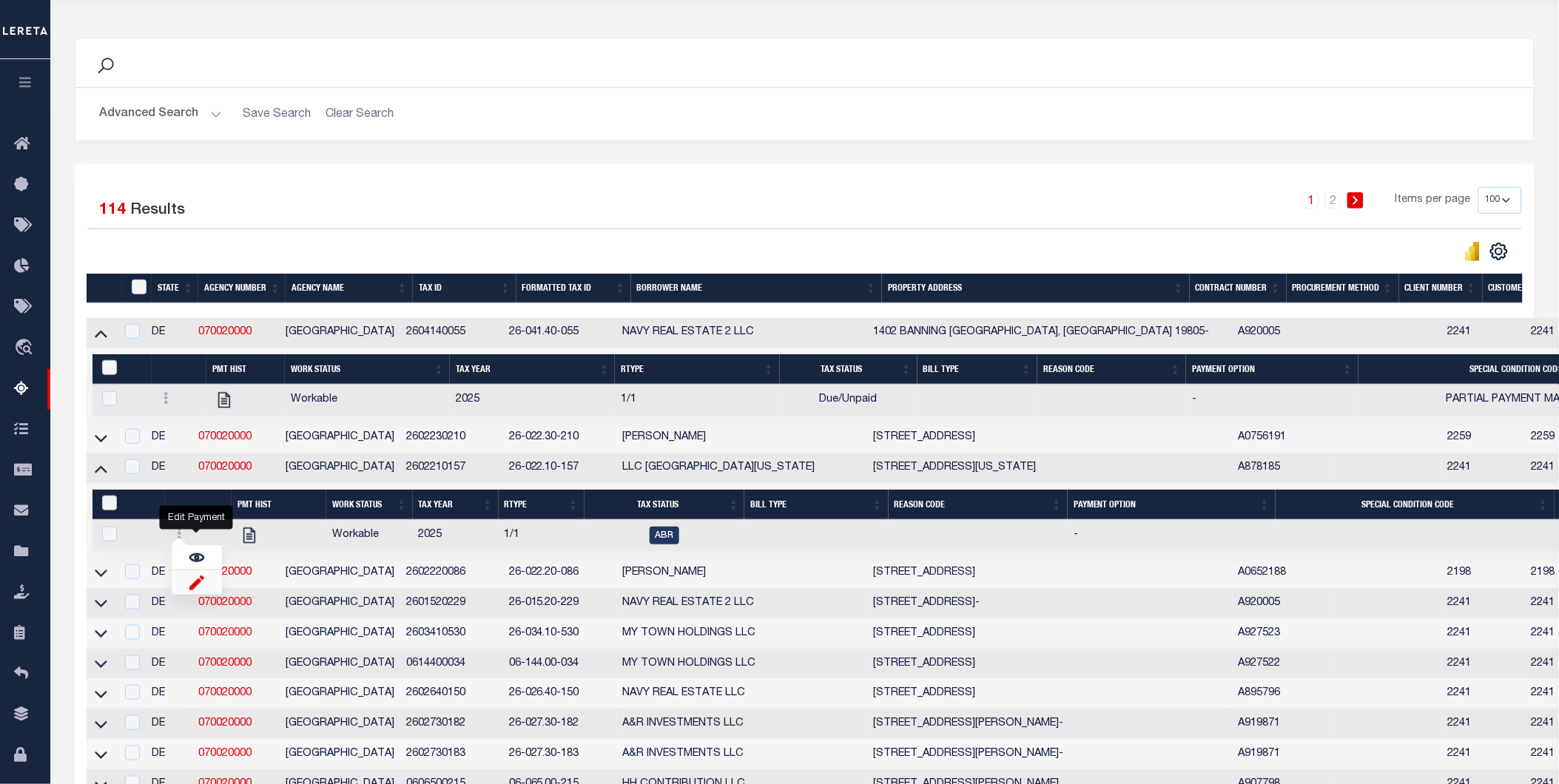
click at [189, 586] on img "" at bounding box center [196, 582] width 14 height 15
checkbox input "true"
select select
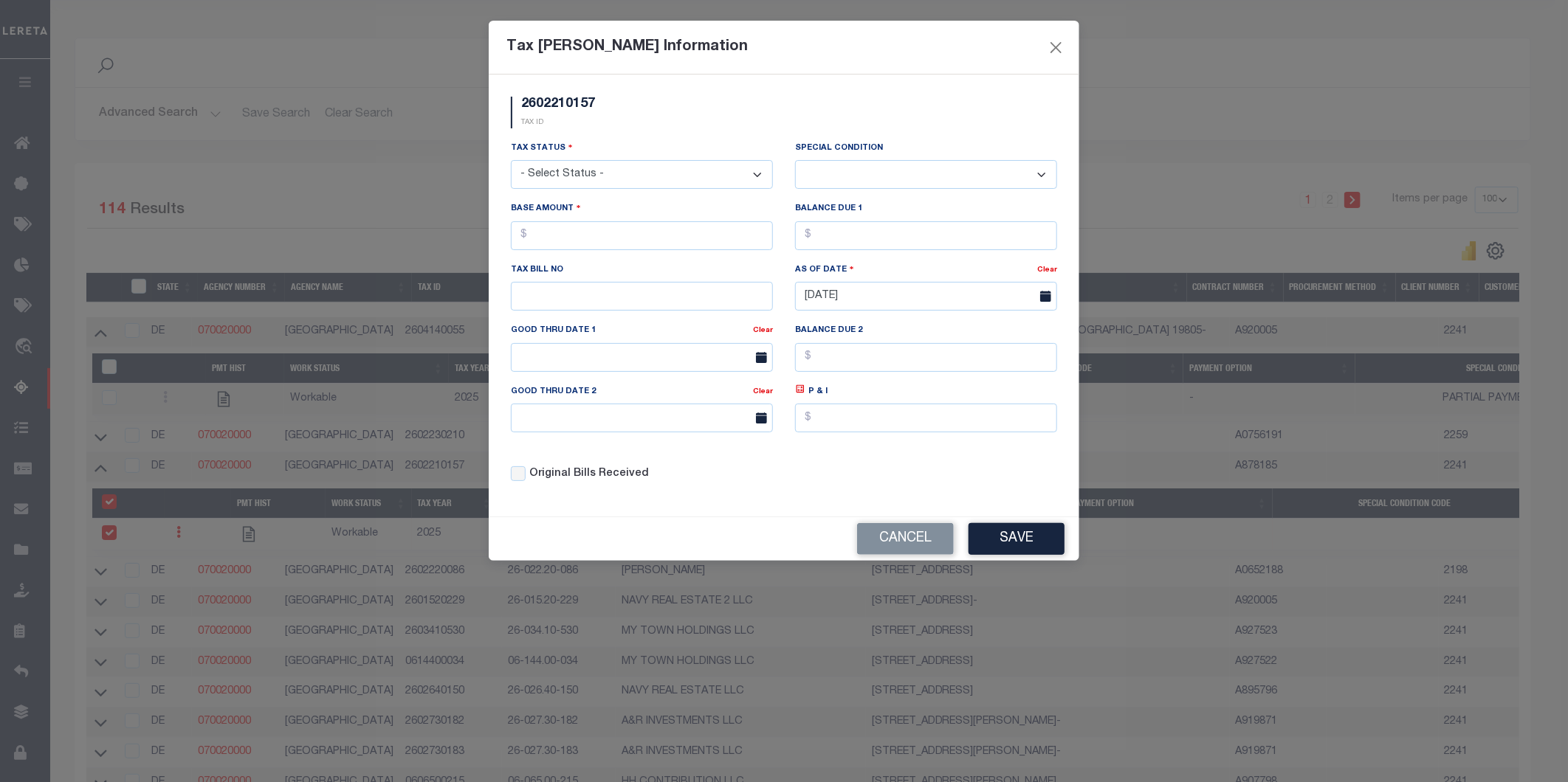
click at [631, 171] on select "- Select Status - Open Due/Unpaid Paid Incomplete No Tax Due Internal Refund Pr…" at bounding box center [642, 174] width 262 height 29
select select "DUE"
click at [511, 161] on select "- Select Status - Open Due/Unpaid Paid Incomplete No Tax Due Internal Refund Pr…" at bounding box center [642, 174] width 262 height 29
click at [858, 170] on select "-- Select Special Condition -- 3RD PARTY TAX LIEN AGENCY TAX LIEN (A.K.A Inside…" at bounding box center [926, 174] width 262 height 29
select select "15"
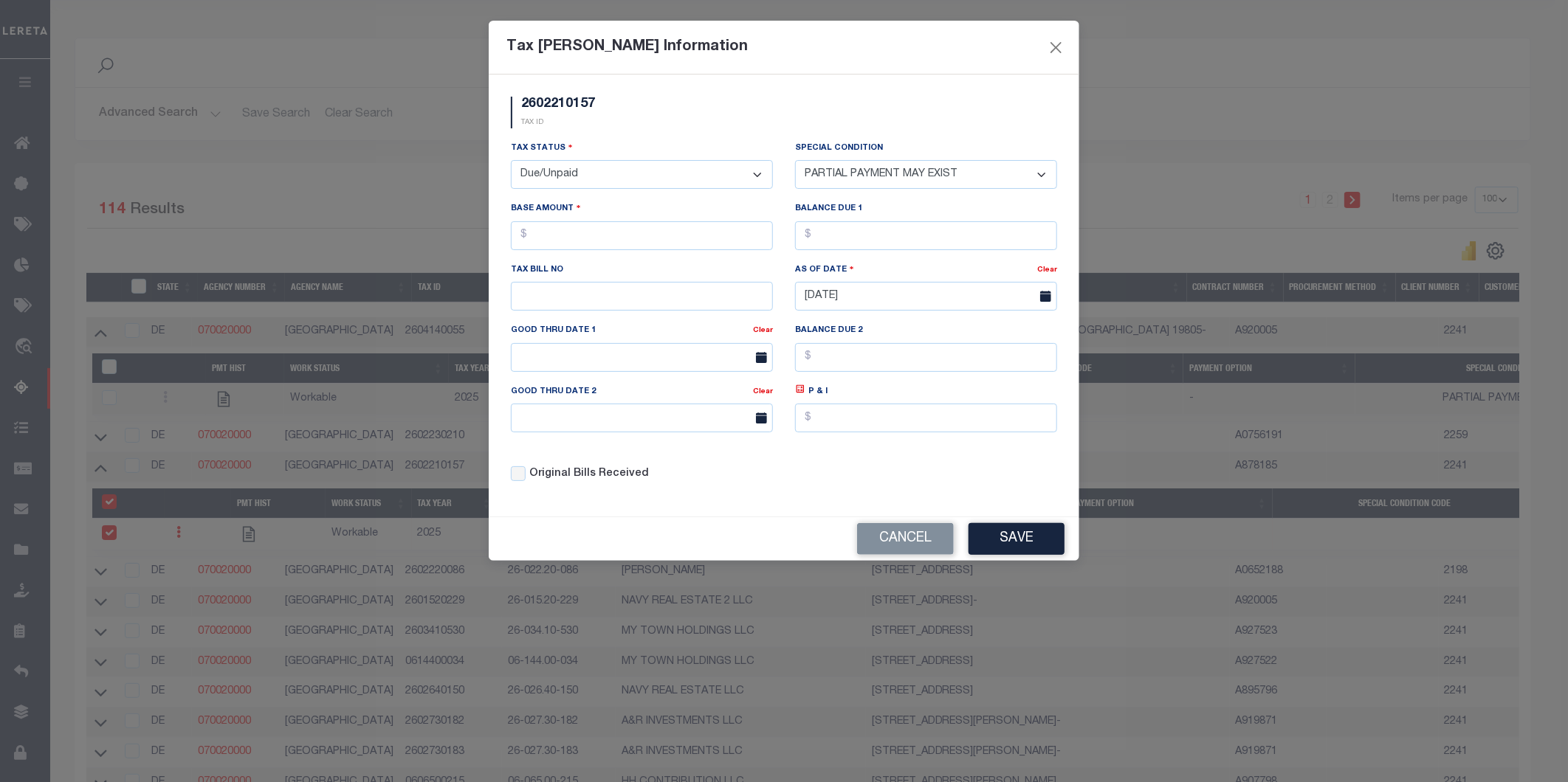
click at [795, 160] on select "-- Select Special Condition -- 3RD PARTY TAX LIEN AGENCY TAX LIEN (A.K.A Inside…" at bounding box center [926, 174] width 262 height 29
click at [602, 232] on input "text" at bounding box center [642, 236] width 262 height 29
type input "$2.00"
click at [904, 237] on input "text" at bounding box center [926, 236] width 262 height 29
type input "$2.00"
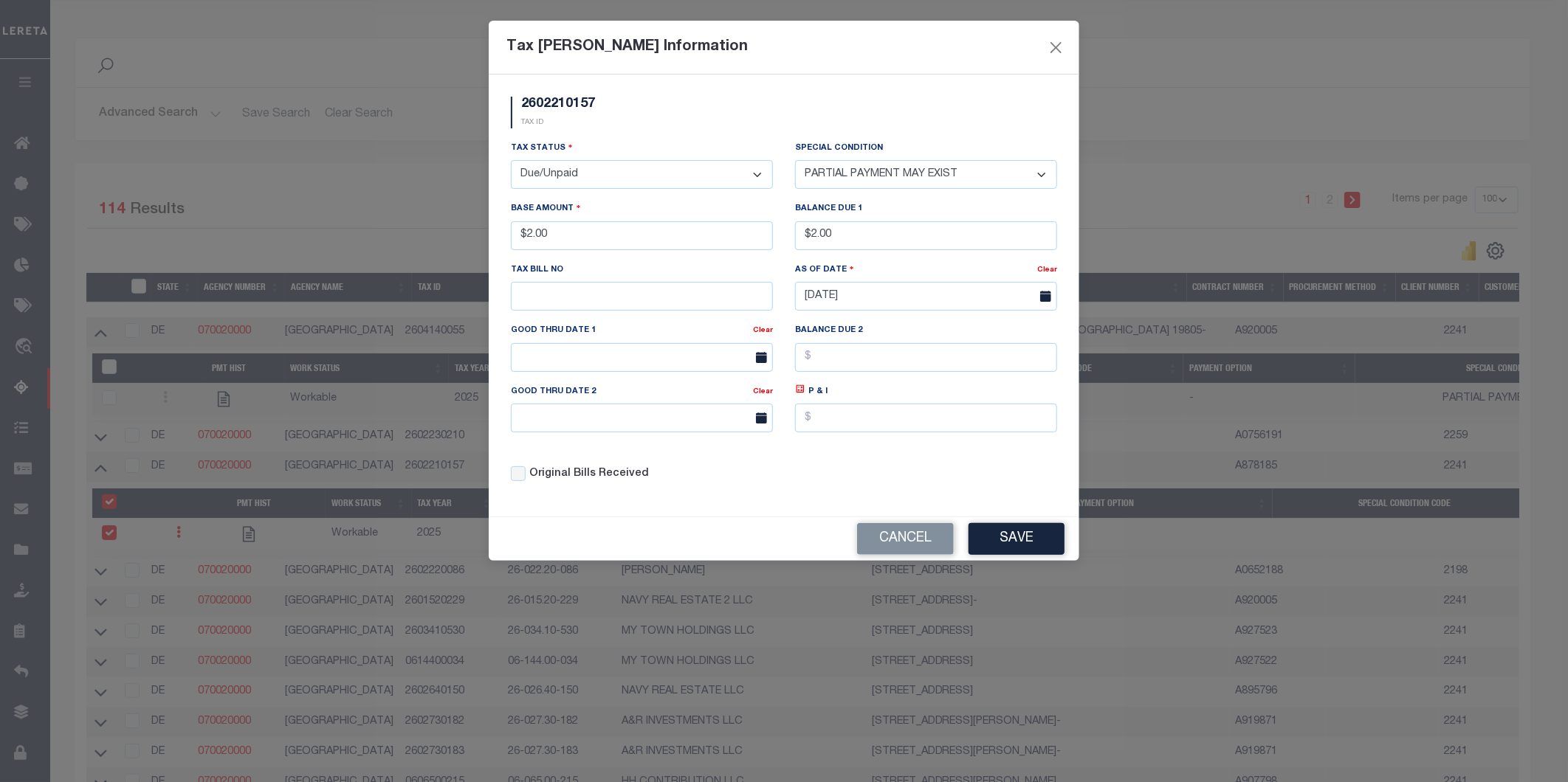
click at [1004, 542] on button "Save" at bounding box center [1016, 538] width 96 height 31
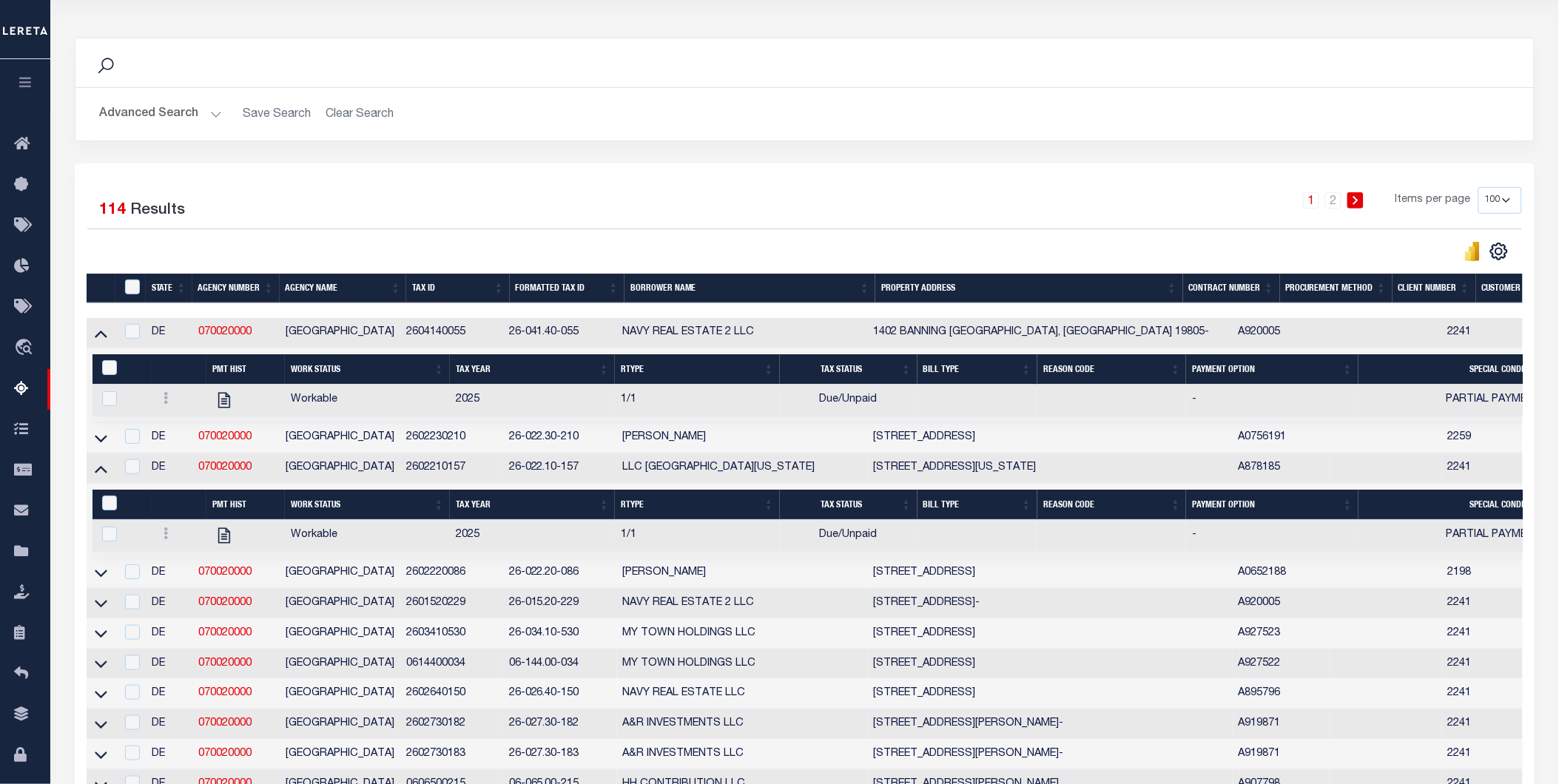
drag, startPoint x: 101, startPoint y: 611, endPoint x: 109, endPoint y: 618, distance: 10.6
click at [101, 611] on icon at bounding box center [101, 603] width 13 height 15
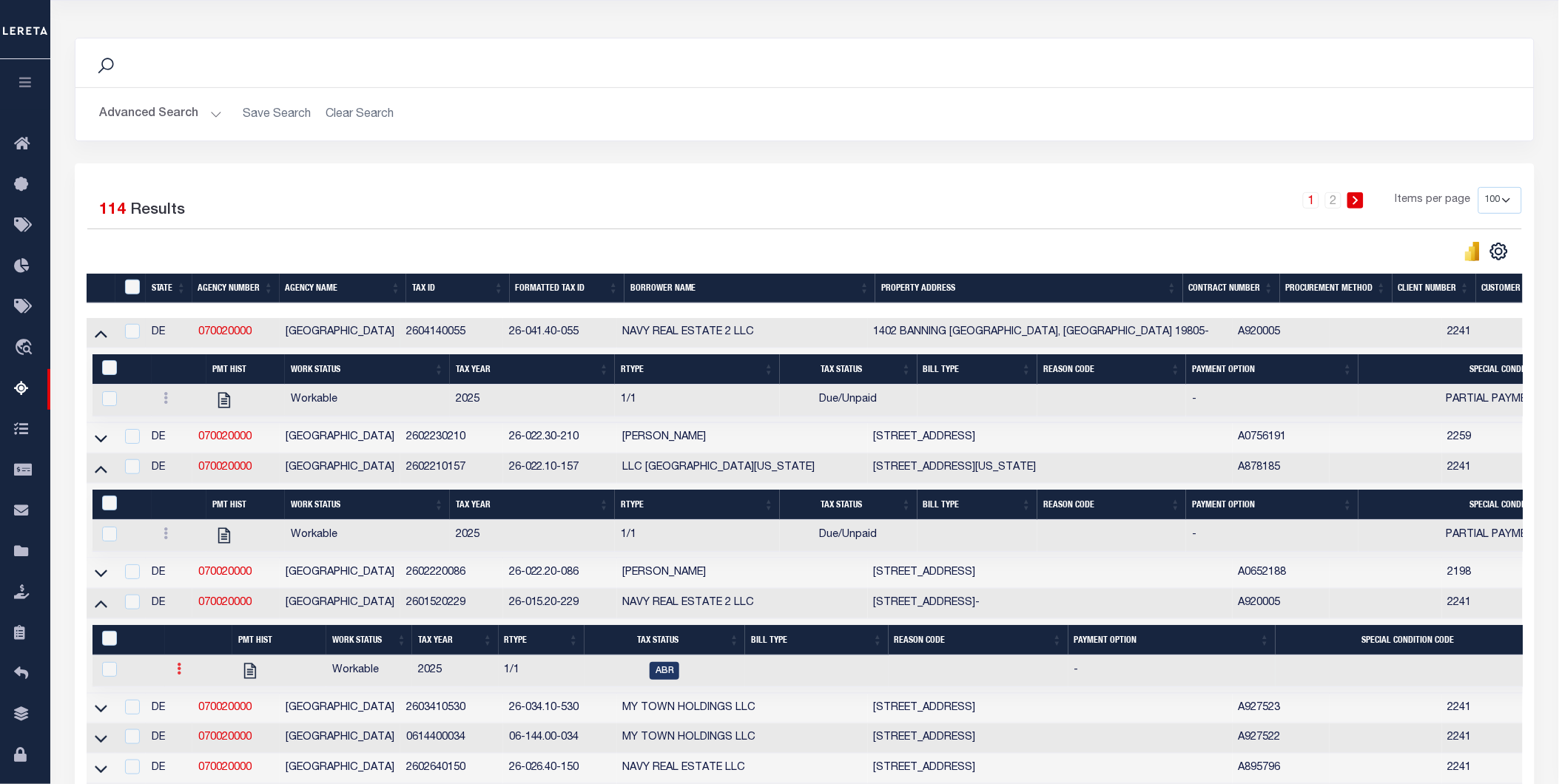
click at [173, 677] on link at bounding box center [178, 671] width 16 height 12
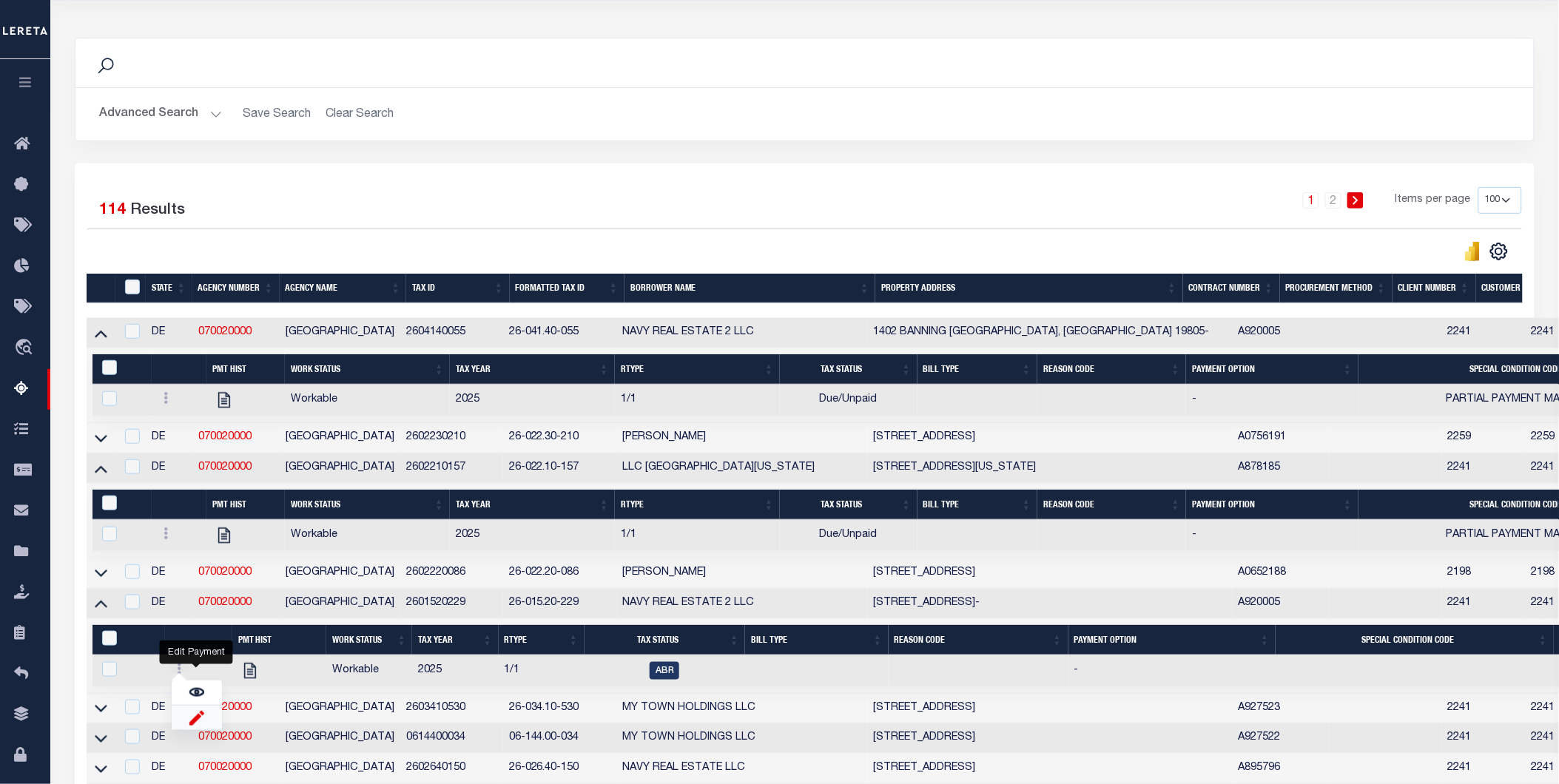
click at [194, 720] on img "" at bounding box center [196, 718] width 14 height 15
checkbox input "true"
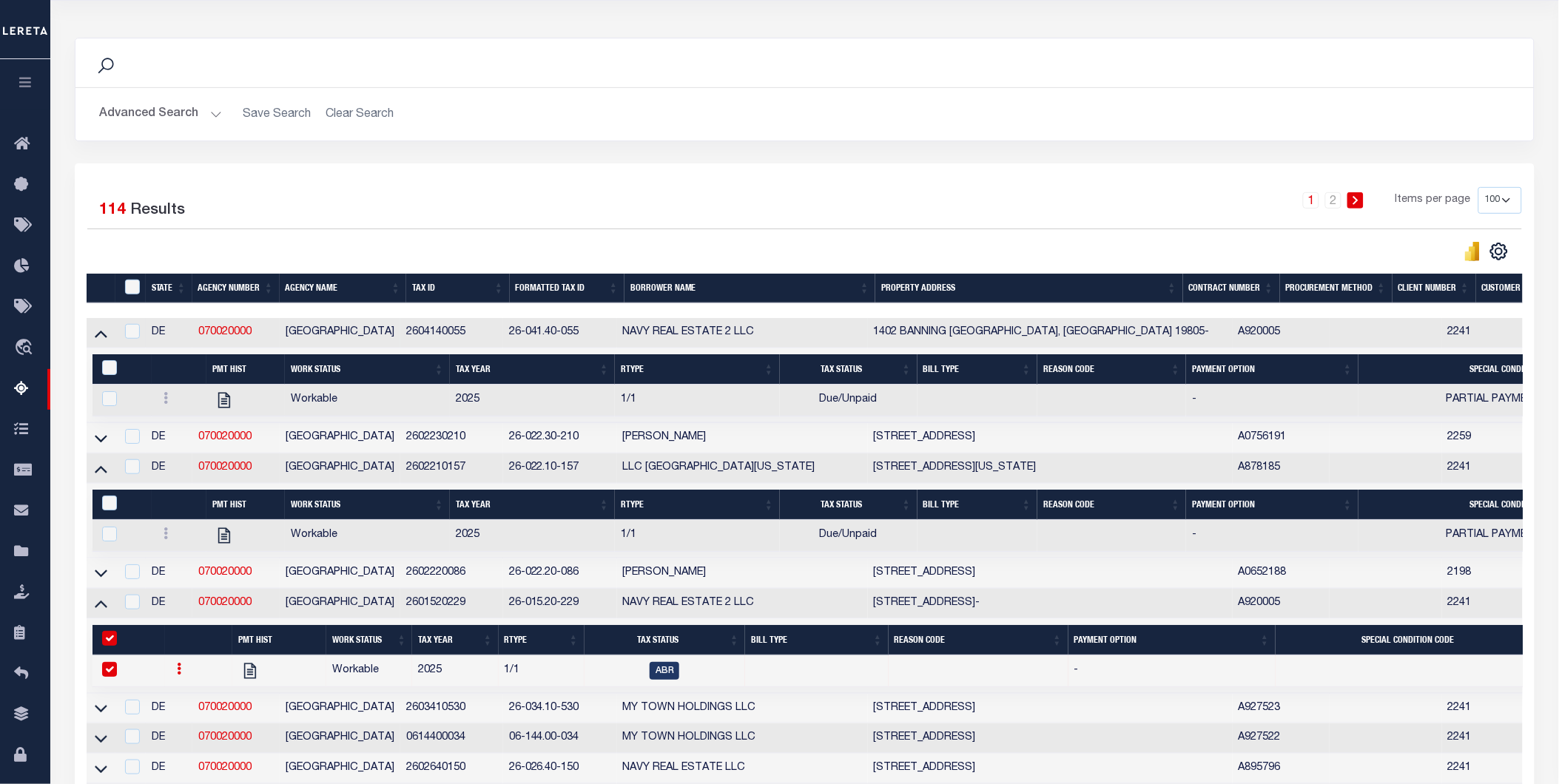
select select
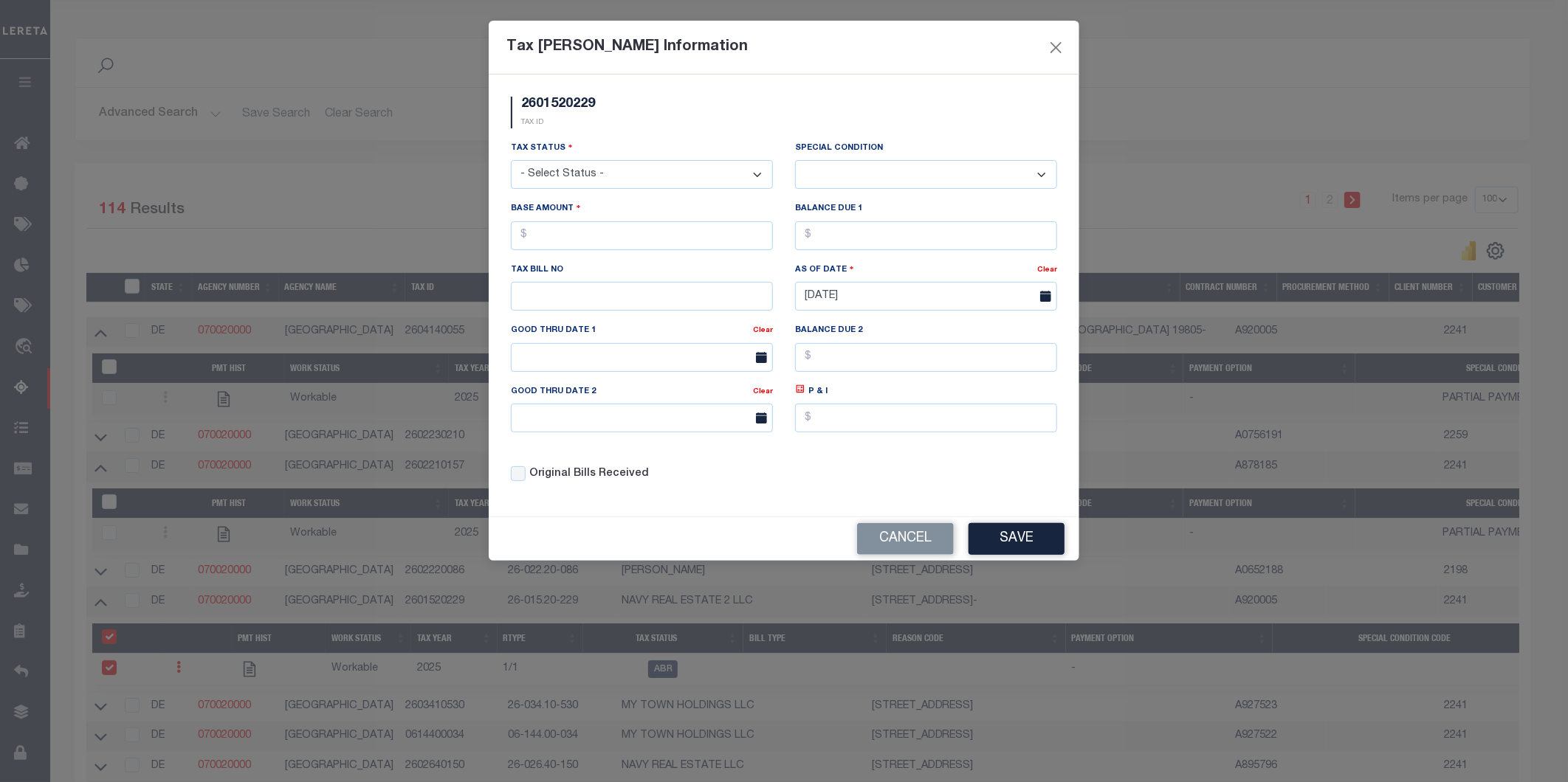
click at [631, 175] on select "- Select Status - Open Due/Unpaid Paid Incomplete No Tax Due Internal Refund Pr…" at bounding box center [642, 174] width 262 height 29
select select "DUE"
click at [511, 161] on select "- Select Status - Open Due/Unpaid Paid Incomplete No Tax Due Internal Refund Pr…" at bounding box center [642, 174] width 262 height 29
click at [825, 172] on select "-- Select Special Condition -- 3RD PARTY TAX LIEN AGENCY TAX LIEN (A.K.A Inside…" at bounding box center [926, 174] width 262 height 29
select select "15"
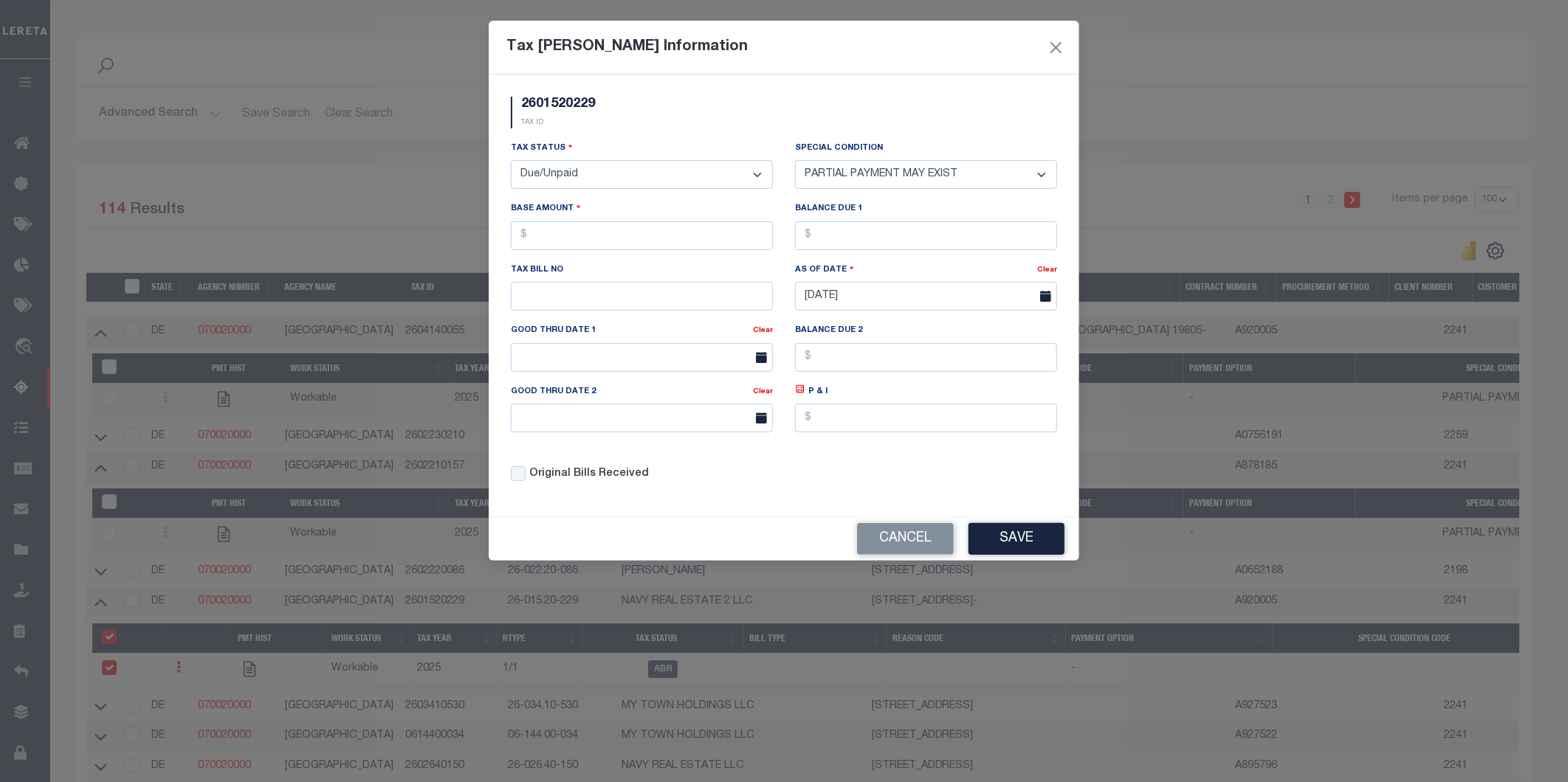
click at [795, 160] on select "-- Select Special Condition -- 3RD PARTY TAX LIEN AGENCY TAX LIEN (A.K.A Inside…" at bounding box center [926, 174] width 262 height 29
click at [577, 229] on input "text" at bounding box center [642, 236] width 262 height 29
type input "$3.00"
click at [919, 237] on input "text" at bounding box center [926, 236] width 262 height 29
type input "$3.00"
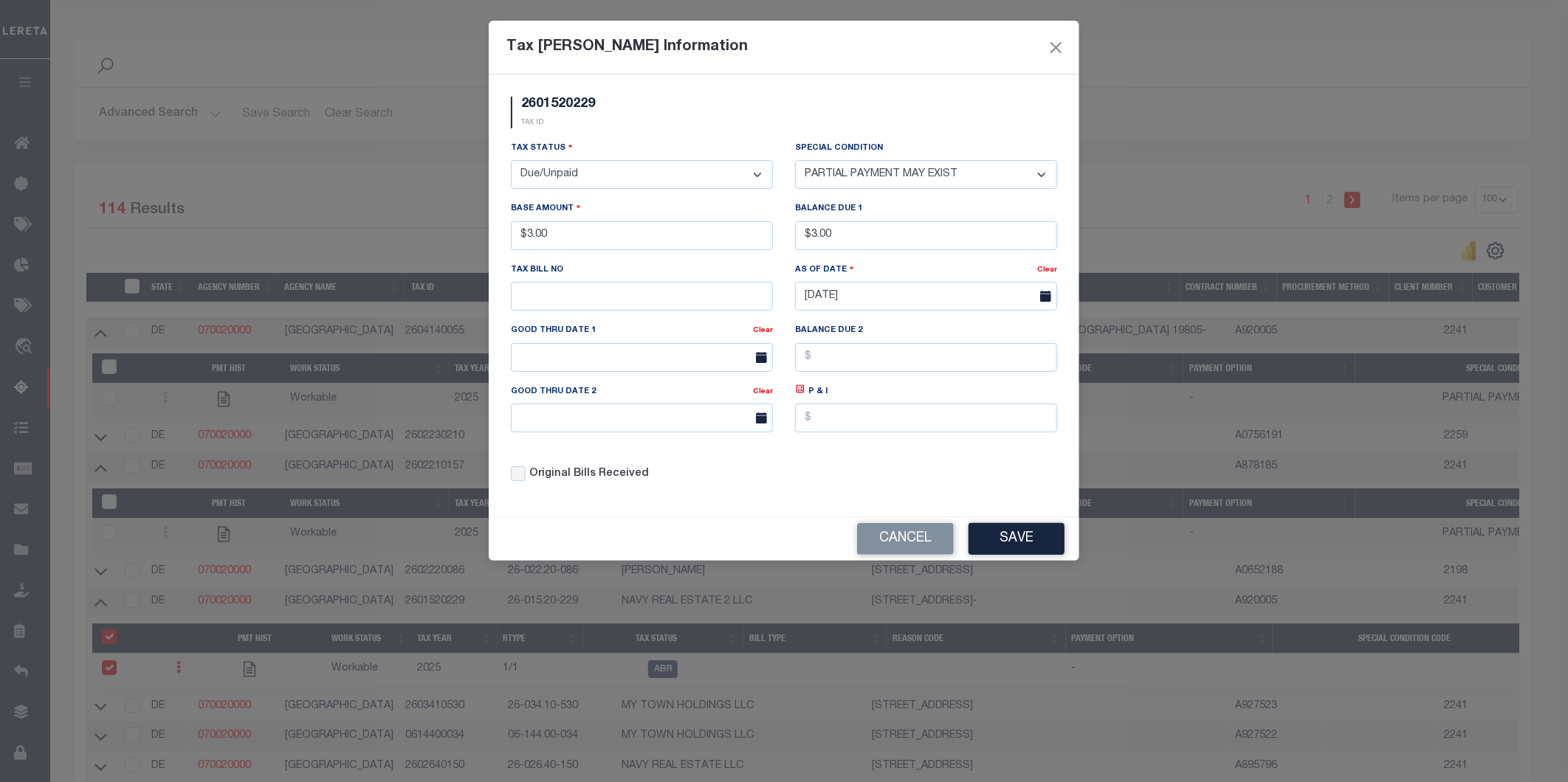
click at [1011, 543] on button "Save" at bounding box center [1016, 538] width 96 height 31
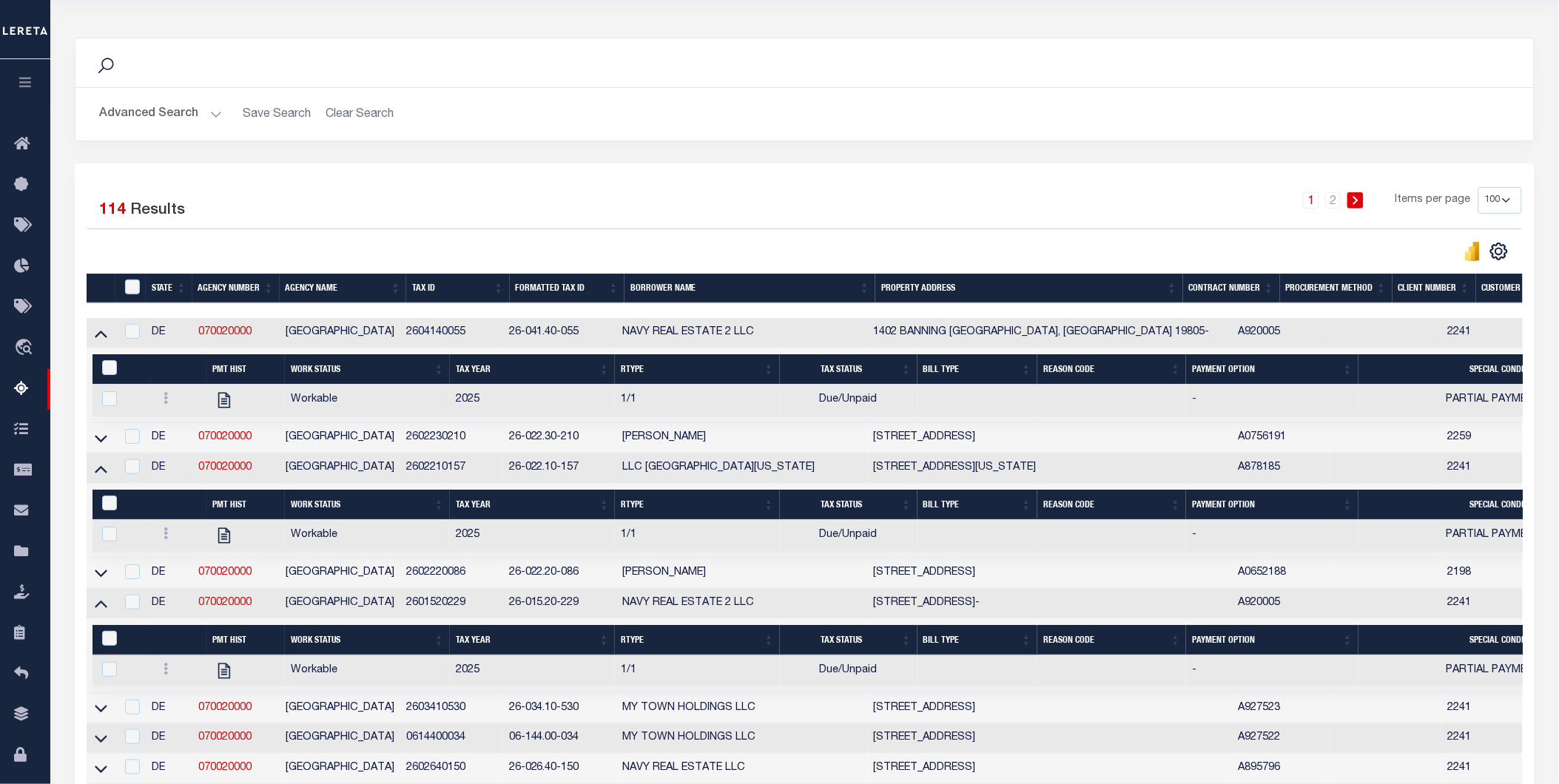
scroll to position [246, 0]
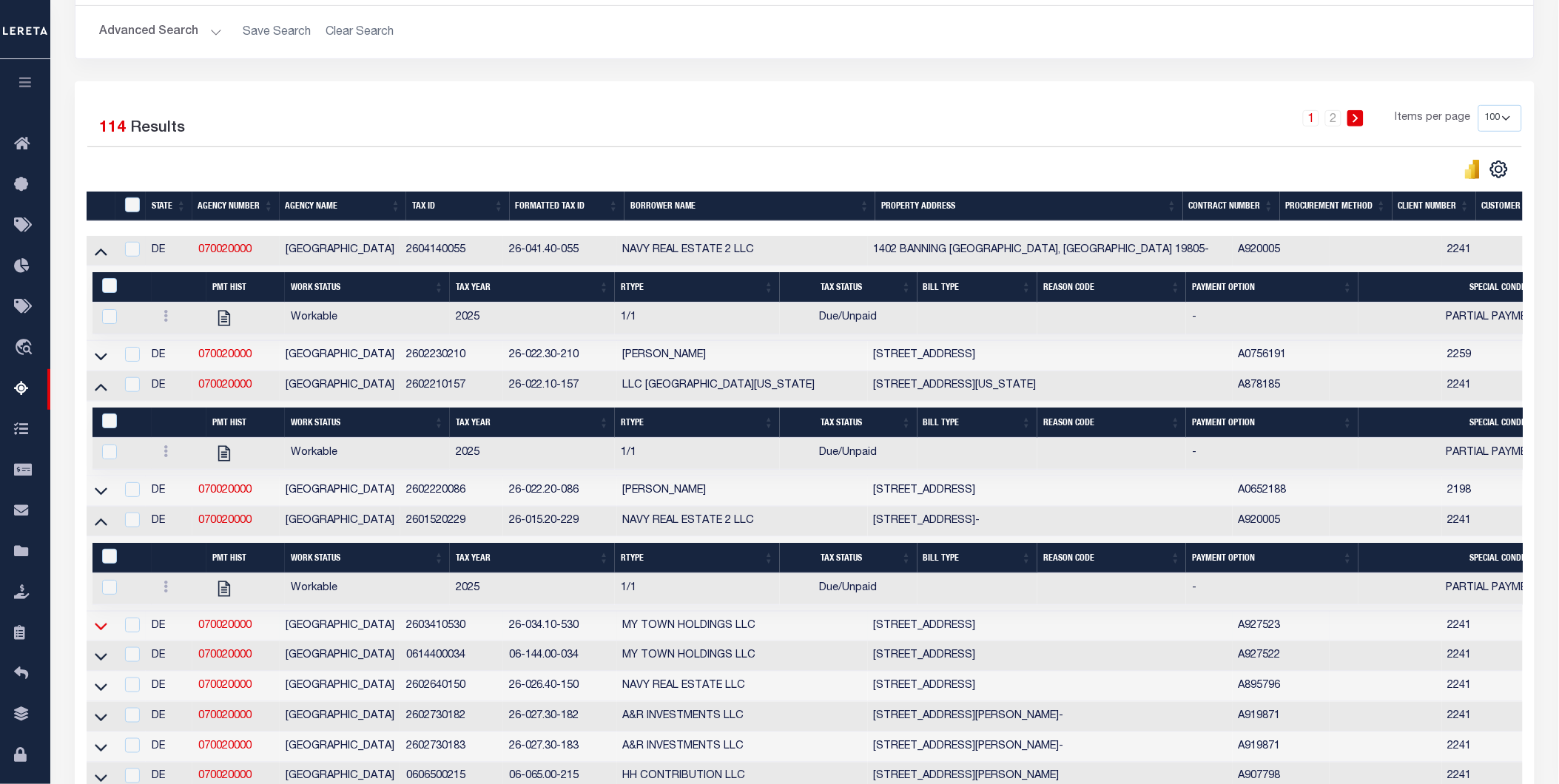
click at [107, 634] on icon at bounding box center [101, 626] width 13 height 15
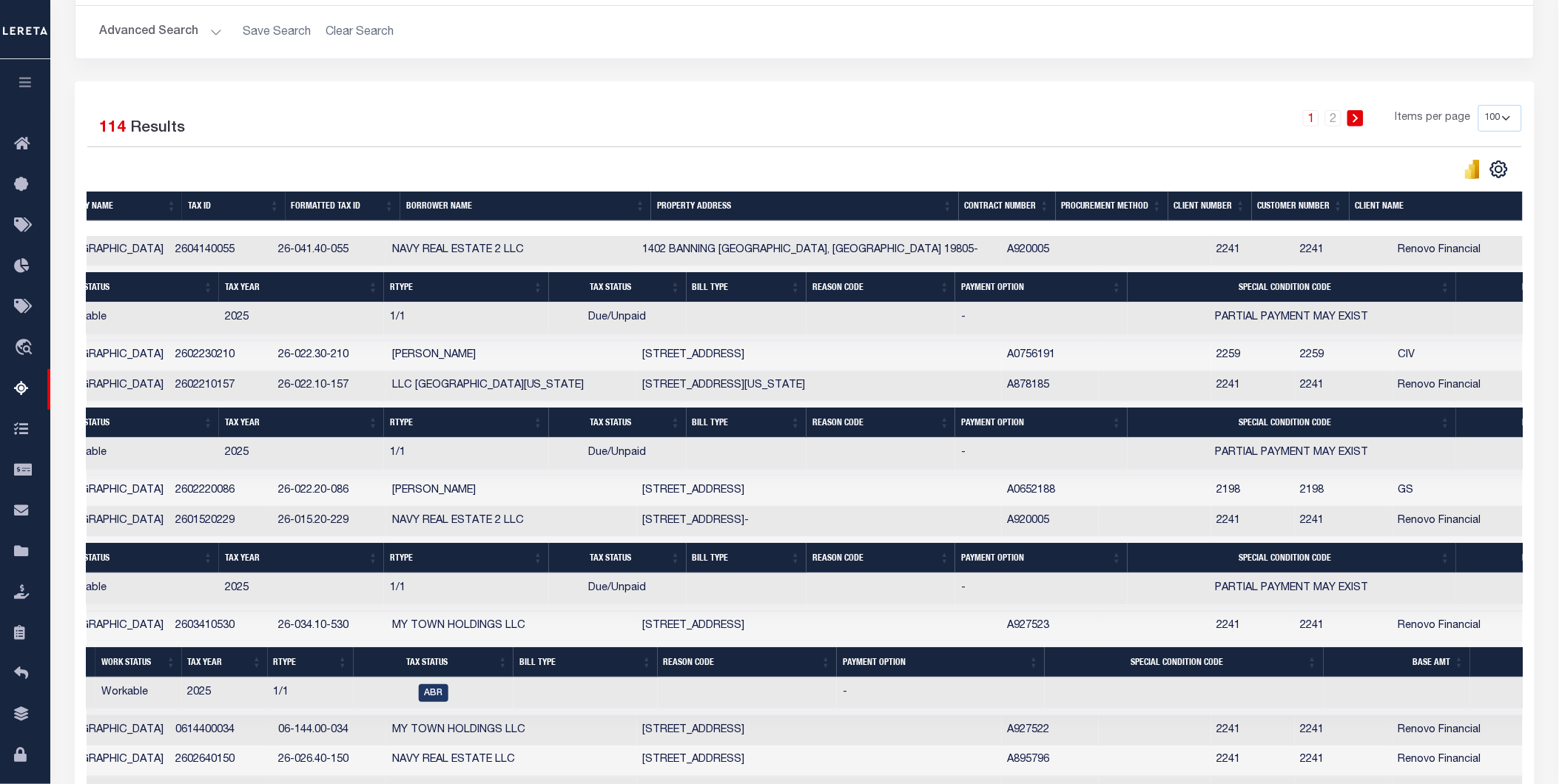
scroll to position [0, 253]
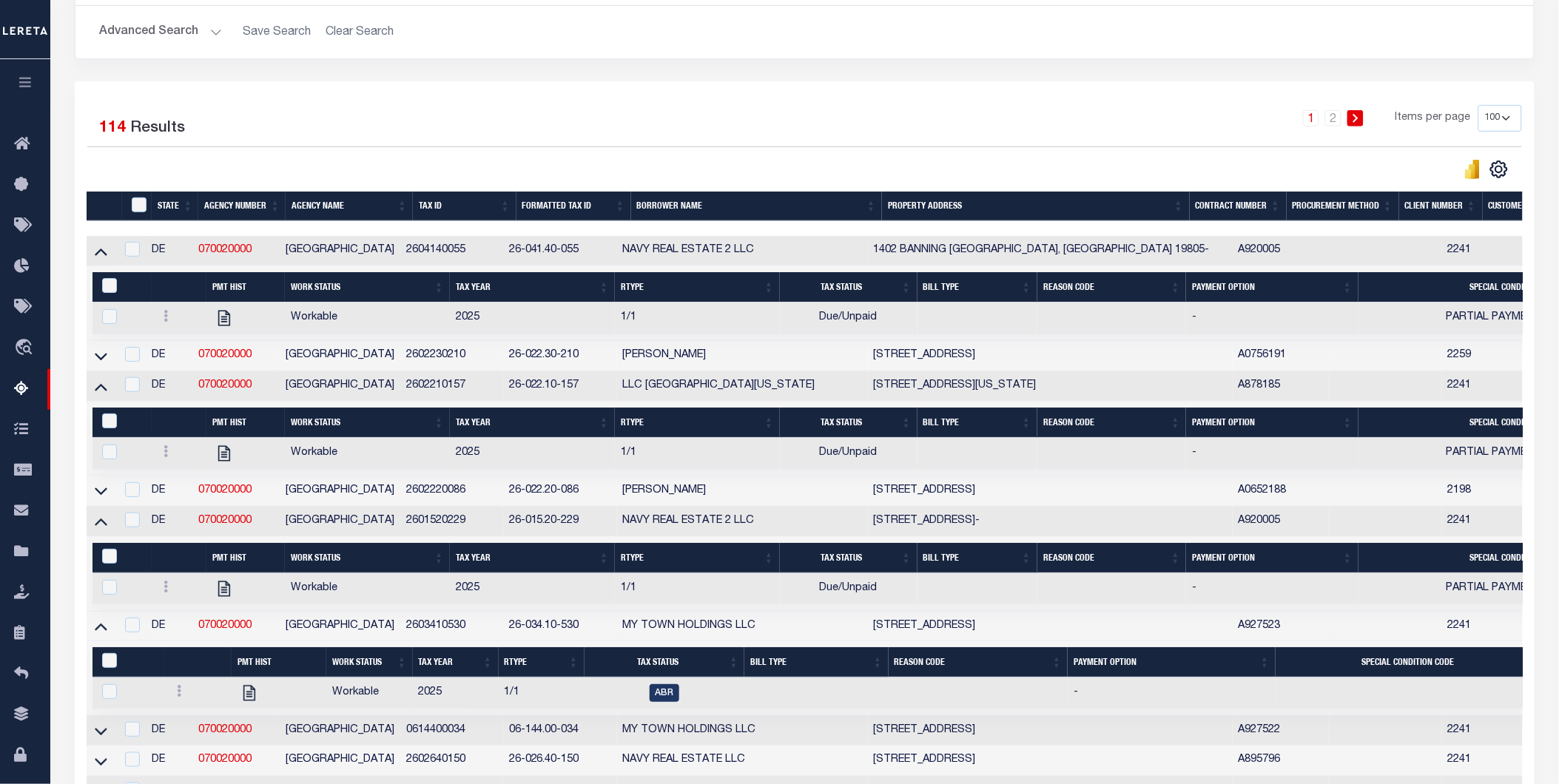
click at [179, 702] on div at bounding box center [198, 692] width 55 height 18
checkbox input "true"
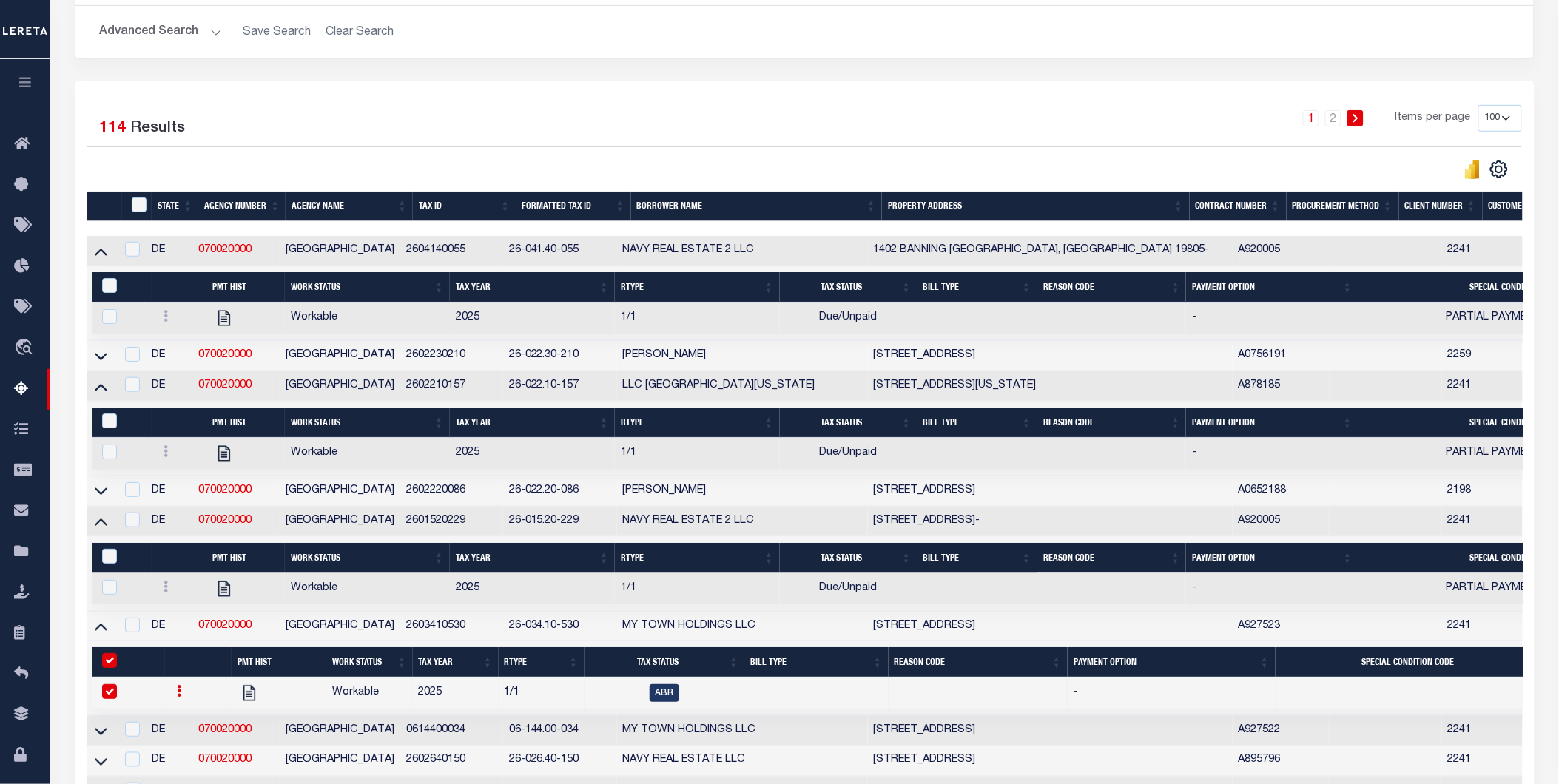
click at [174, 699] on link at bounding box center [178, 693] width 16 height 12
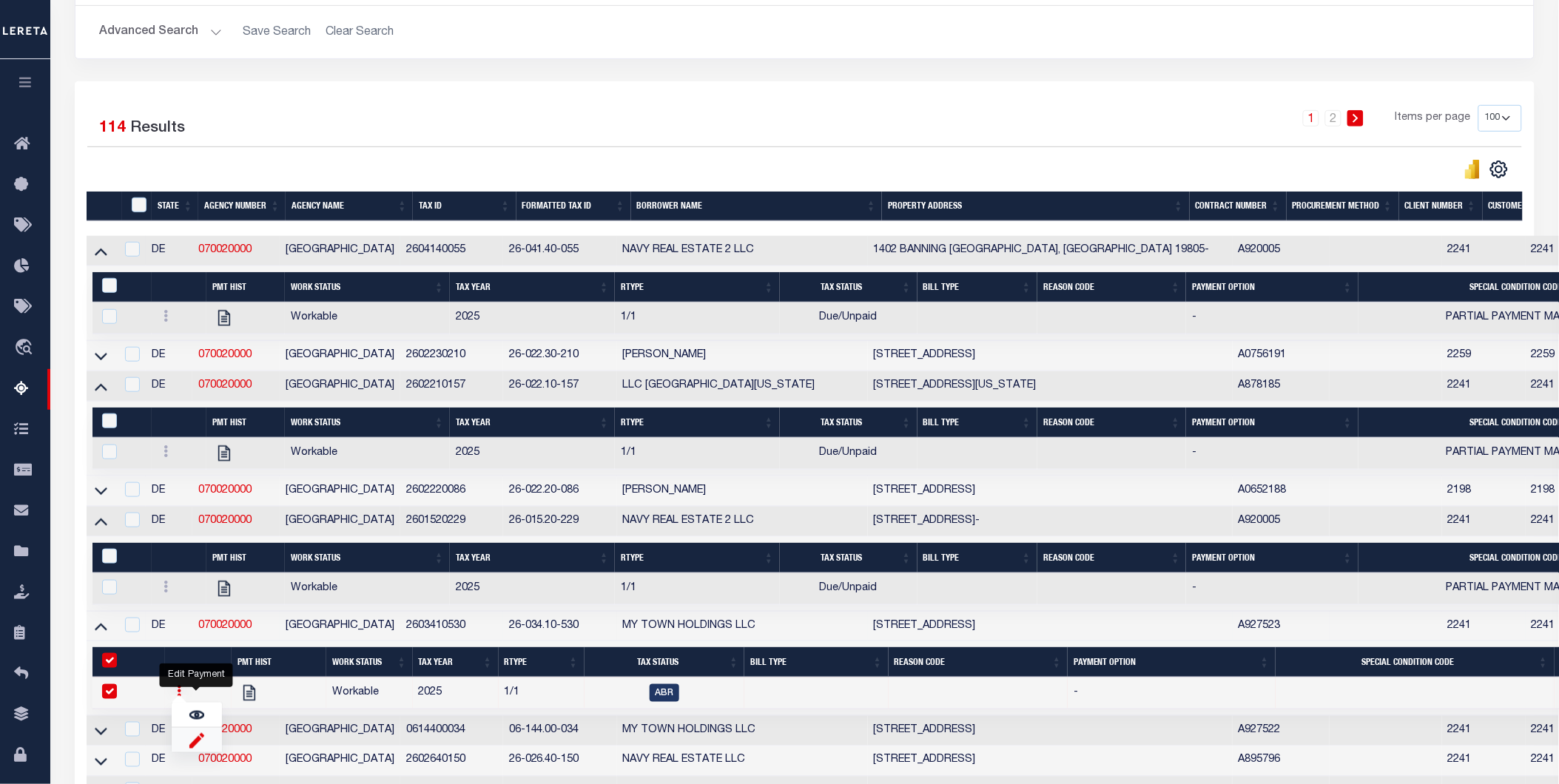
click at [191, 748] on img "" at bounding box center [196, 740] width 14 height 15
checkbox input "false"
select select
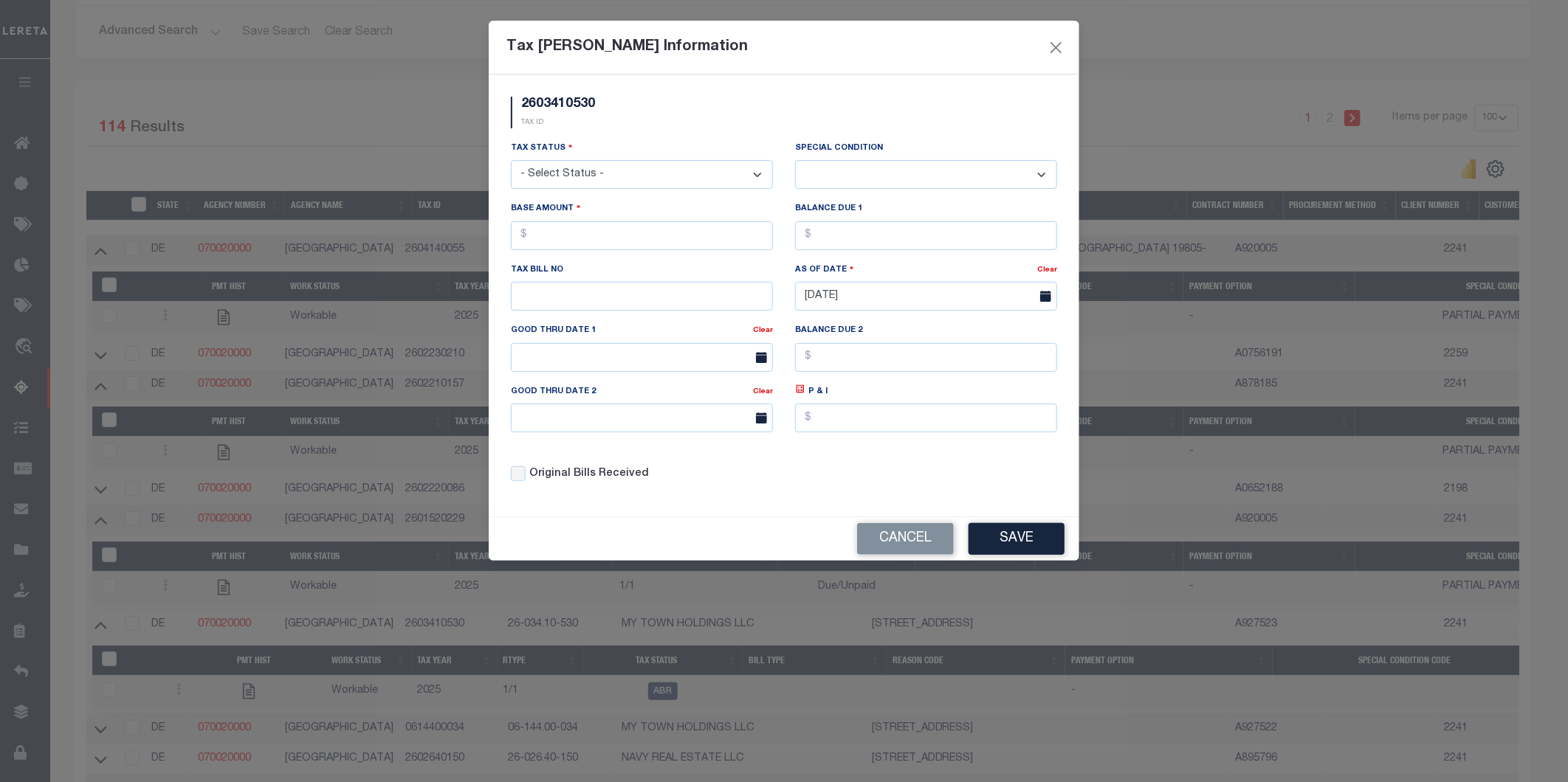
click at [665, 170] on select "- Select Status - Open Due/Unpaid Paid Incomplete No Tax Due Internal Refund Pr…" at bounding box center [642, 174] width 262 height 29
select select "DUE"
click at [511, 161] on select "- Select Status - Open Due/Unpaid Paid Incomplete No Tax Due Internal Refund Pr…" at bounding box center [642, 174] width 262 height 29
click at [825, 173] on select "-- Select Special Condition -- 3RD PARTY TAX LIEN AGENCY TAX LIEN (A.K.A Inside…" at bounding box center [926, 174] width 262 height 29
select select "15"
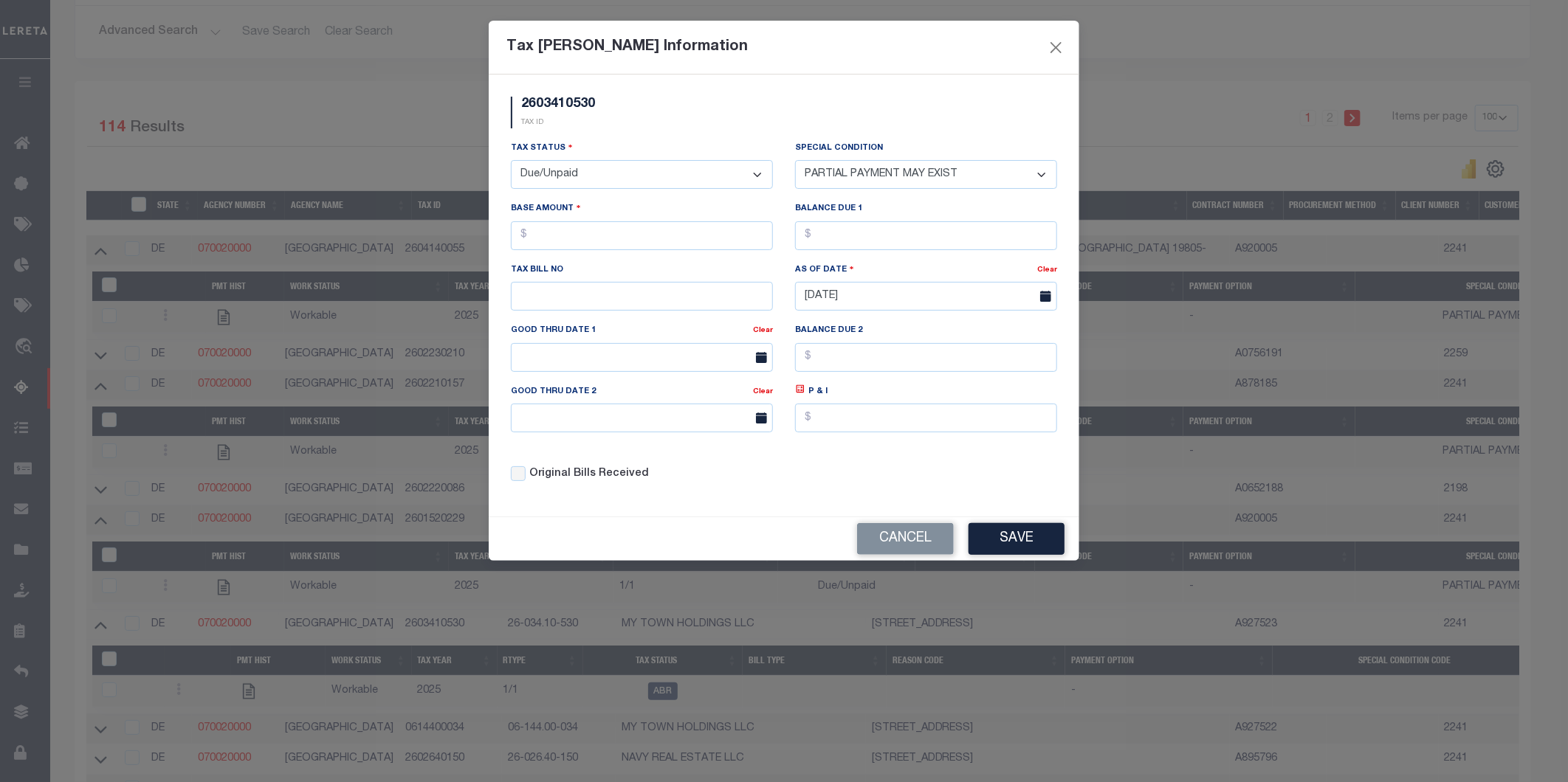
click at [795, 160] on select "-- Select Special Condition -- 3RD PARTY TAX LIEN AGENCY TAX LIEN (A.K.A Inside…" at bounding box center [926, 174] width 262 height 29
click at [620, 241] on input "text" at bounding box center [642, 236] width 262 height 29
type input "$4.00"
click at [857, 231] on input "text" at bounding box center [926, 236] width 262 height 29
type input "$4.00"
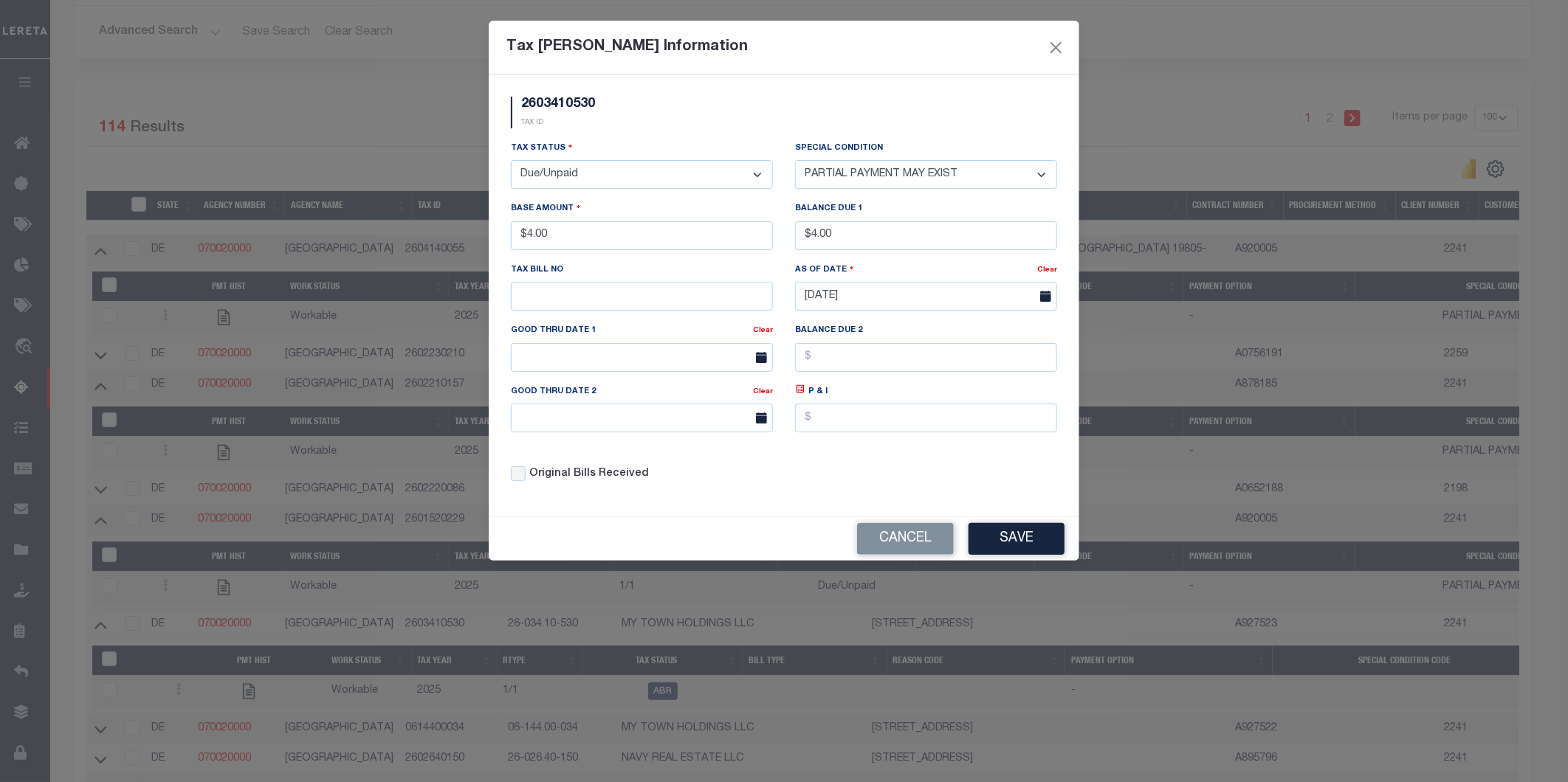
click at [892, 462] on div "Tax Status - Select Status - Open Due/Unpaid Paid Incomplete No Tax Due Interna…" at bounding box center [783, 317] width 568 height 354
click at [1027, 543] on button "Save" at bounding box center [1016, 538] width 96 height 31
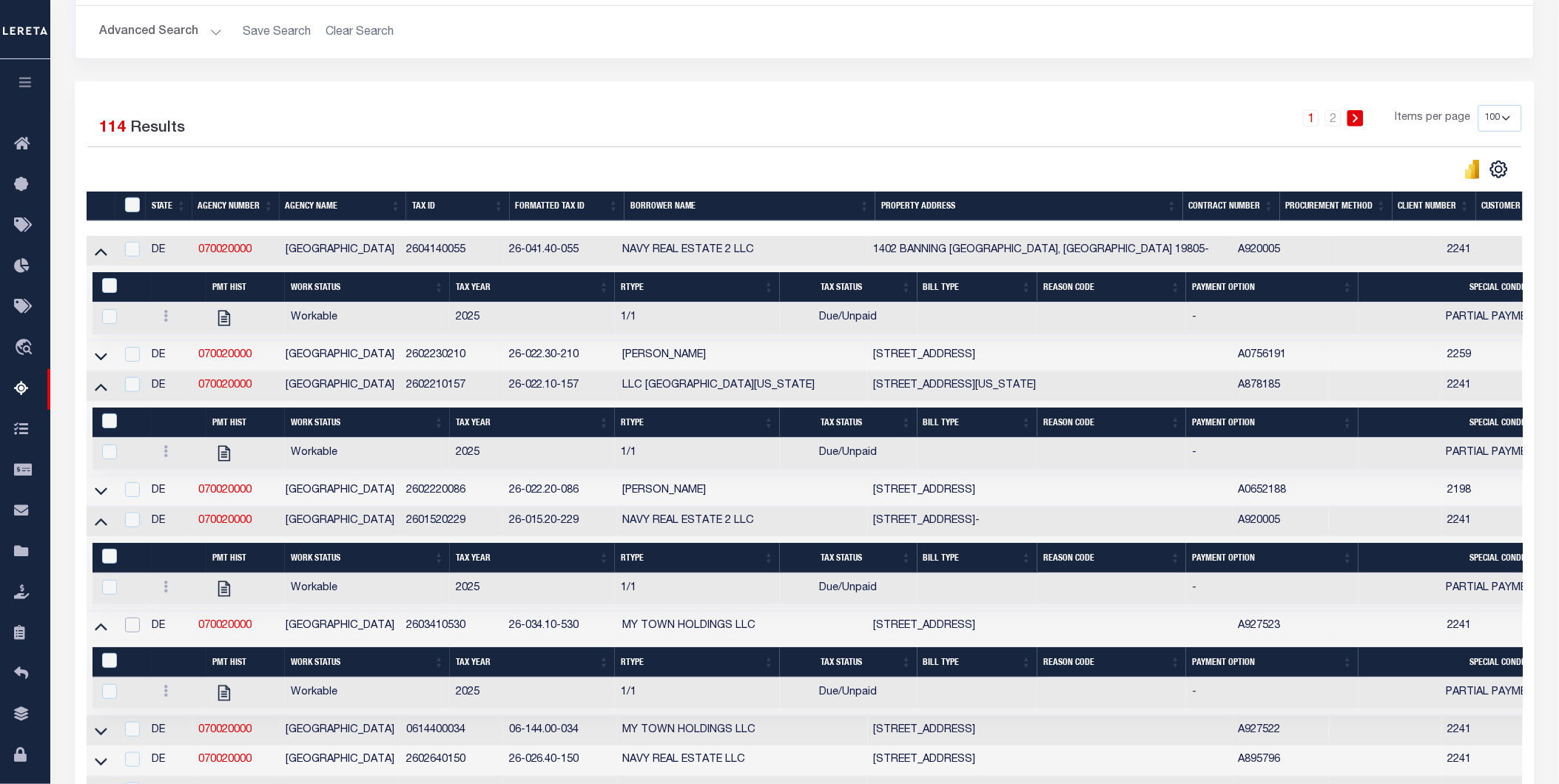
click at [134, 631] on input "checkbox" at bounding box center [132, 624] width 14 height 14
checkbox input "true"
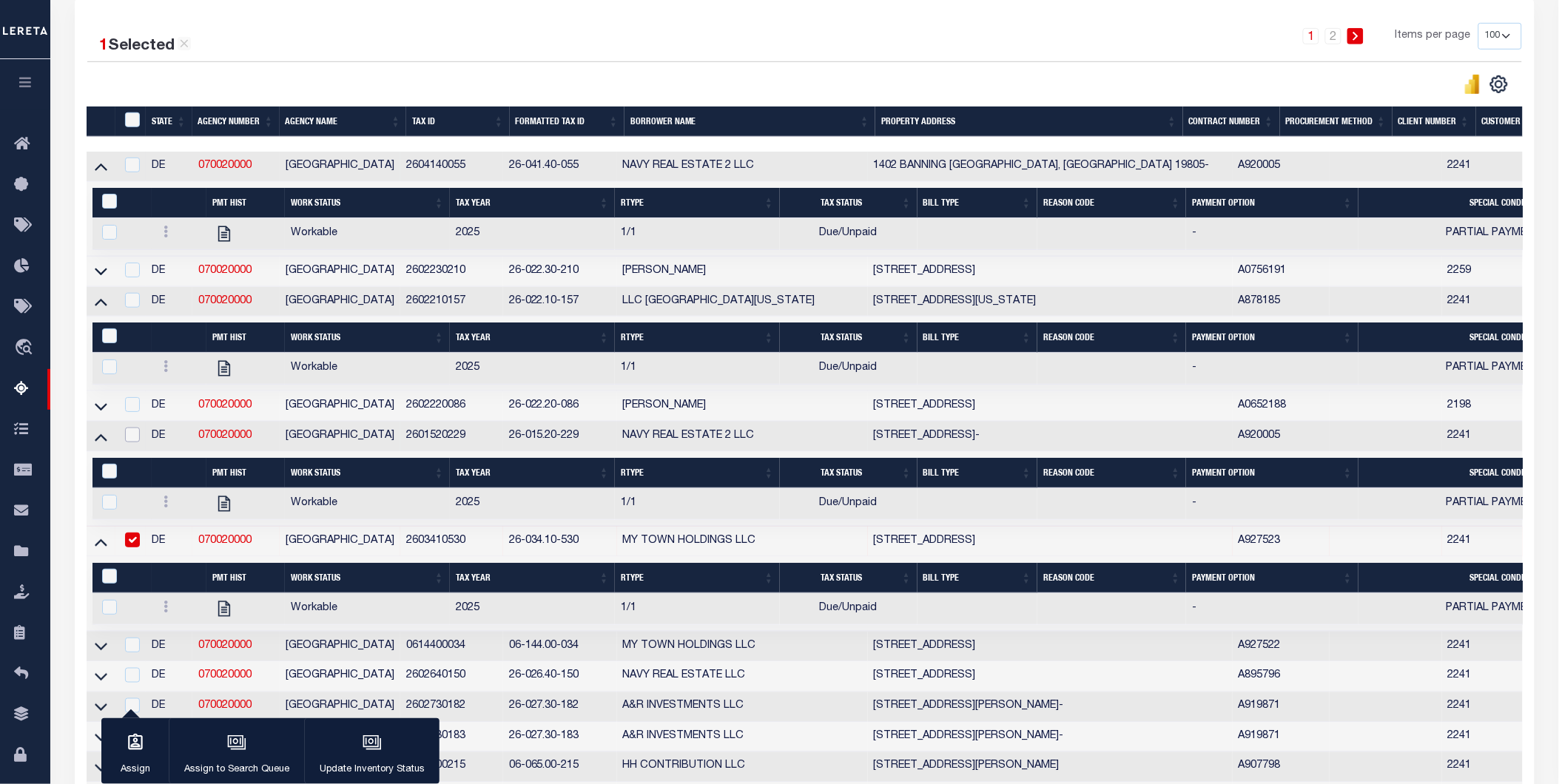
click at [127, 439] on input "checkbox" at bounding box center [132, 434] width 14 height 14
checkbox input "true"
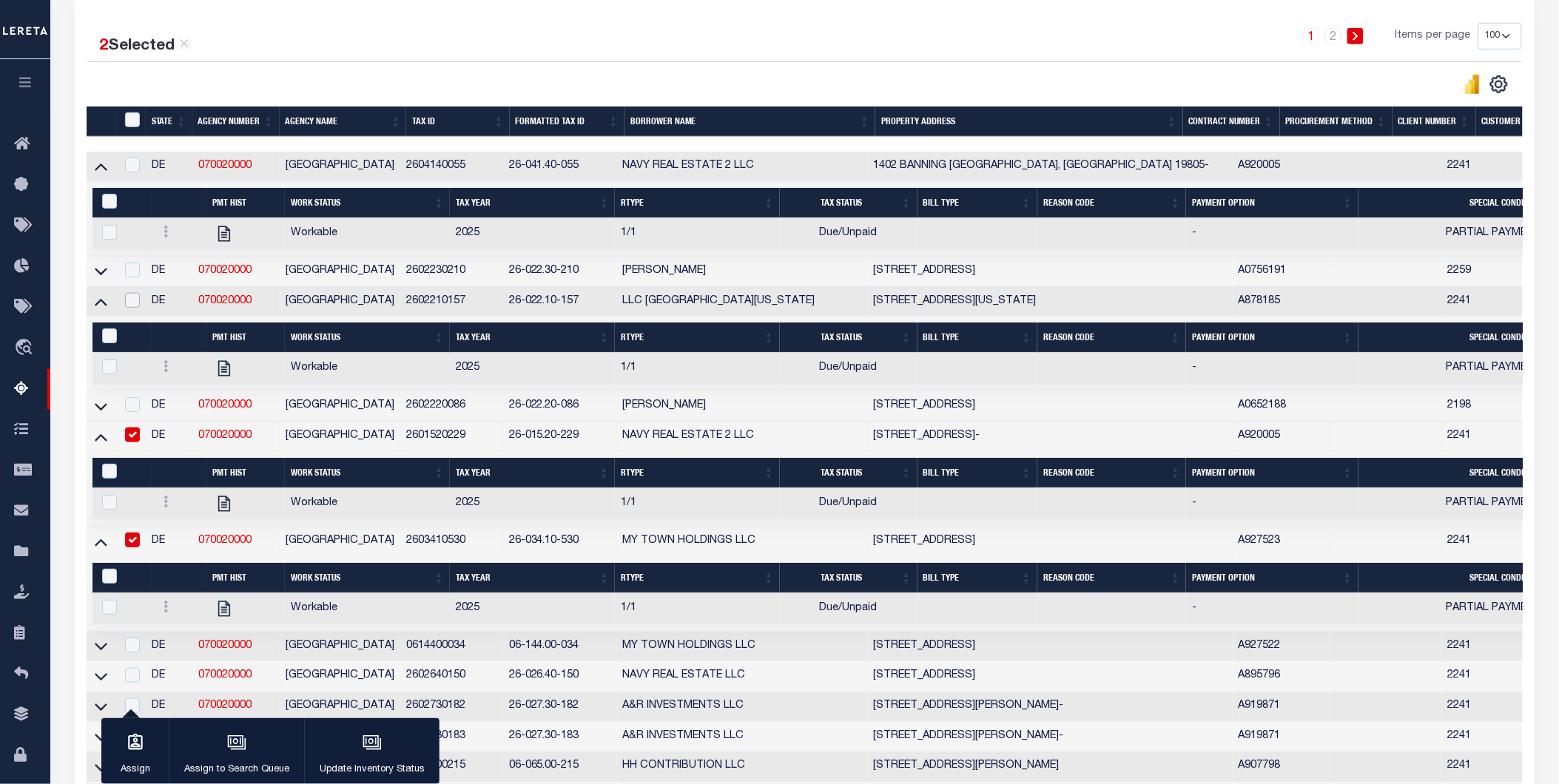
click at [136, 308] on input "checkbox" at bounding box center [132, 300] width 14 height 14
checkbox input "true"
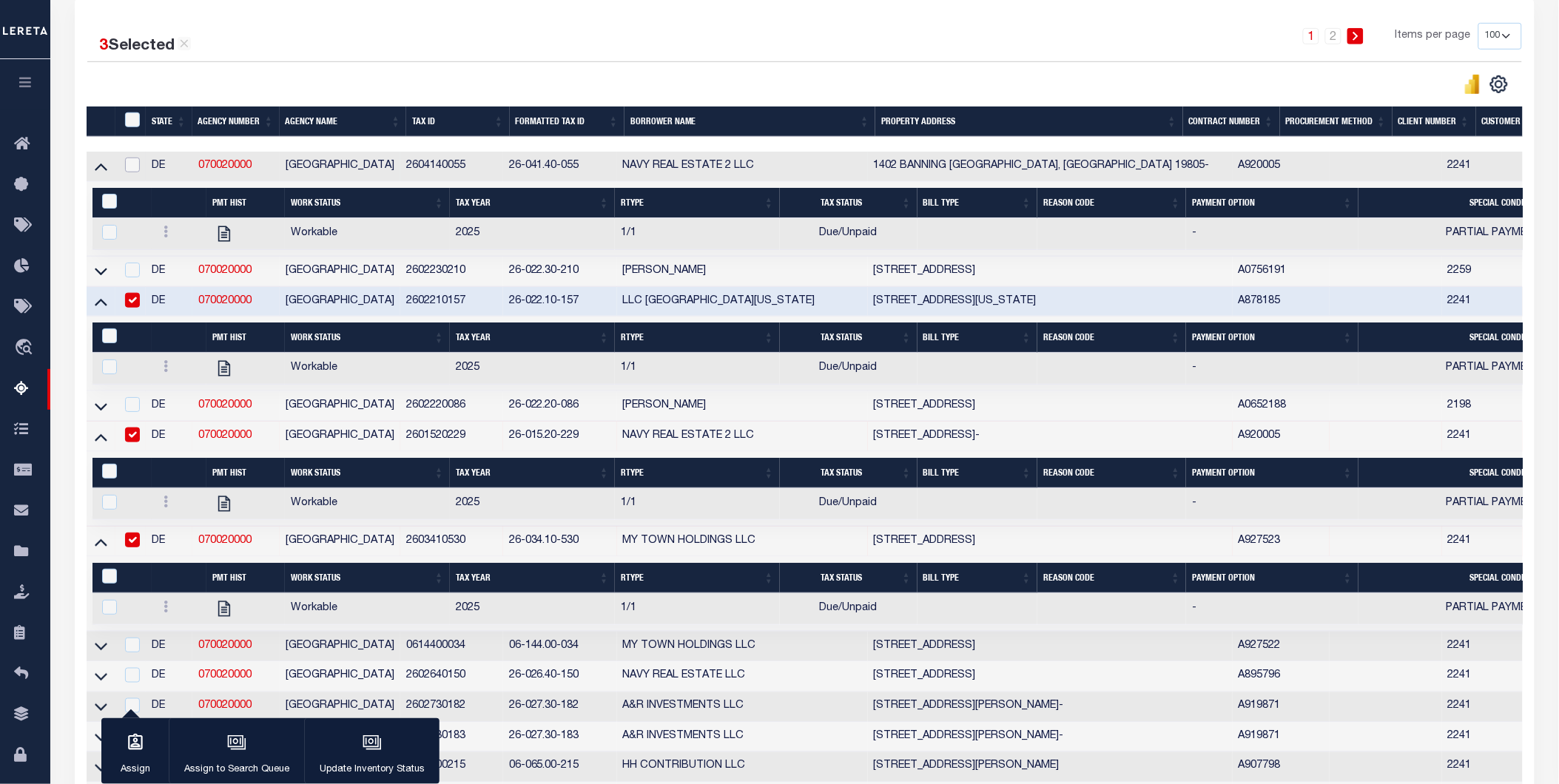
click at [136, 168] on input "checkbox" at bounding box center [132, 165] width 14 height 14
checkbox input "true"
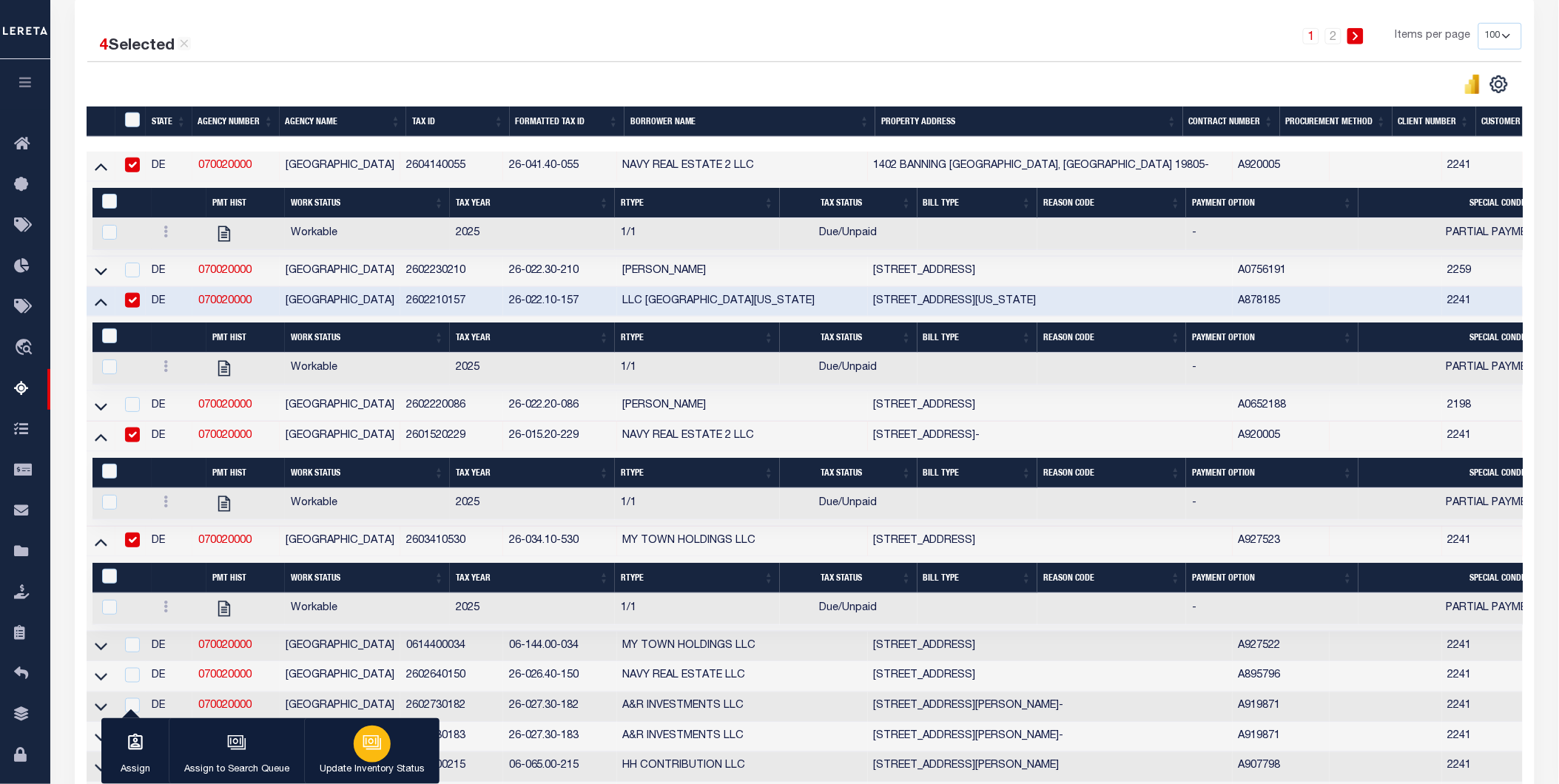
click at [329, 764] on p "Update Inventory Status" at bounding box center [373, 770] width 105 height 14
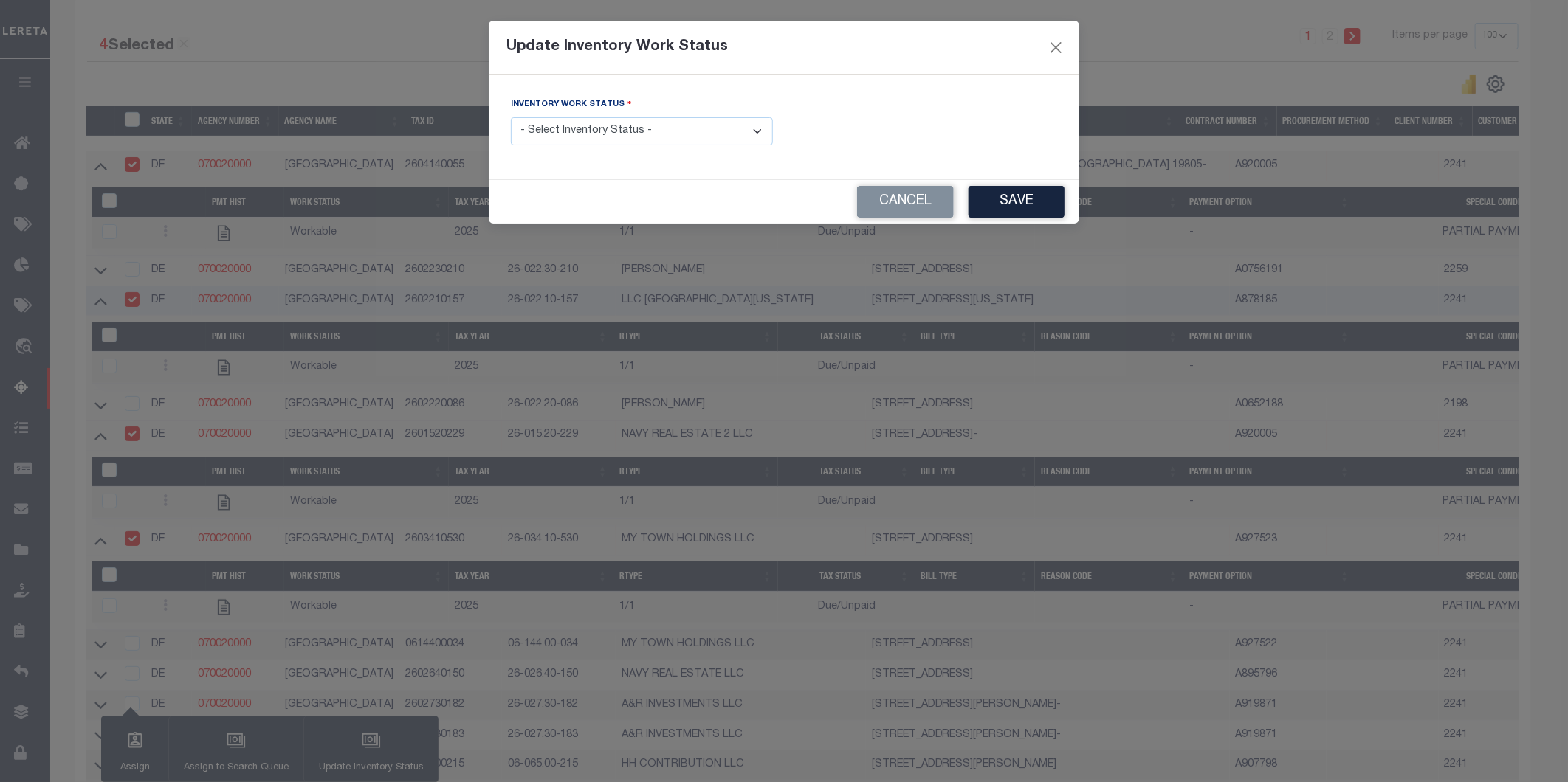
drag, startPoint x: 570, startPoint y: 118, endPoint x: 559, endPoint y: 127, distance: 14.2
click at [559, 127] on select "- Select Inventory Status - Manual - Exception Pended - Awaiting Search Late Ad…" at bounding box center [642, 132] width 262 height 29
select select "4"
click at [511, 118] on select "- Select Inventory Status - Manual - Exception Pended - Awaiting Search Late Ad…" at bounding box center [642, 132] width 262 height 29
click at [997, 199] on button "Save" at bounding box center [1016, 201] width 96 height 31
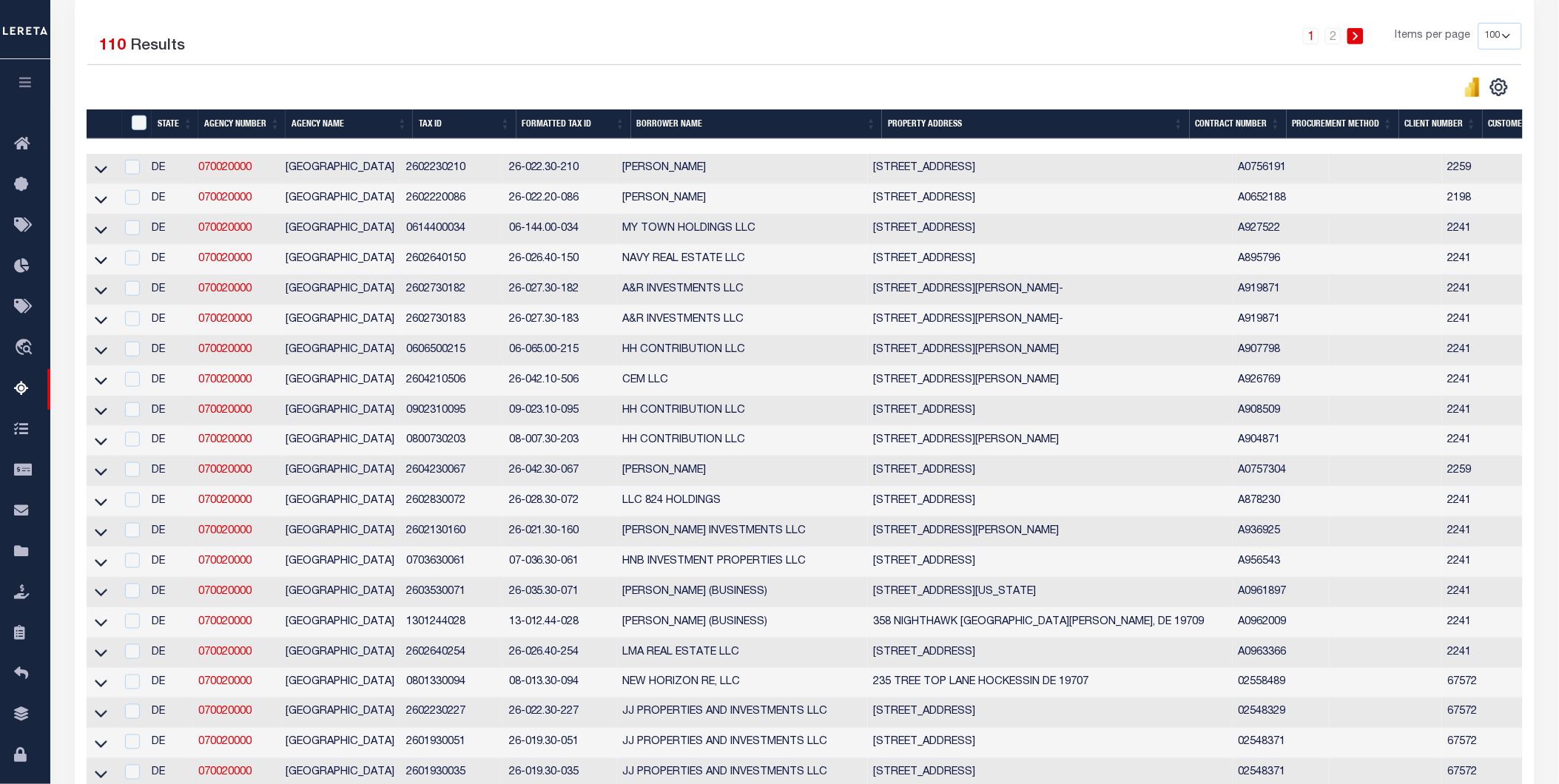
click at [26, 84] on icon "button" at bounding box center [25, 82] width 17 height 14
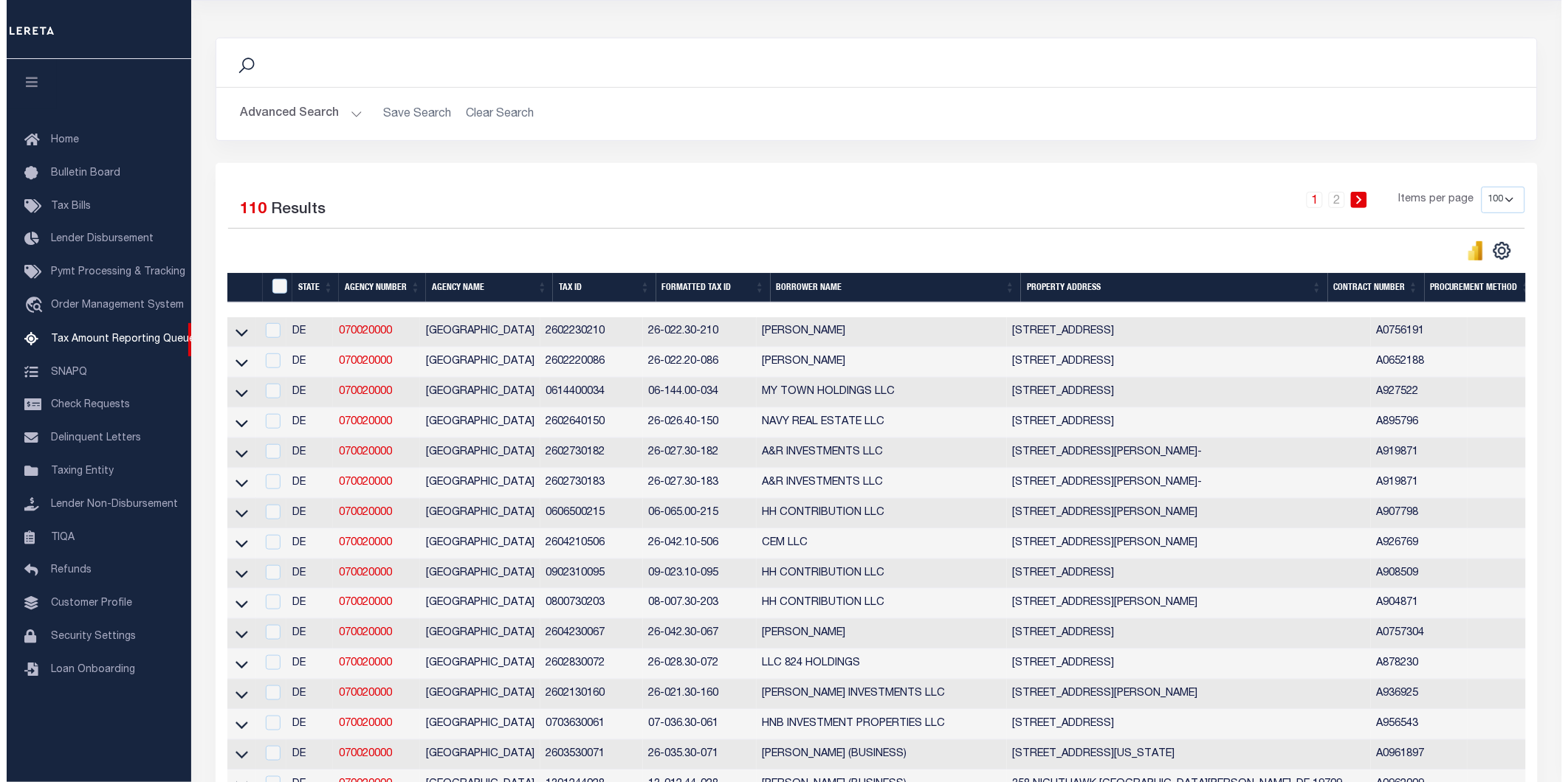
scroll to position [0, 0]
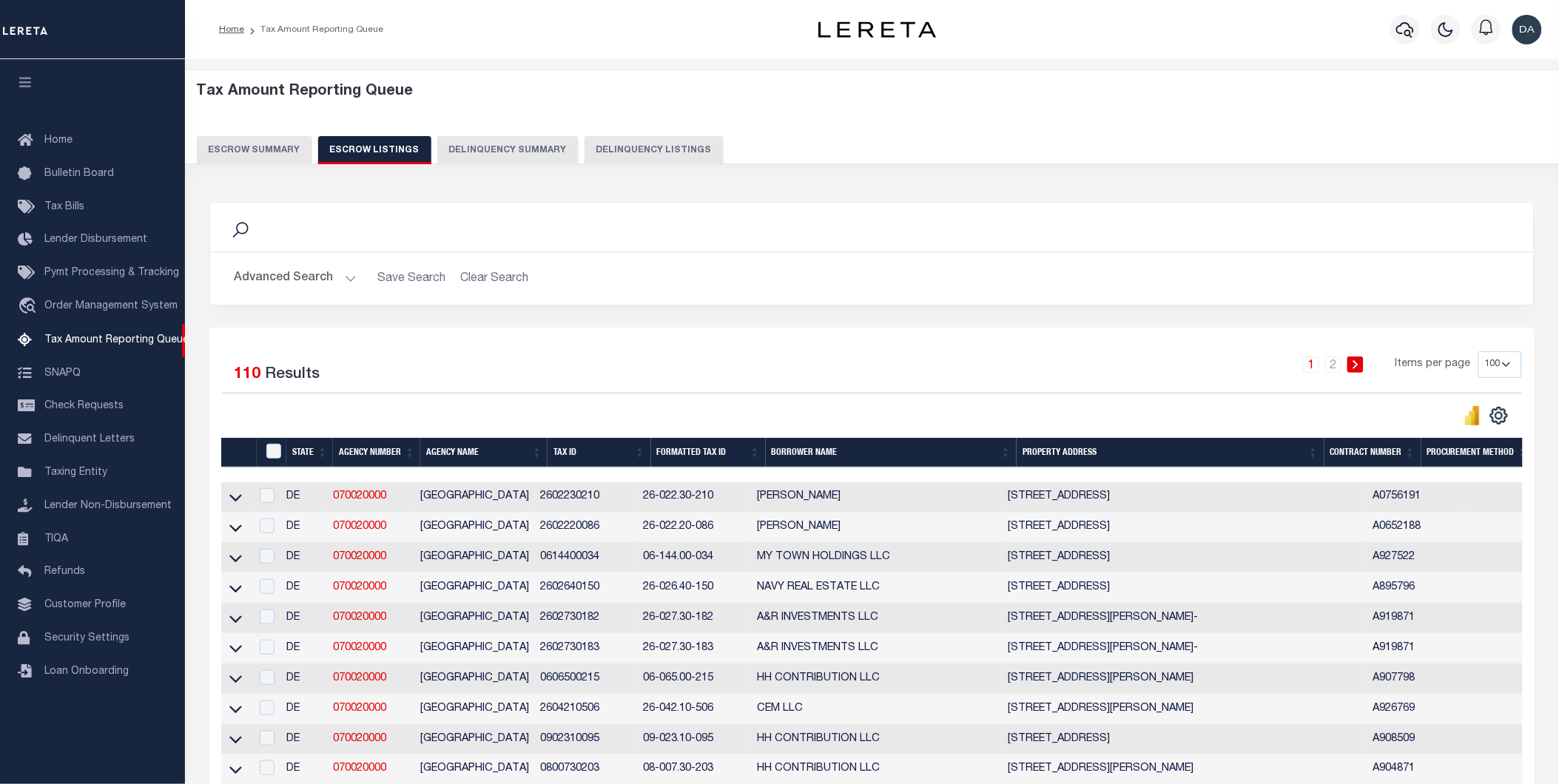
click at [249, 142] on button "Escrow Summary" at bounding box center [255, 149] width 115 height 28
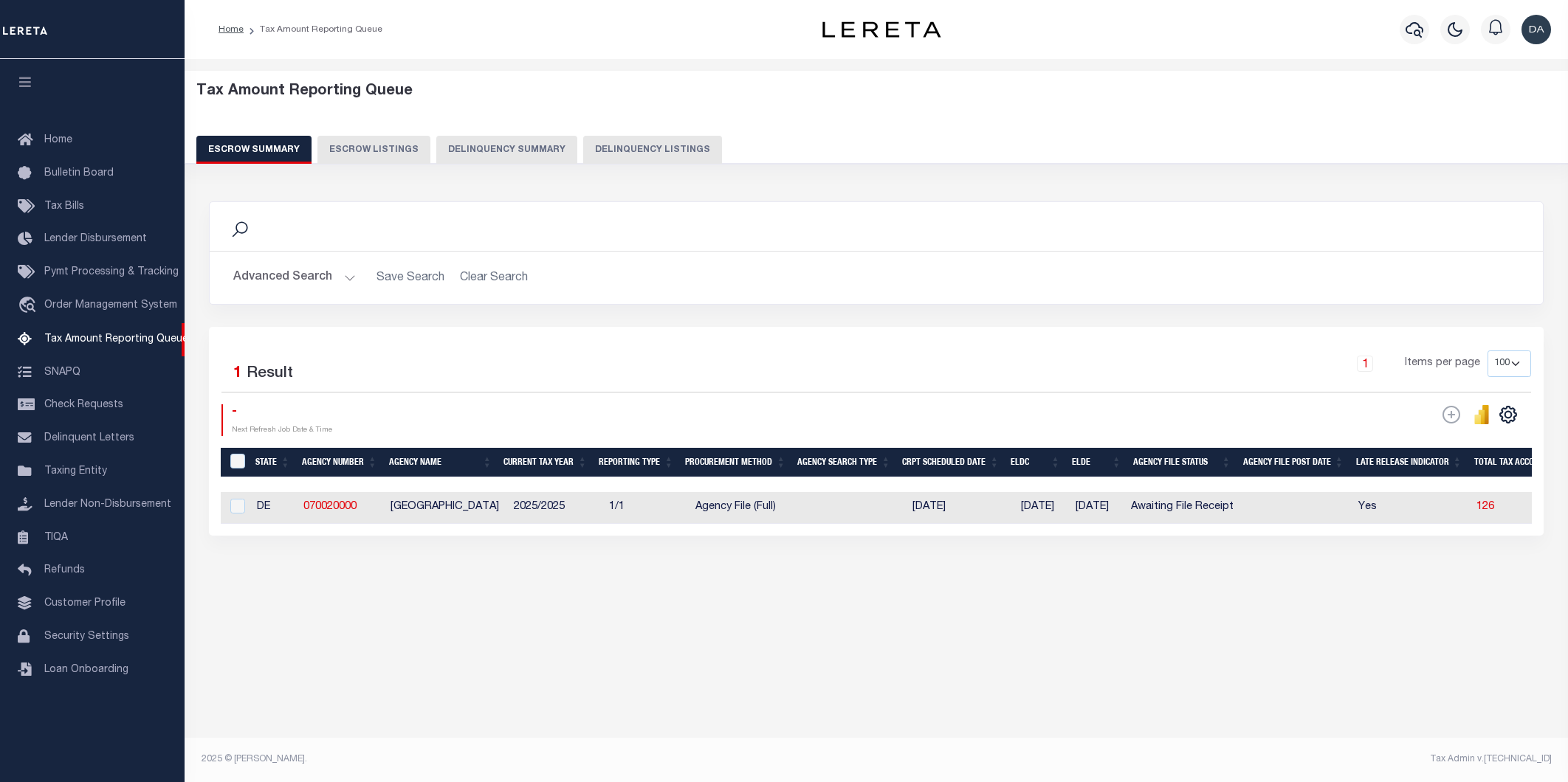
select select "100"
click at [691, 536] on div "Selected 1 Result 1 Items per page 10 25 50 100 500 [DATE] 03:46 PM ESCROW Web …" at bounding box center [876, 431] width 1334 height 209
drag, startPoint x: 692, startPoint y: 533, endPoint x: 930, endPoint y: 553, distance: 238.8
click at [946, 561] on div "Search Advanced Search Save Search Clear Search EscrowSummaryGridWrapper_dynami…" at bounding box center [876, 383] width 1355 height 394
click at [224, 511] on td at bounding box center [236, 508] width 30 height 31
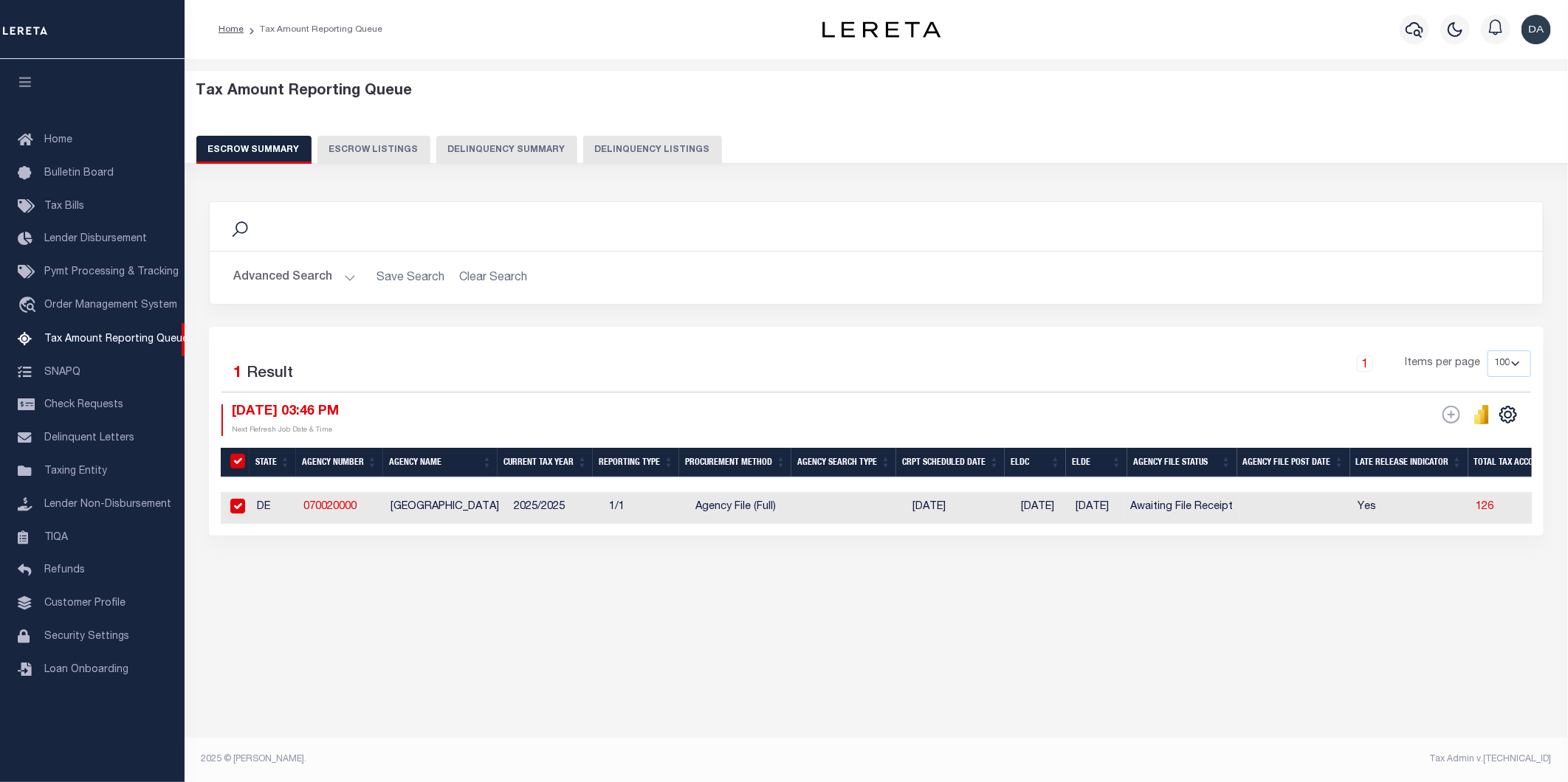
checkbox input "true"
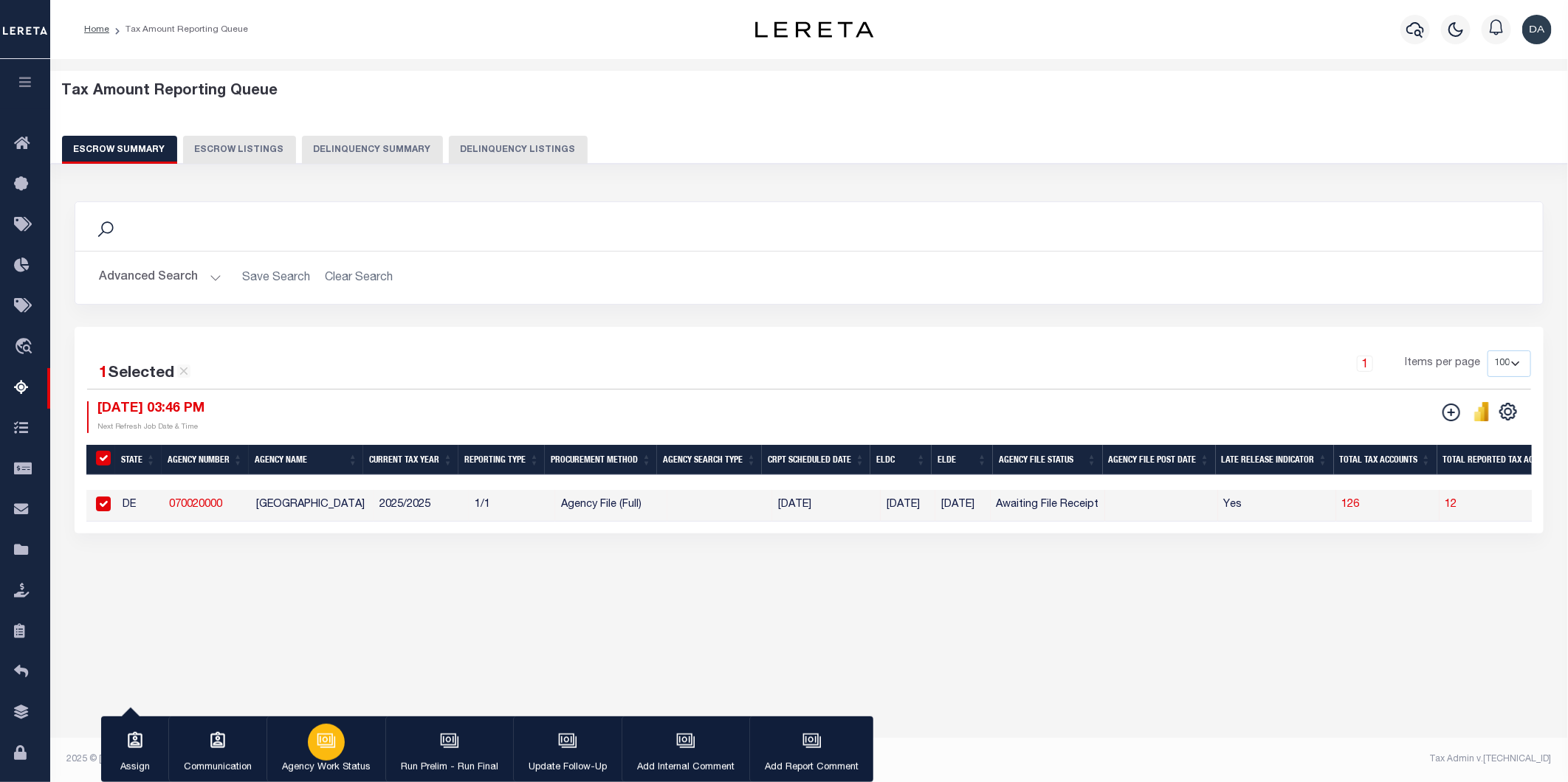
click at [317, 740] on icon "button" at bounding box center [325, 740] width 15 height 12
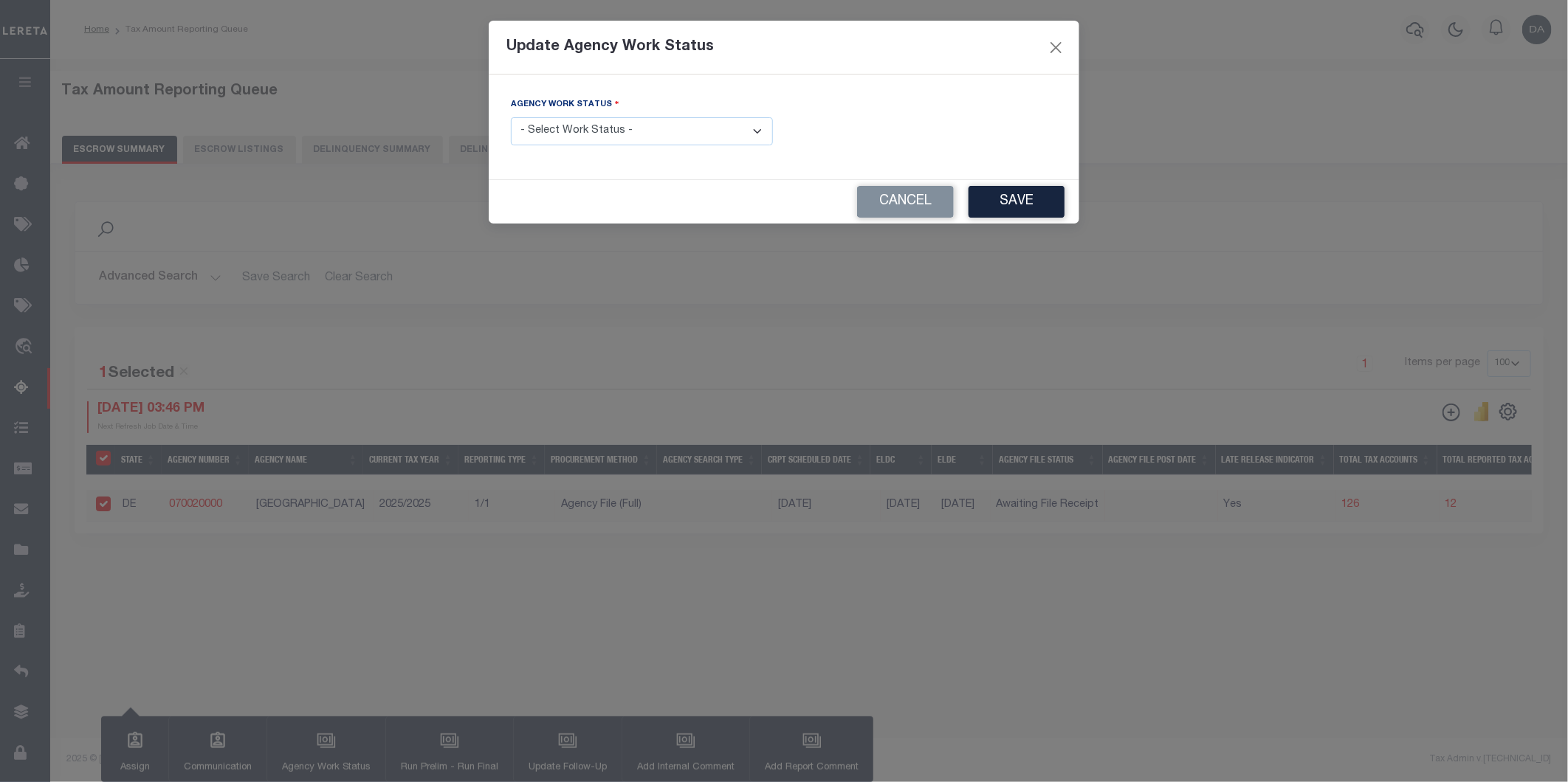
click at [630, 129] on select "- Select Work Status - New In Progress Pending Agency Follow-up Pending QC Read…" at bounding box center [642, 132] width 262 height 29
select select "6"
click at [511, 118] on select "- Select Work Status - New In Progress Pending Agency Follow-up Pending QC Read…" at bounding box center [642, 132] width 262 height 29
click at [1006, 202] on button "Save" at bounding box center [1016, 201] width 96 height 31
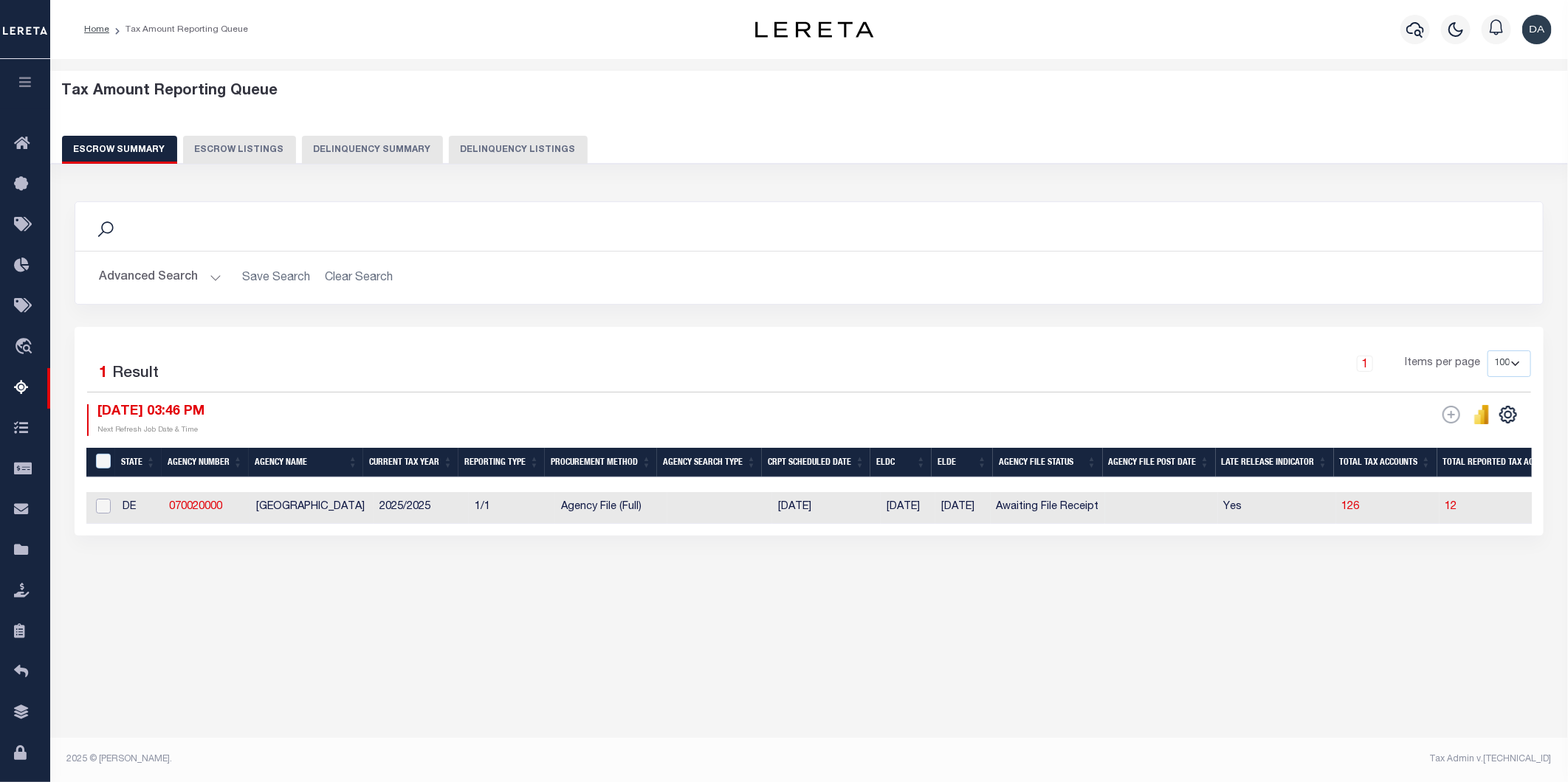
click at [102, 507] on input "checkbox" at bounding box center [102, 505] width 14 height 14
checkbox input "true"
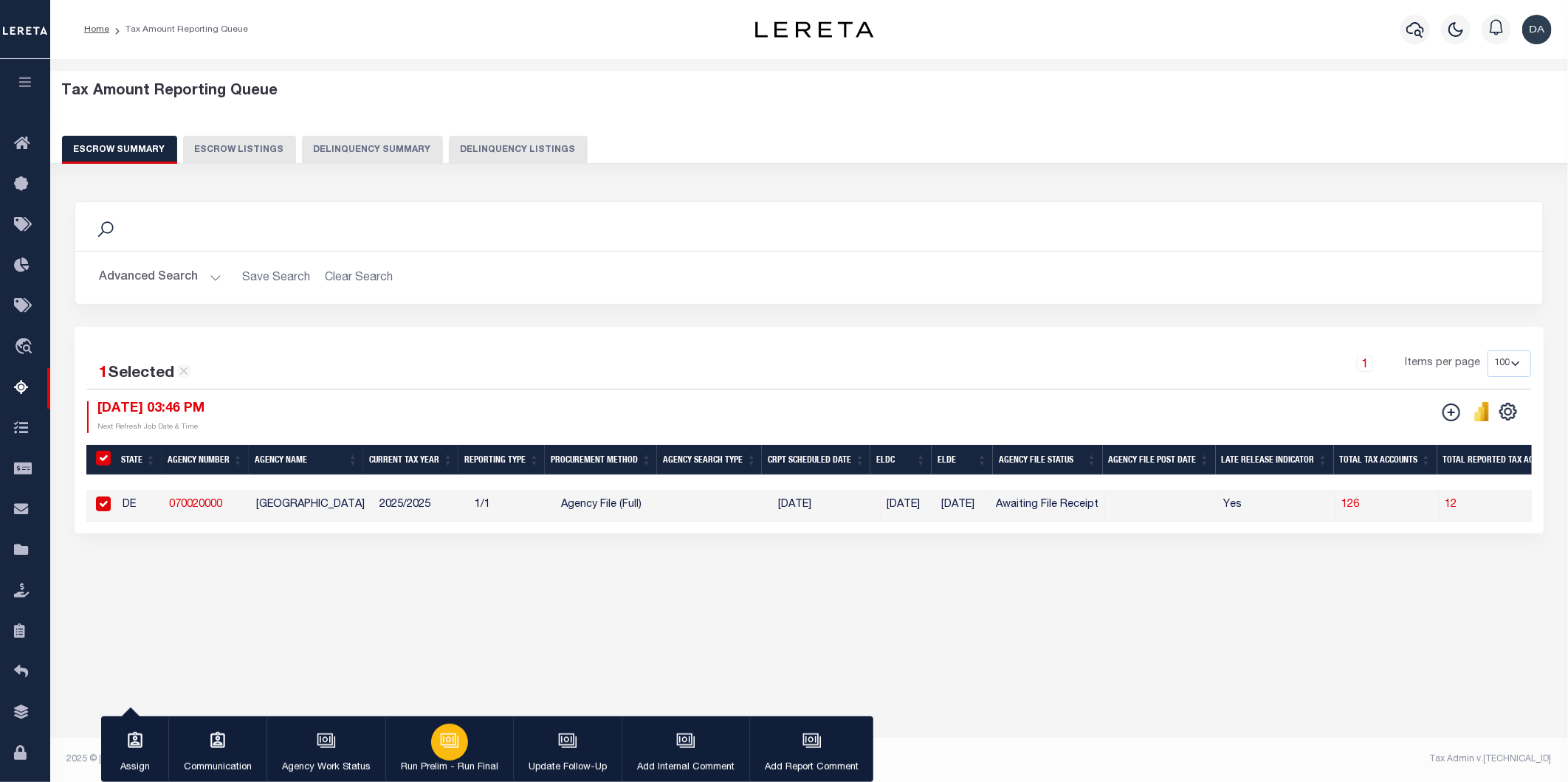
click at [456, 747] on icon "button" at bounding box center [450, 741] width 14 height 11
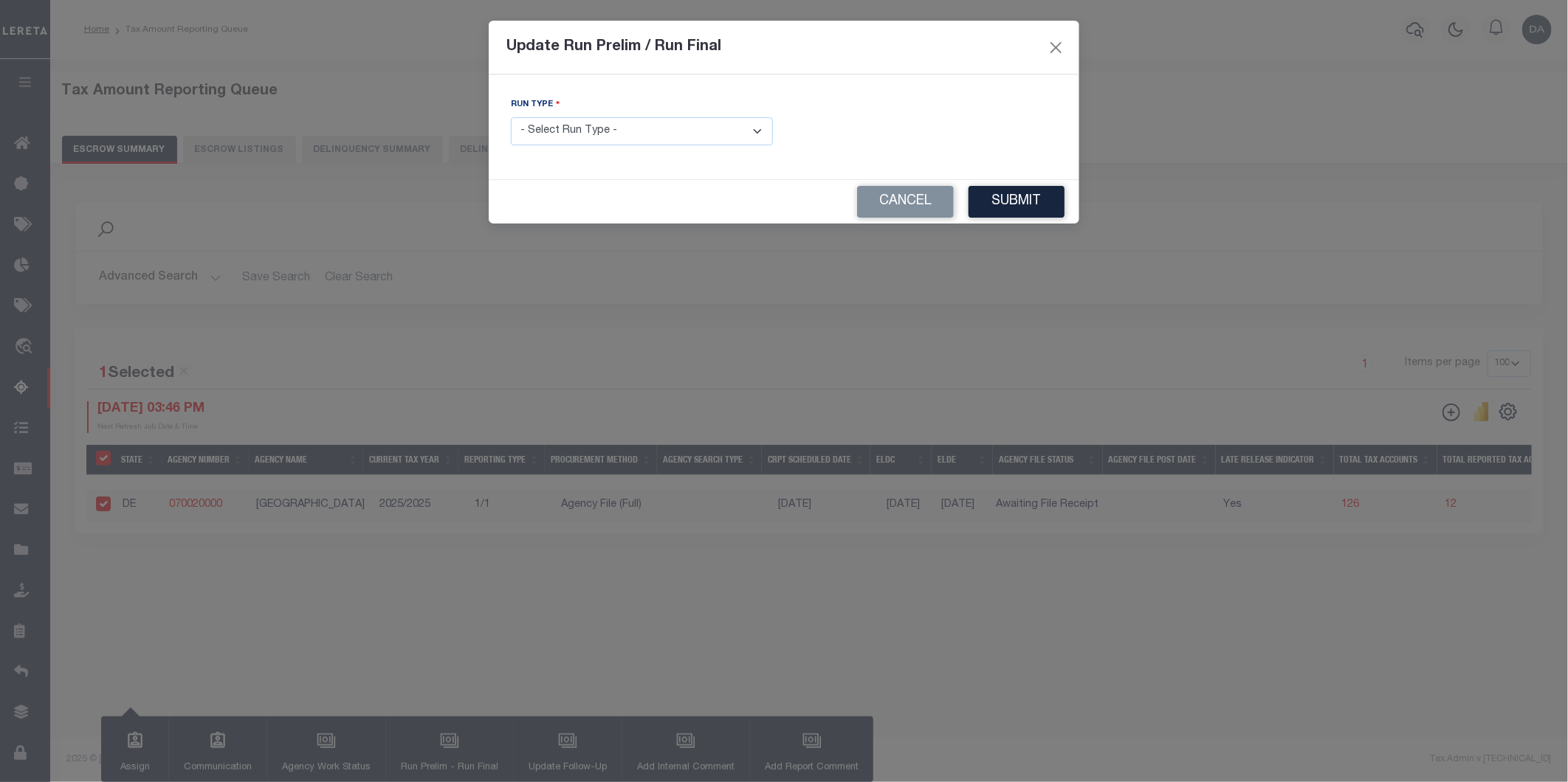
click at [601, 123] on select "- Select Run Type - Prelim Run Final Run" at bounding box center [642, 132] width 262 height 29
select select "F"
click at [511, 118] on select "- Select Run Type - Prelim Run Final Run" at bounding box center [642, 132] width 262 height 29
click at [895, 123] on input "text" at bounding box center [926, 132] width 262 height 29
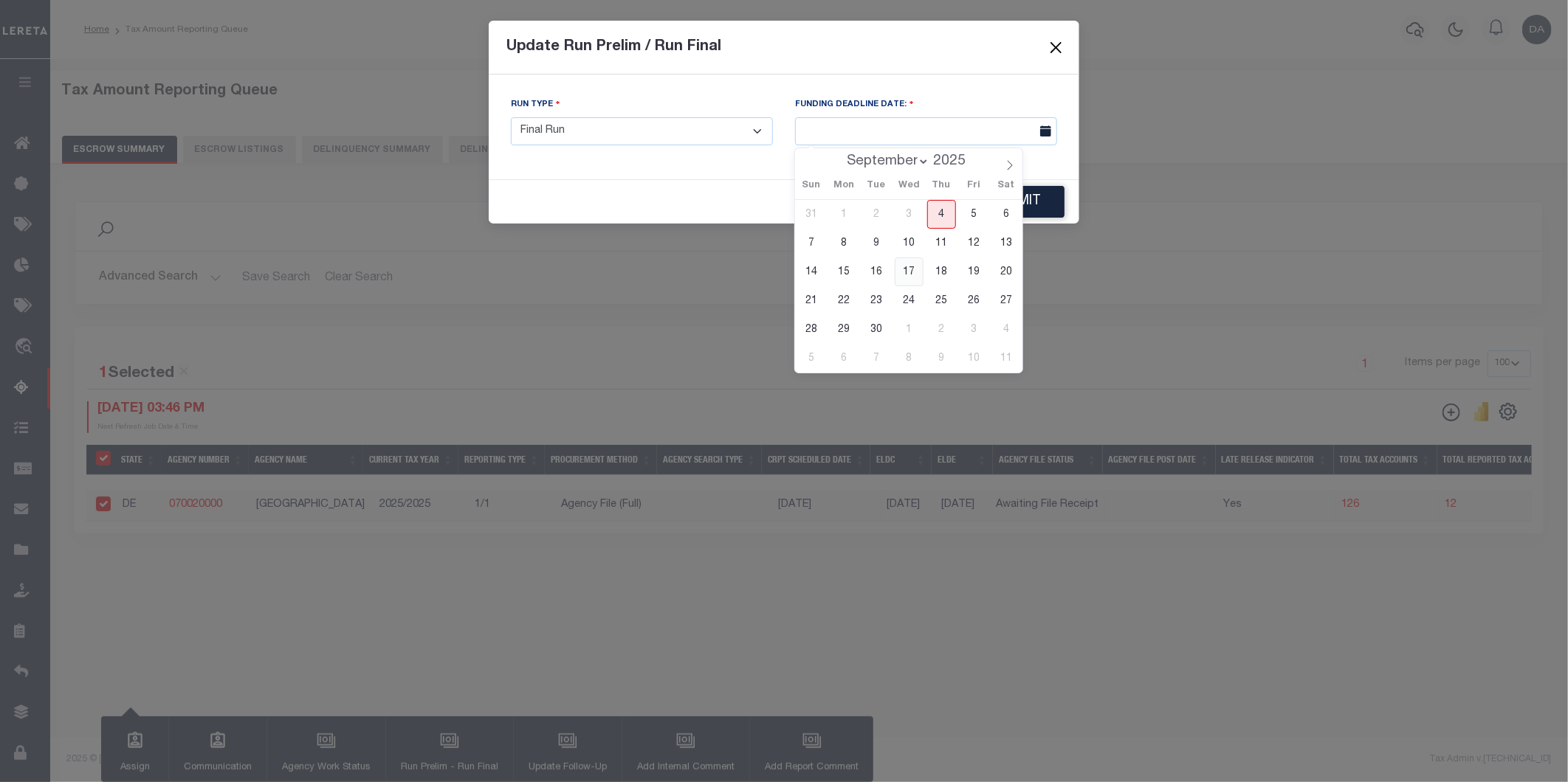
click at [908, 270] on span "17" at bounding box center [909, 272] width 29 height 29
type input "[DATE]"
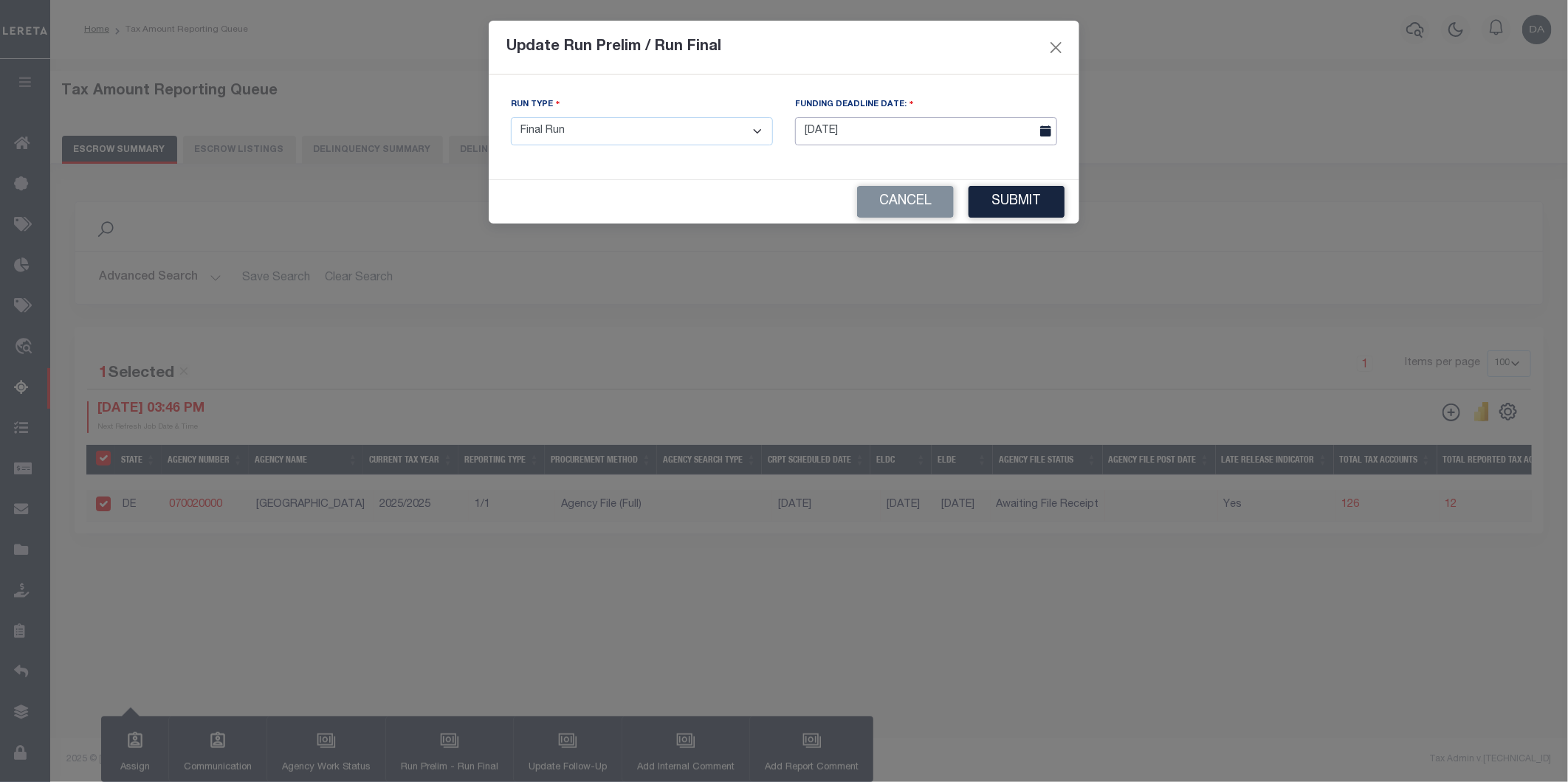
click at [881, 135] on input "[DATE]" at bounding box center [926, 132] width 262 height 29
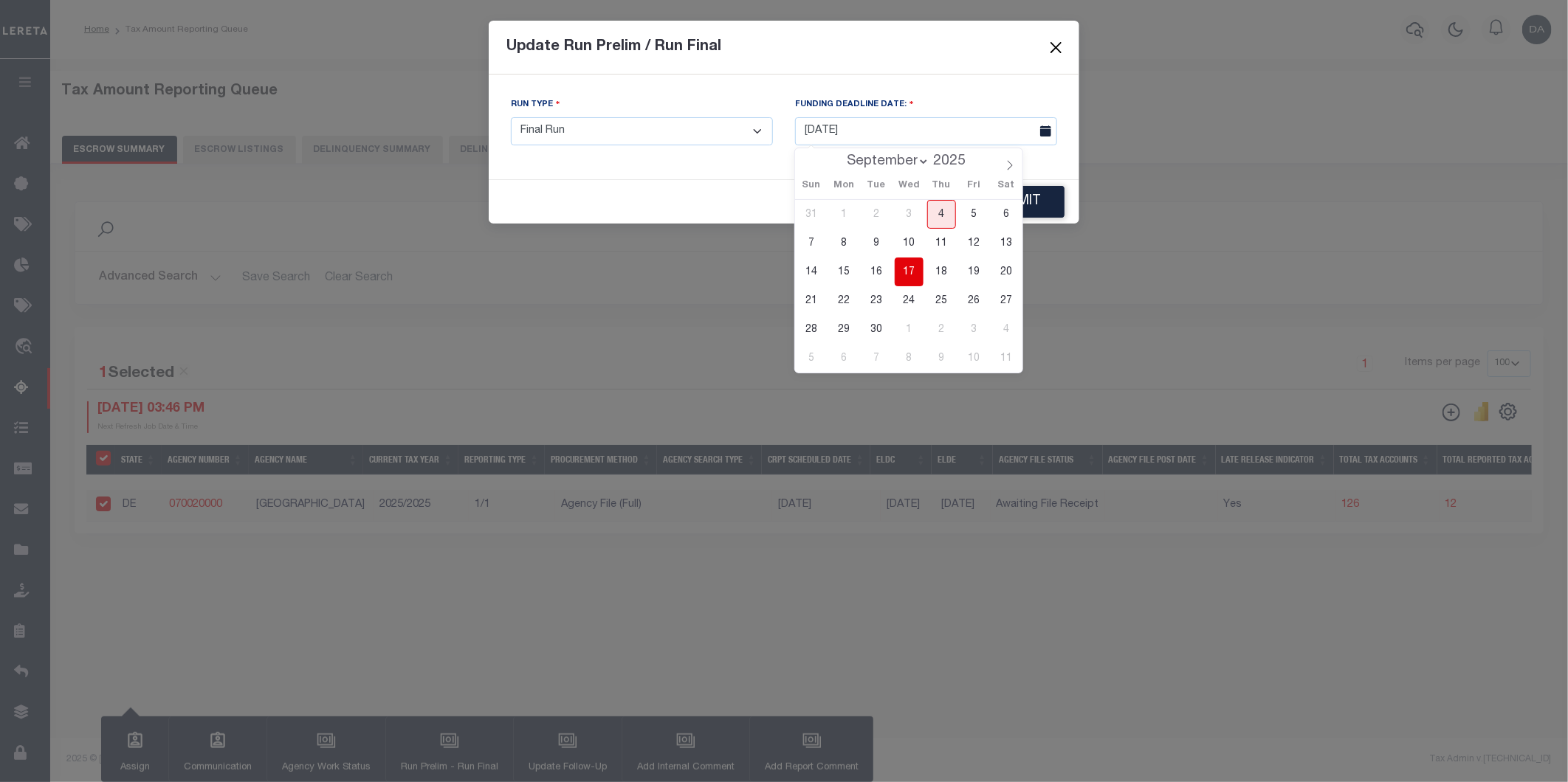
click at [912, 267] on span "17" at bounding box center [909, 272] width 29 height 29
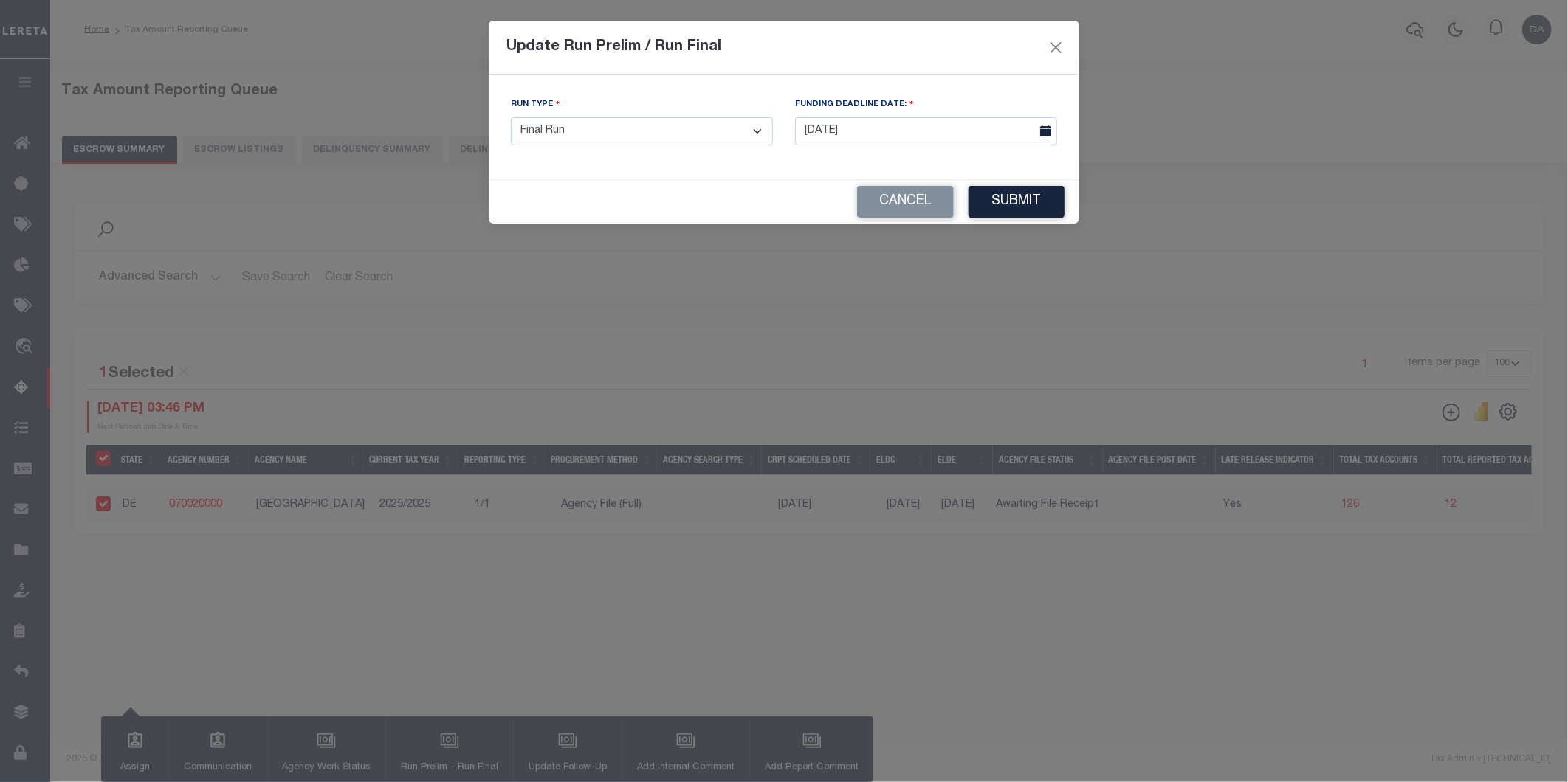
click at [1011, 212] on button "Submit" at bounding box center [1016, 201] width 96 height 31
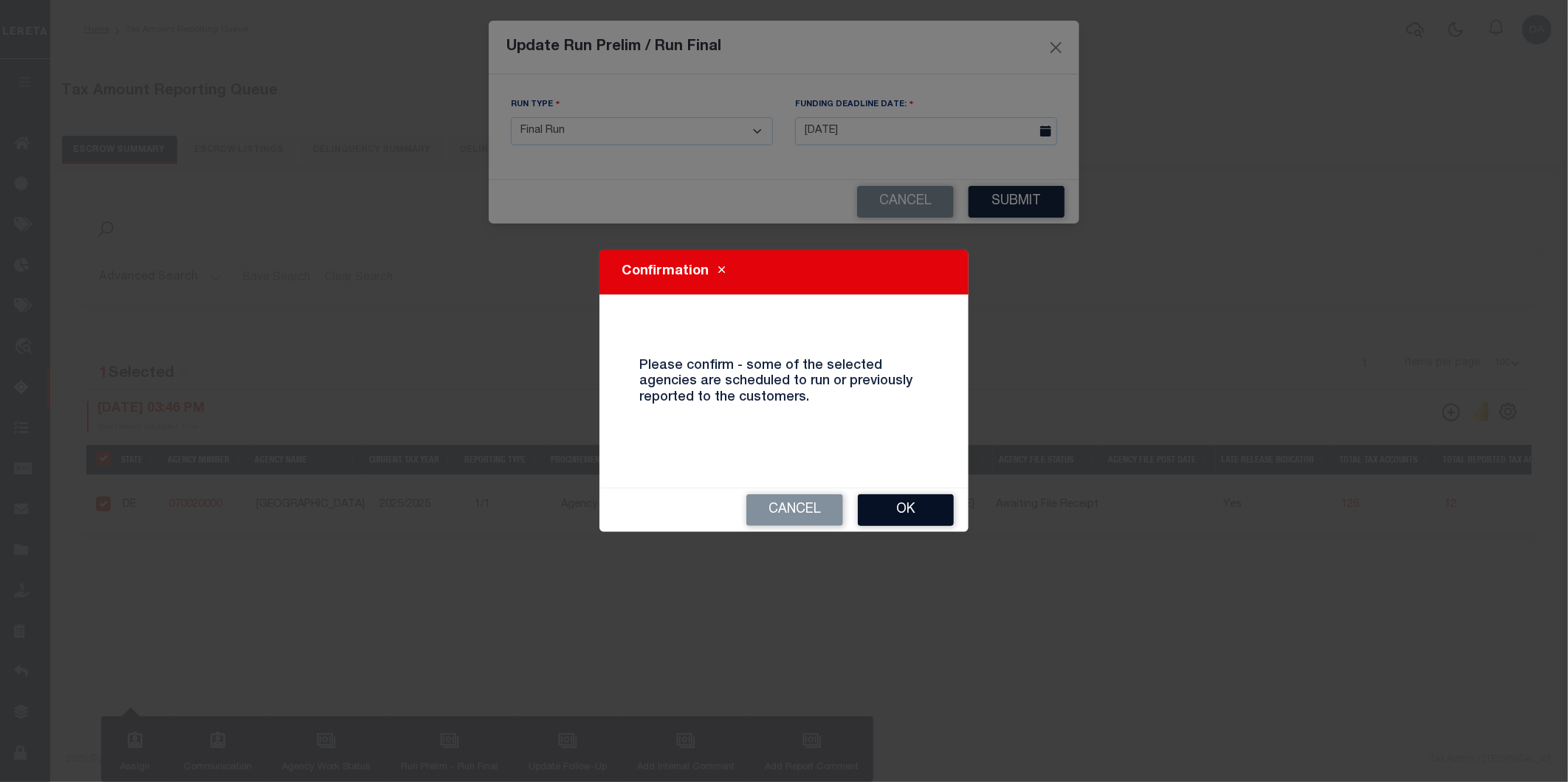
click at [928, 505] on button "Ok" at bounding box center [905, 509] width 96 height 31
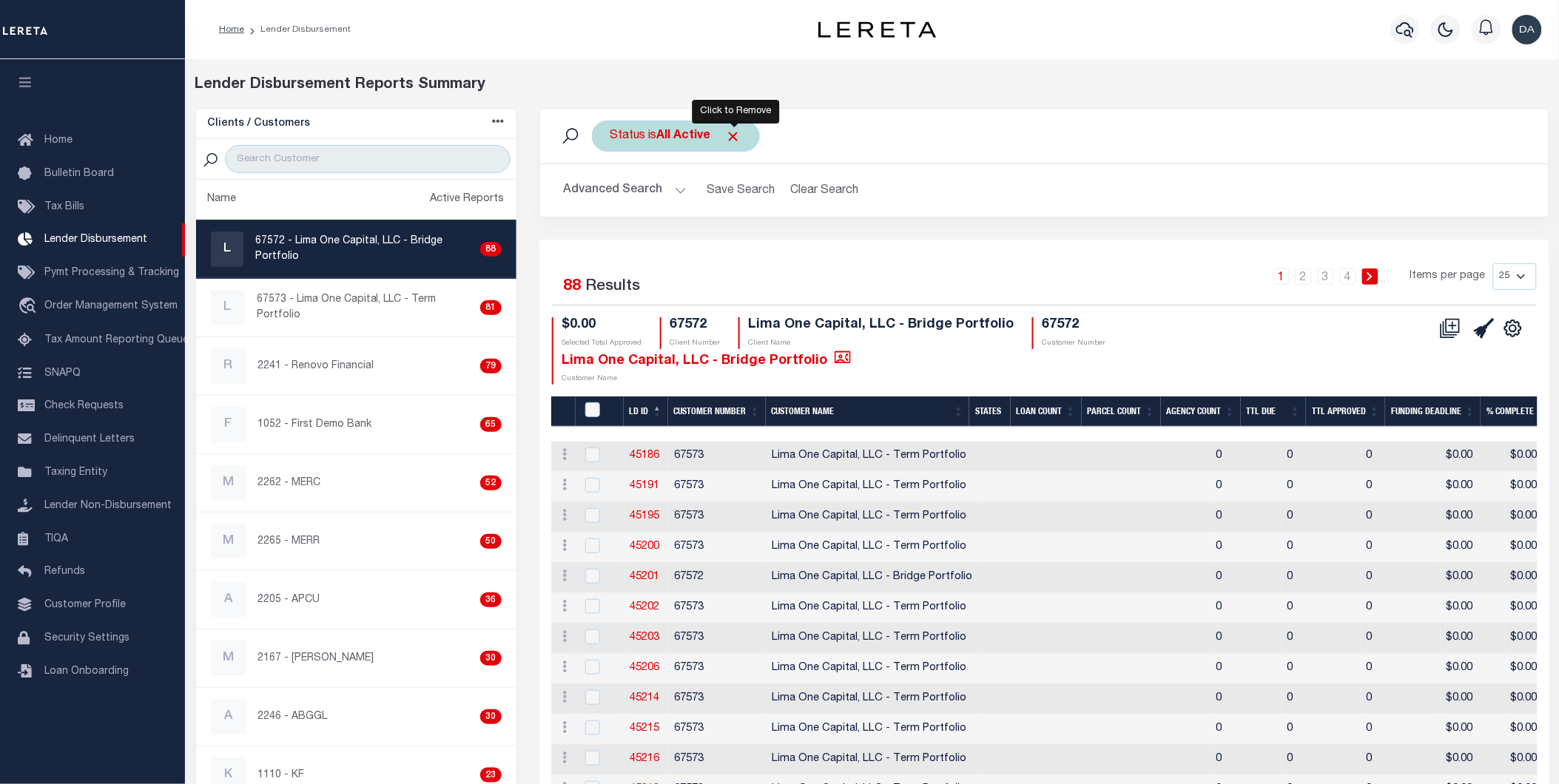
click at [742, 134] on span "Click to Remove" at bounding box center [733, 137] width 15 height 15
click at [374, 154] on input "search" at bounding box center [367, 159] width 285 height 28
type input "2241"
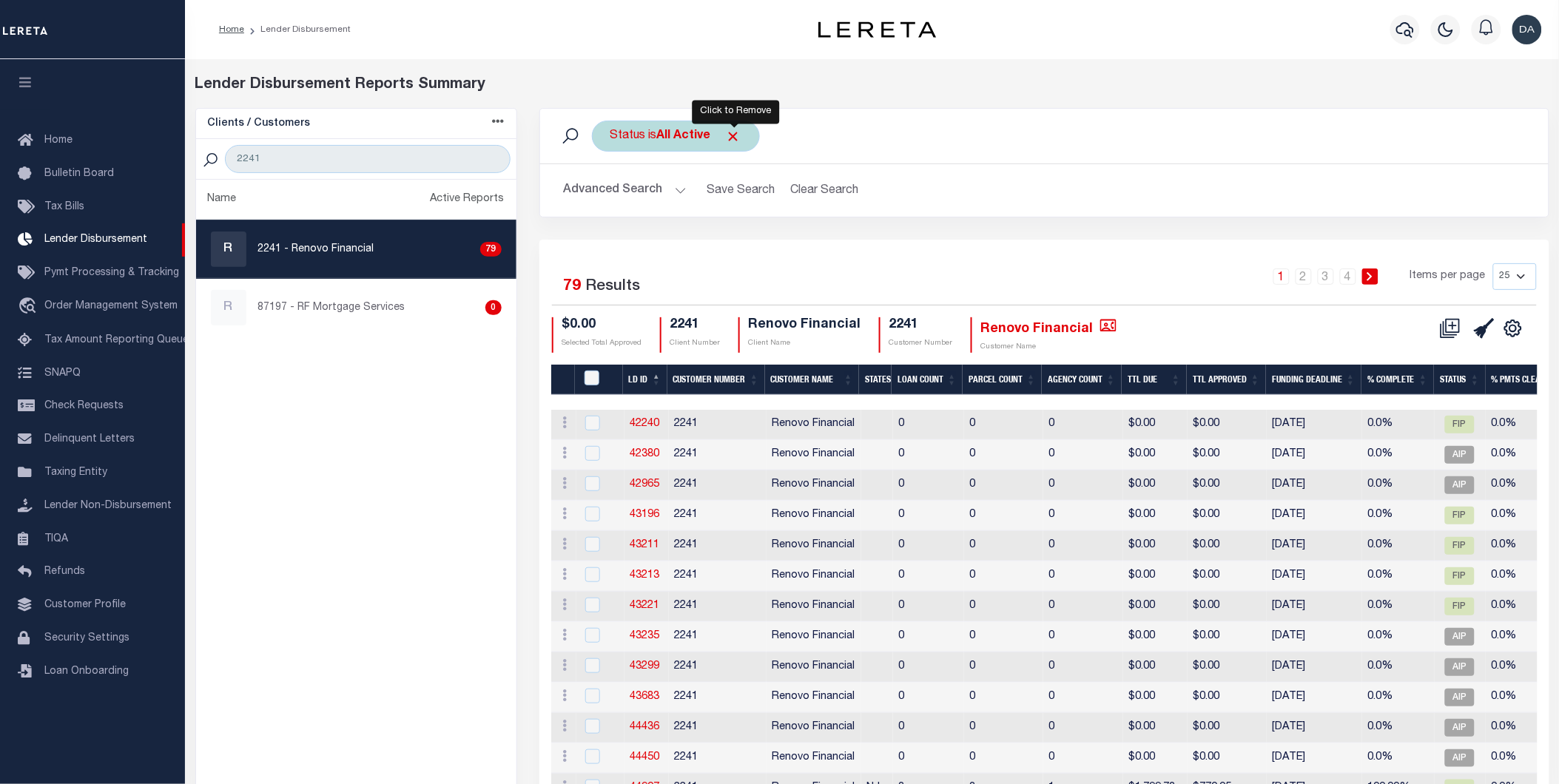
click at [742, 129] on span "Click to Remove" at bounding box center [733, 137] width 15 height 15
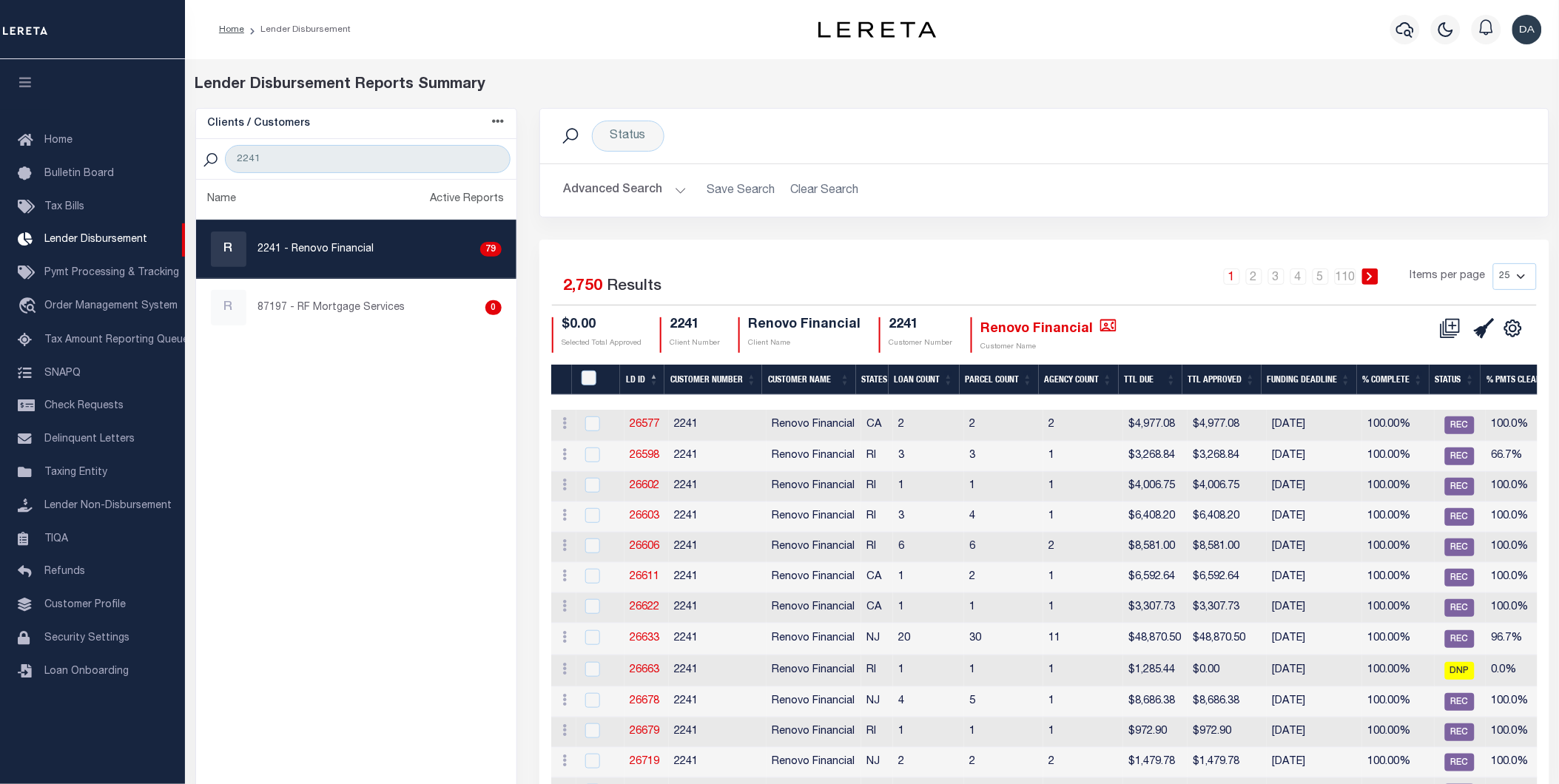
click at [805, 187] on h2 "Advanced Search Save Search Clear Search" at bounding box center [1044, 190] width 984 height 29
click at [1508, 272] on select "25 50 100 200" at bounding box center [1514, 276] width 43 height 26
select select "200"
click at [1493, 263] on select "25 50 100 200" at bounding box center [1514, 276] width 43 height 26
click at [631, 137] on div "Status" at bounding box center [627, 136] width 72 height 31
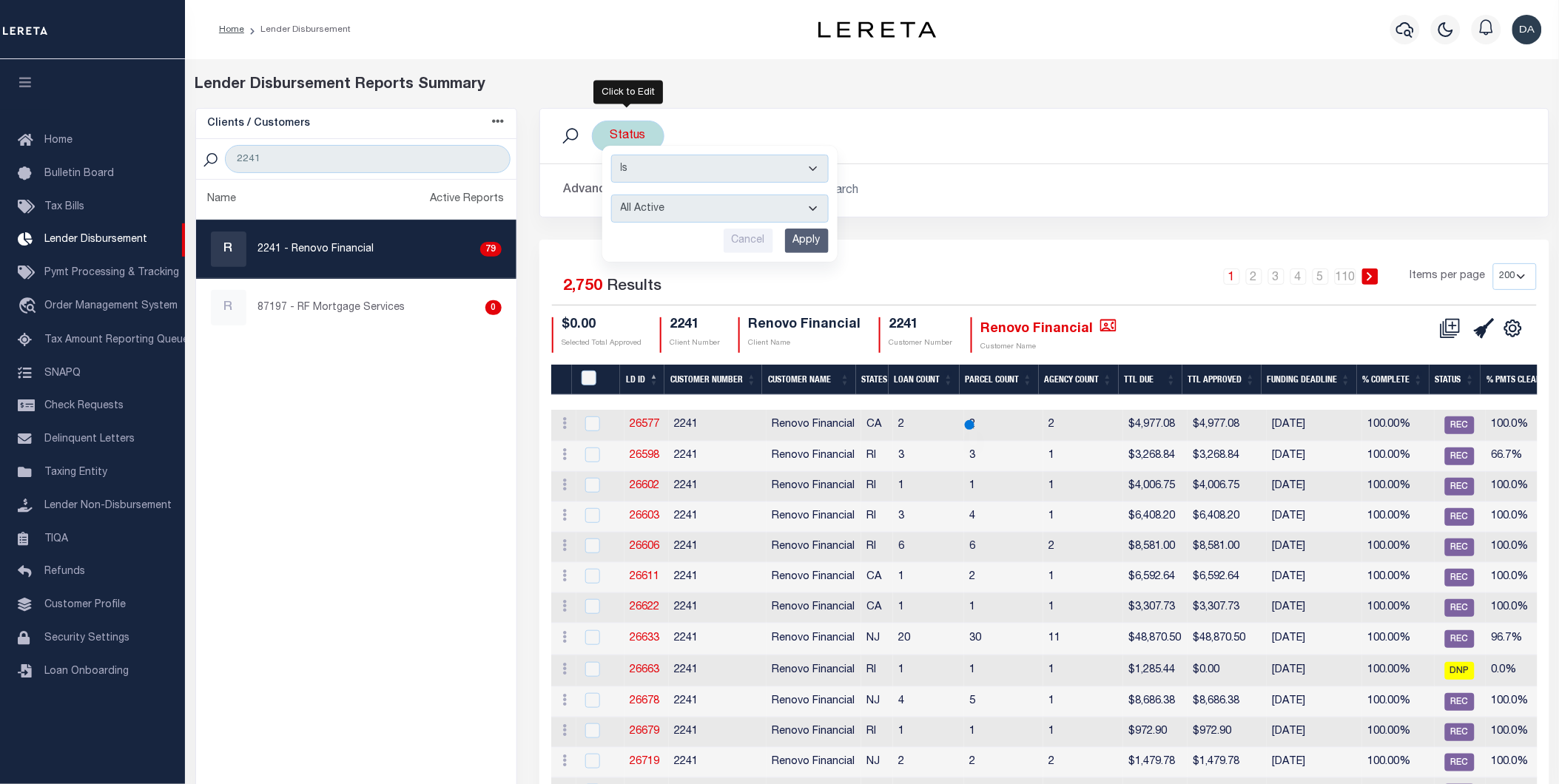
click at [655, 190] on div "Is Contains All Active Approval In Progress Batching In Progress Complete Do No…" at bounding box center [720, 204] width 235 height 116
click at [648, 204] on select "All Active Approval In Progress Batching In Progress Complete Do Not Pay Escrow…" at bounding box center [720, 208] width 217 height 28
select select "BIP"
click at [611, 194] on select "All Active Approval In Progress Batching In Progress Complete Do Not Pay Escrow…" at bounding box center [720, 208] width 217 height 28
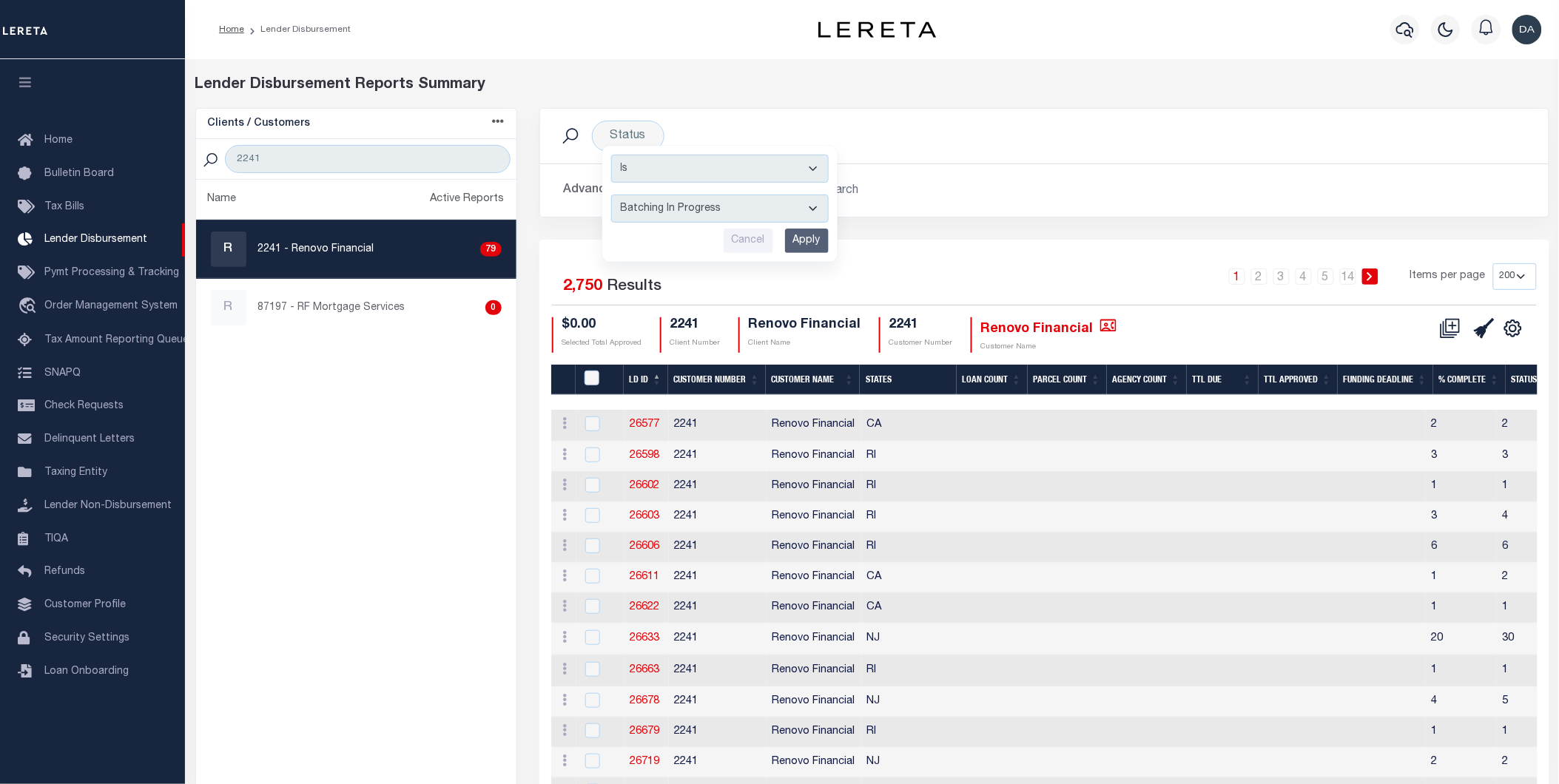
click at [799, 239] on input "Apply" at bounding box center [806, 240] width 43 height 25
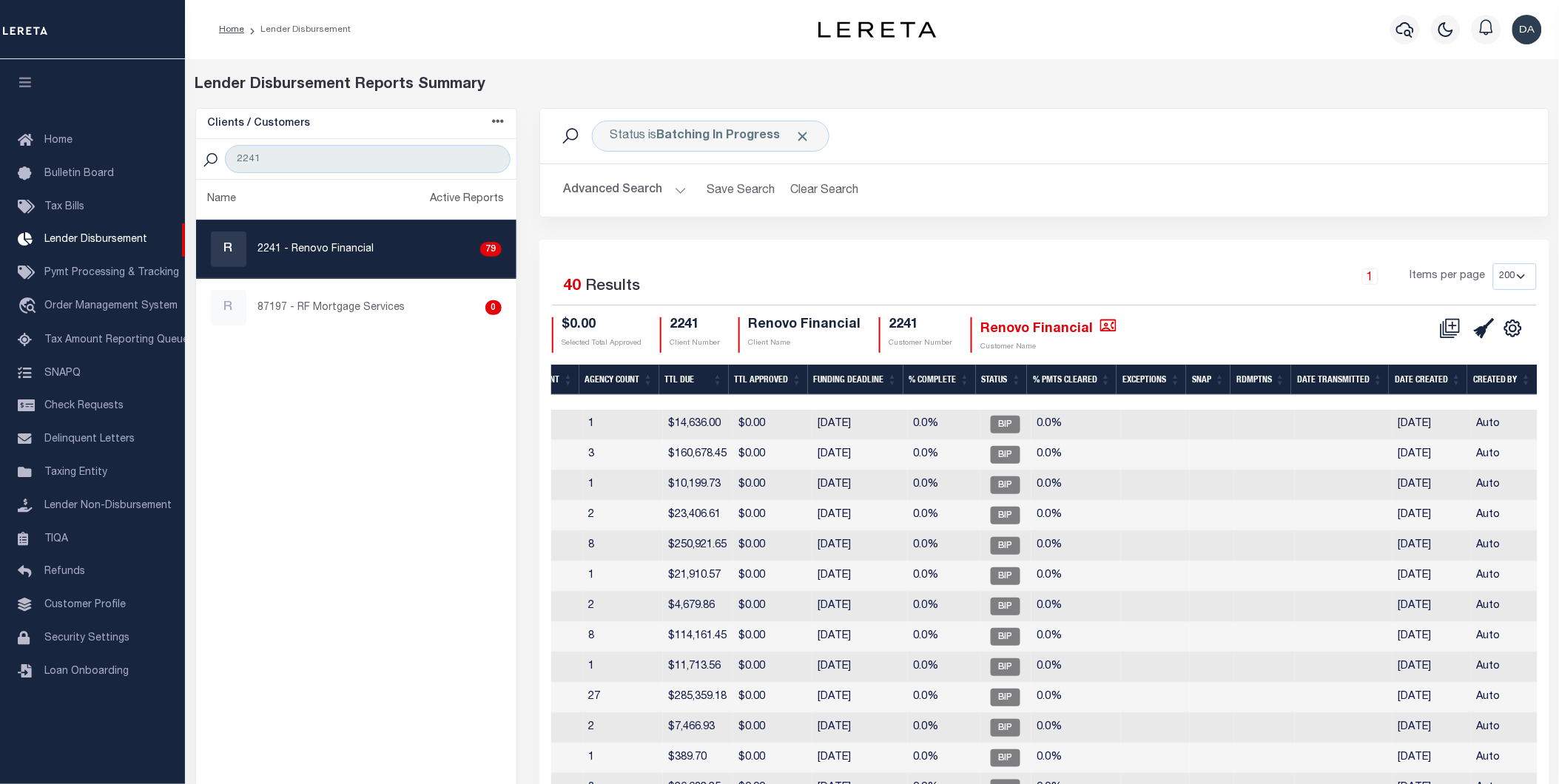
click at [1423, 378] on th "Date Created" at bounding box center [1427, 380] width 78 height 31
click at [1413, 370] on th "Date Created" at bounding box center [1427, 380] width 78 height 31
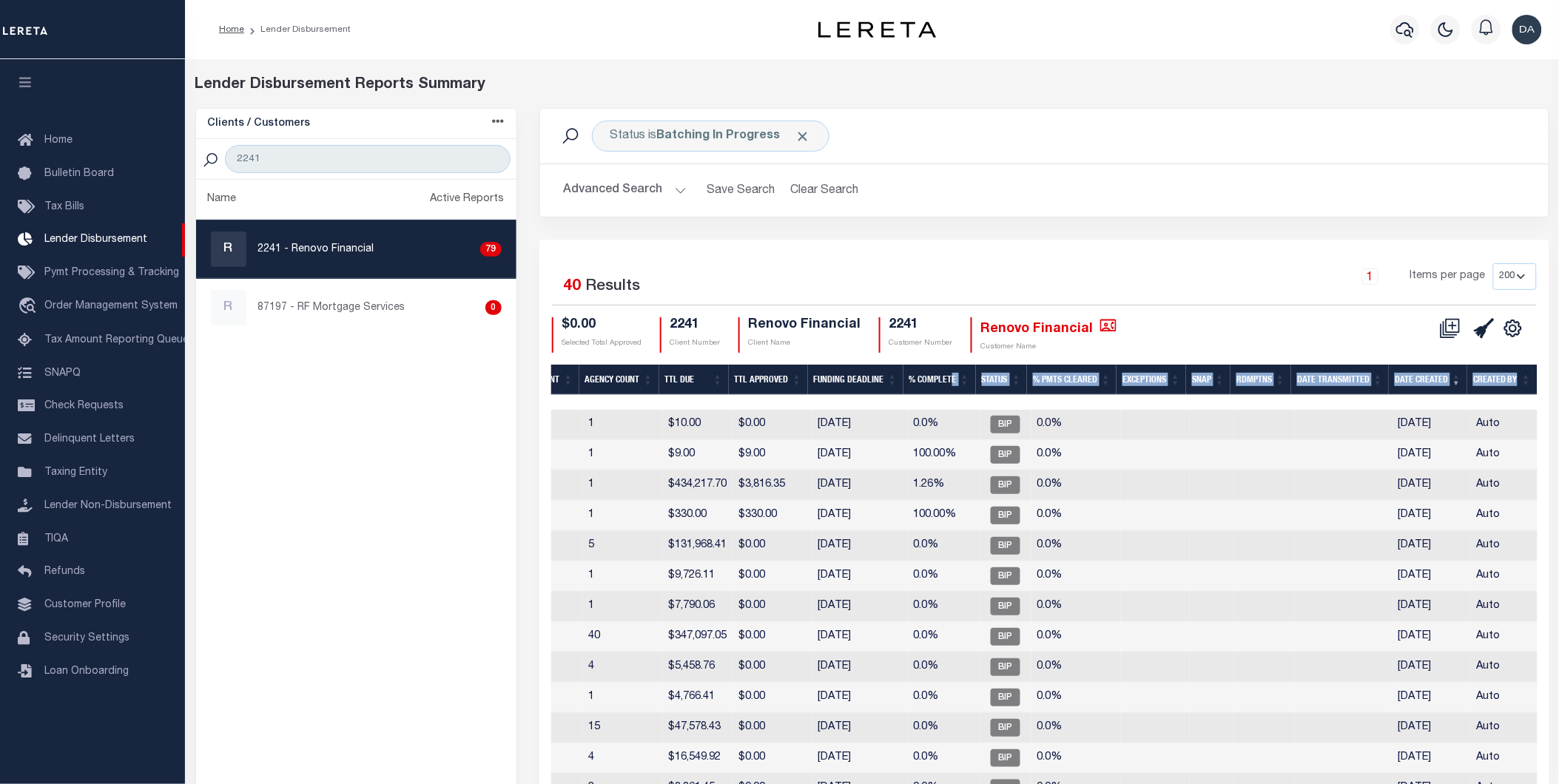
drag, startPoint x: 1011, startPoint y: 396, endPoint x: 958, endPoint y: 394, distance: 53.0
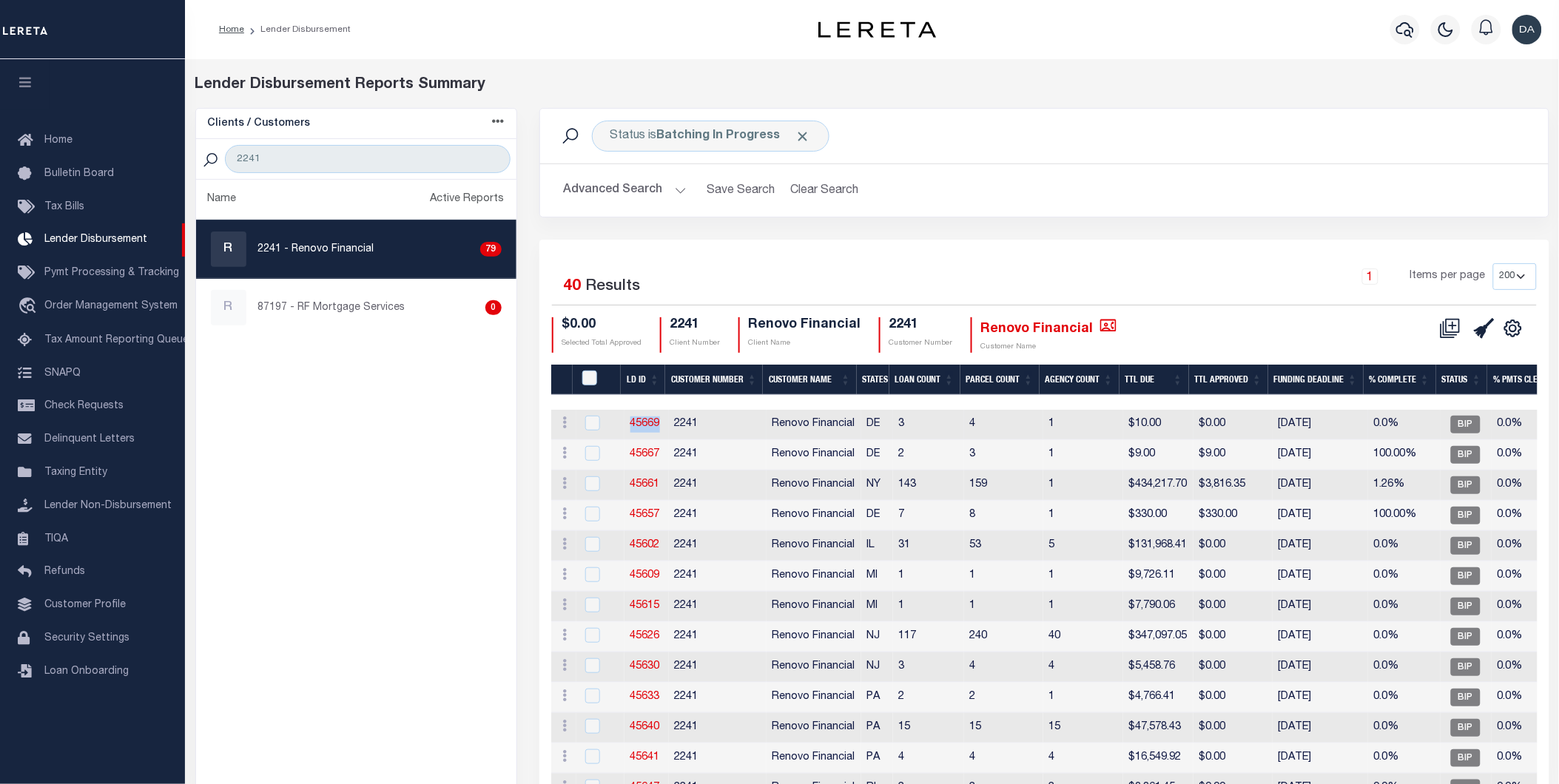
drag, startPoint x: 660, startPoint y: 420, endPoint x: 627, endPoint y: 423, distance: 33.1
click at [627, 422] on td "45669" at bounding box center [647, 425] width 44 height 31
checkbox input "true"
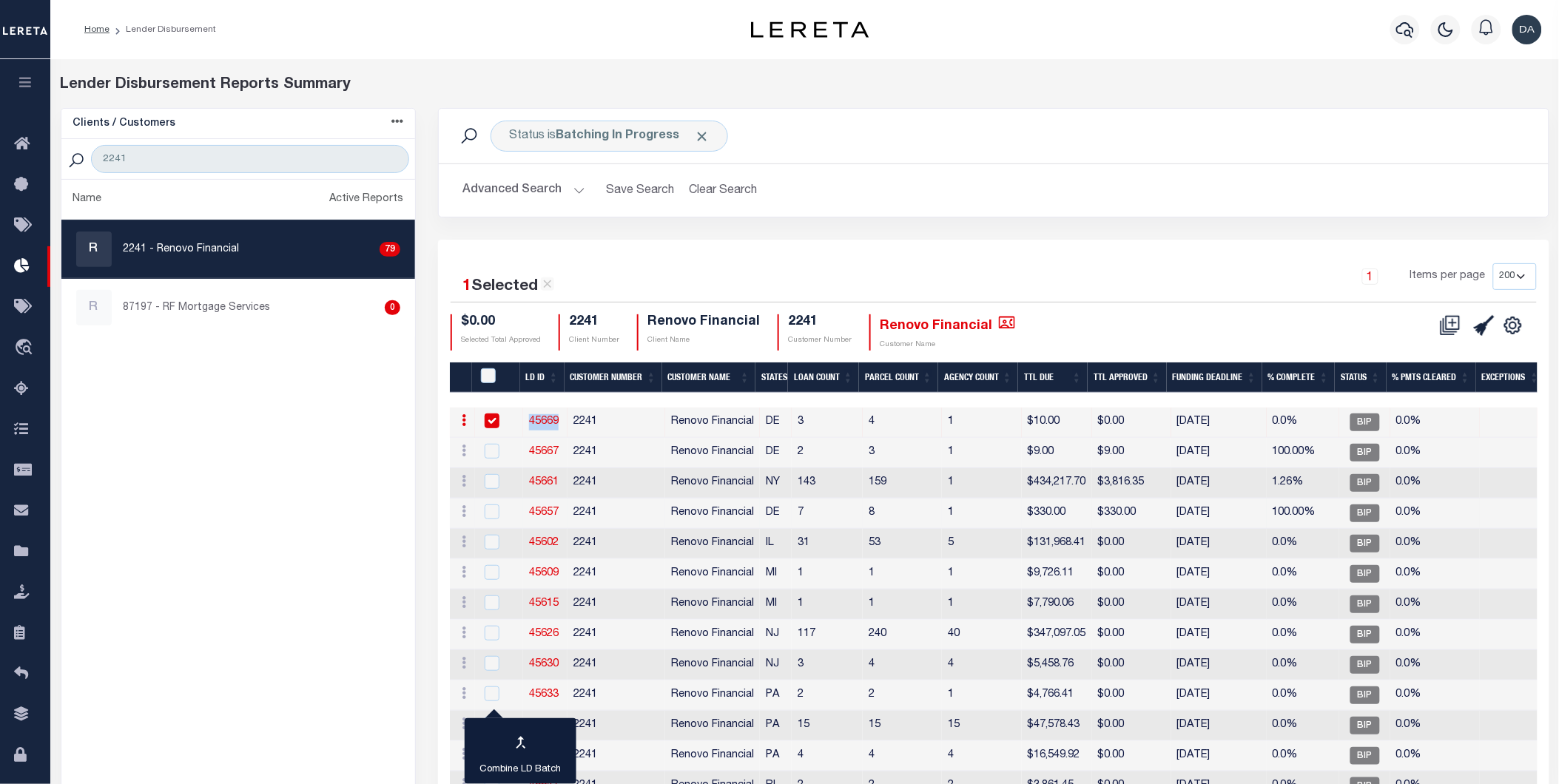
copy link "45669"
